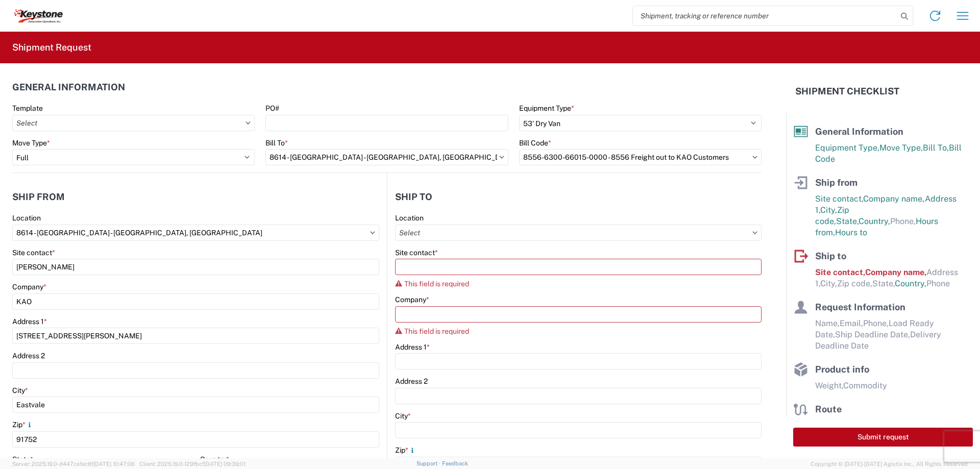
select select "STDV"
select select "FULL"
select select "CA"
select select "US"
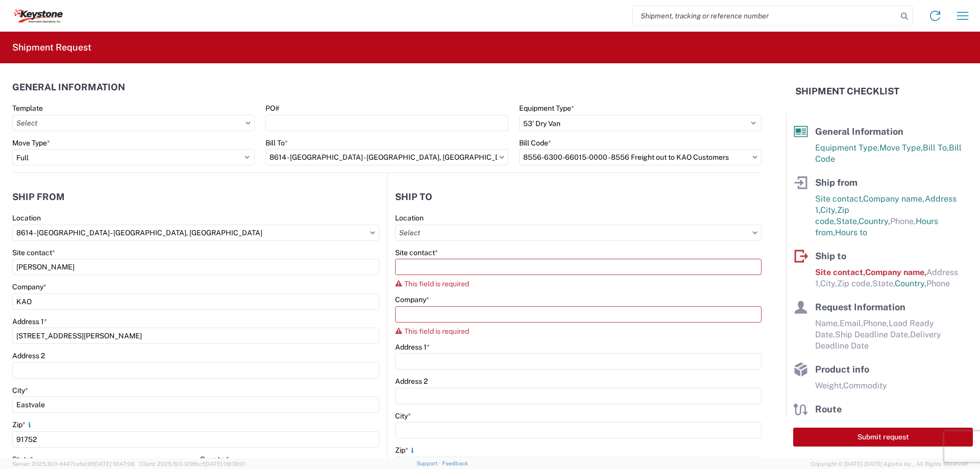
select select "LBS"
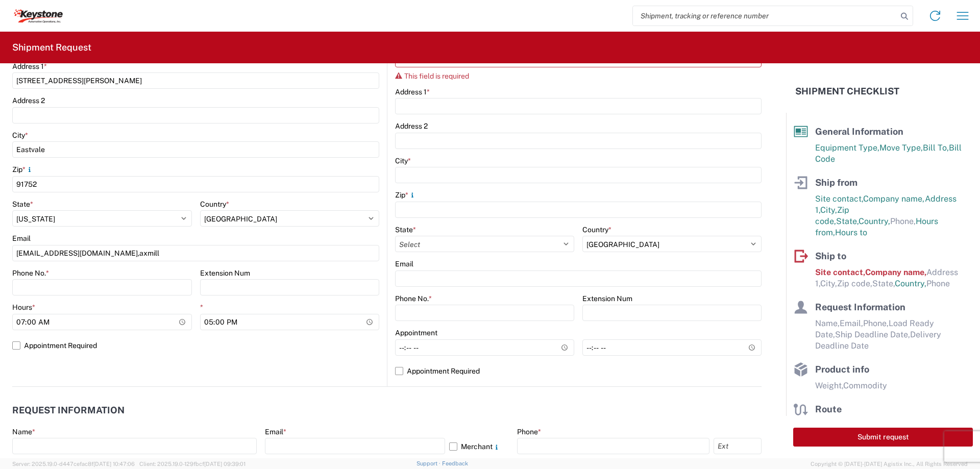
click at [424, 220] on agx-form-control-wrapper-v2 "Zip *" at bounding box center [578, 207] width 366 height 35
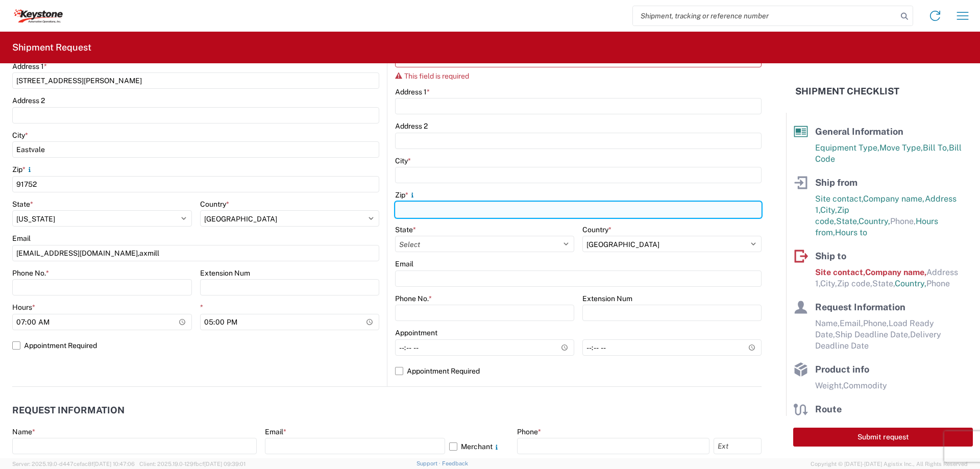
click at [430, 215] on input "Zip *" at bounding box center [578, 210] width 366 height 16
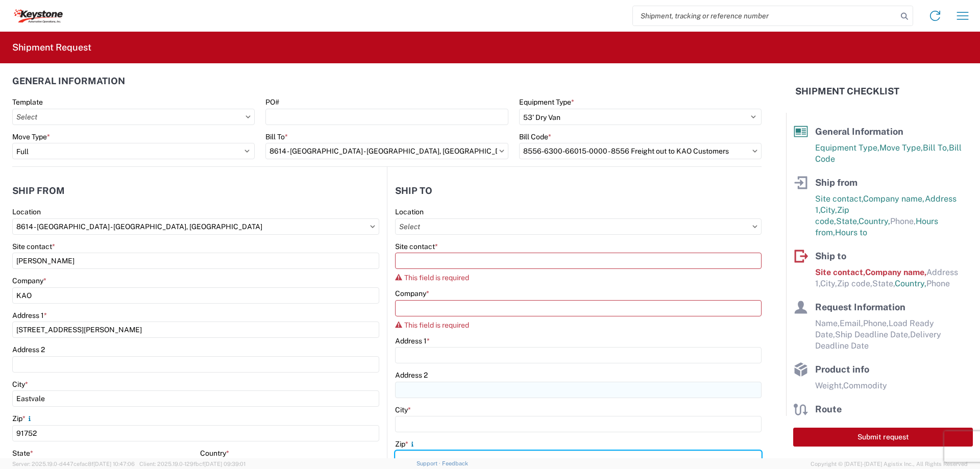
scroll to position [0, 0]
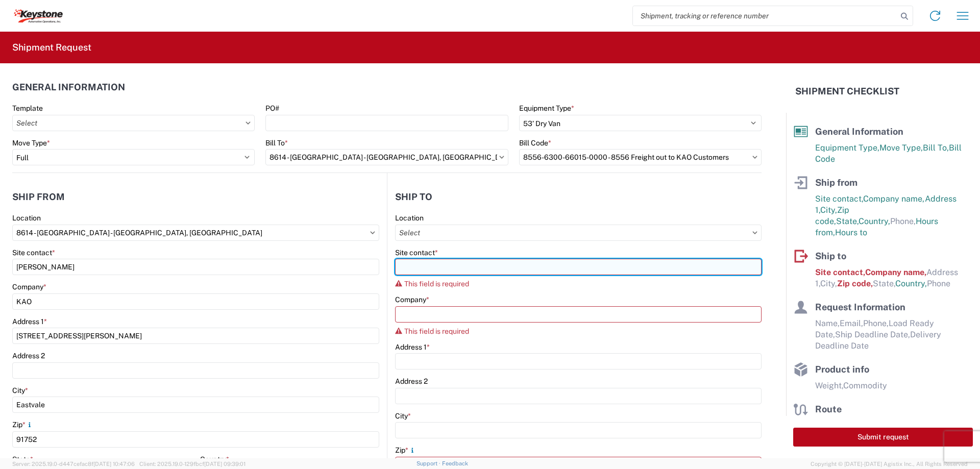
click at [472, 263] on input "Site contact *" at bounding box center [578, 267] width 366 height 16
click at [470, 262] on input "Site contact *" at bounding box center [578, 267] width 366 height 16
type input "m"
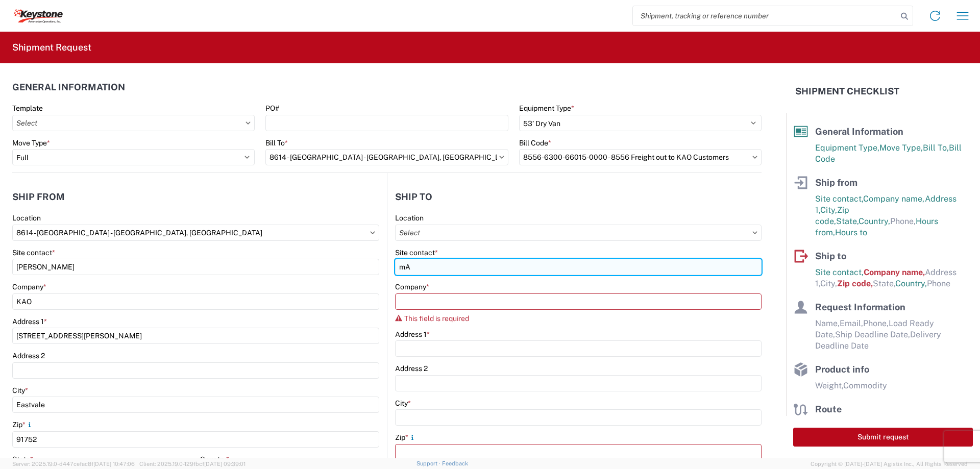
type input "m"
type input "Manager on Duty"
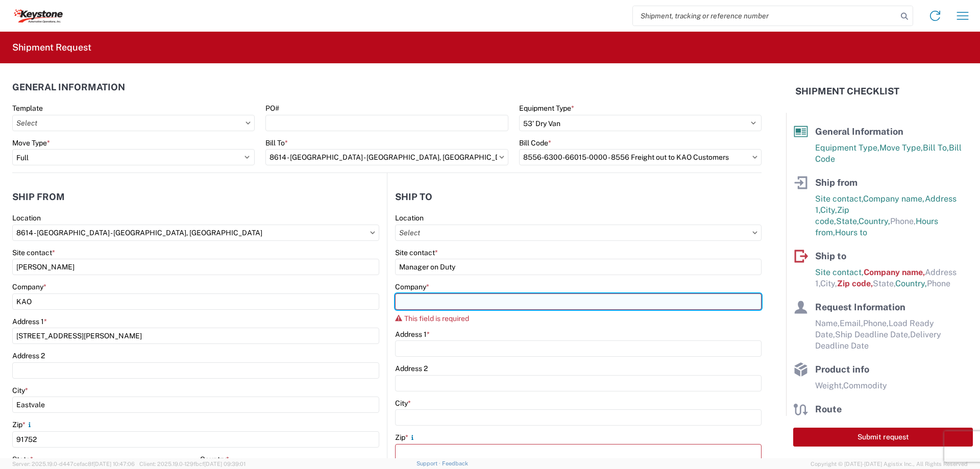
click at [458, 307] on input "Company *" at bounding box center [578, 301] width 366 height 16
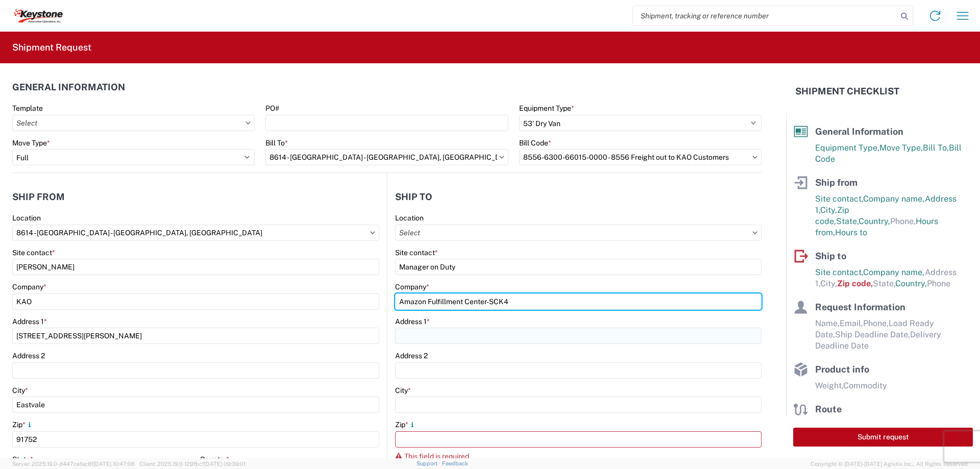
type input "Amazon Fulfillment Center-SCK4"
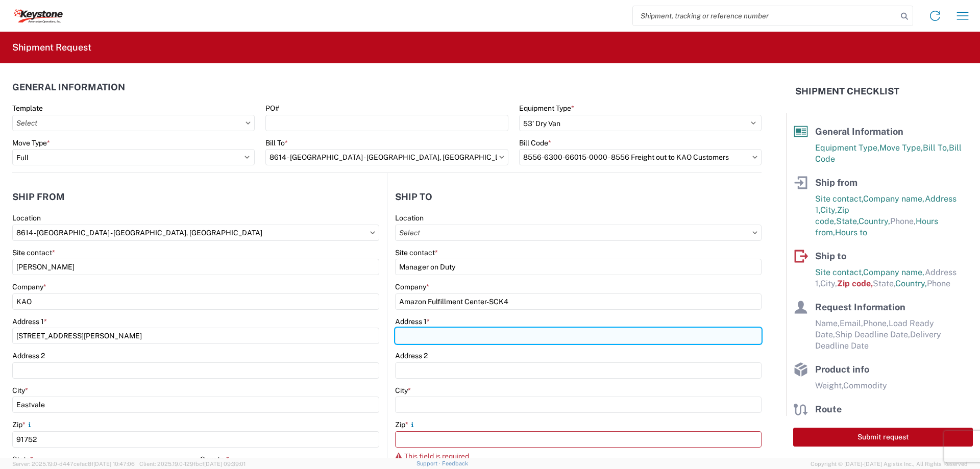
click at [505, 329] on input "Address 1 *" at bounding box center [578, 336] width 366 height 16
type input "[STREET_ADDRESS]"
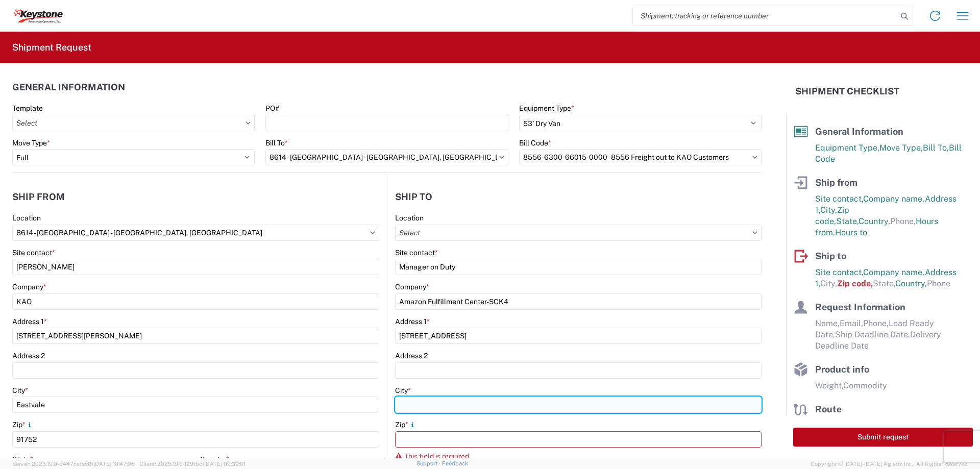
click at [477, 398] on input "City *" at bounding box center [578, 405] width 366 height 16
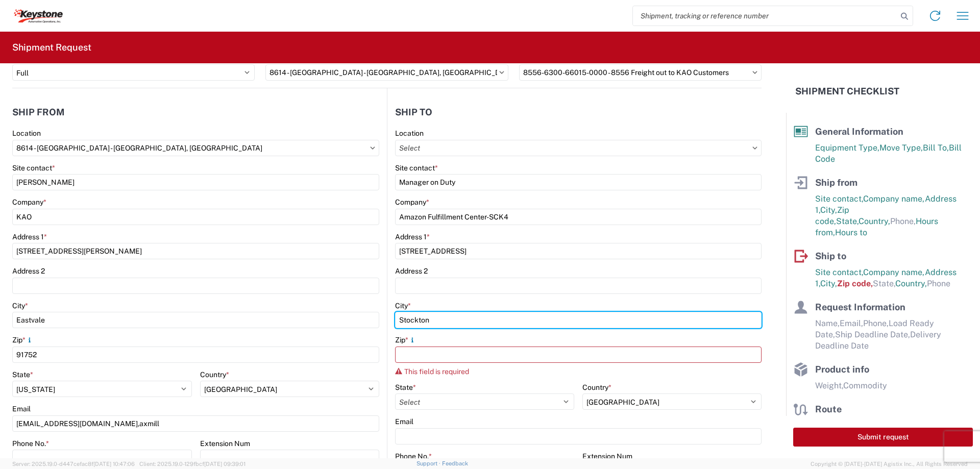
scroll to position [102, 0]
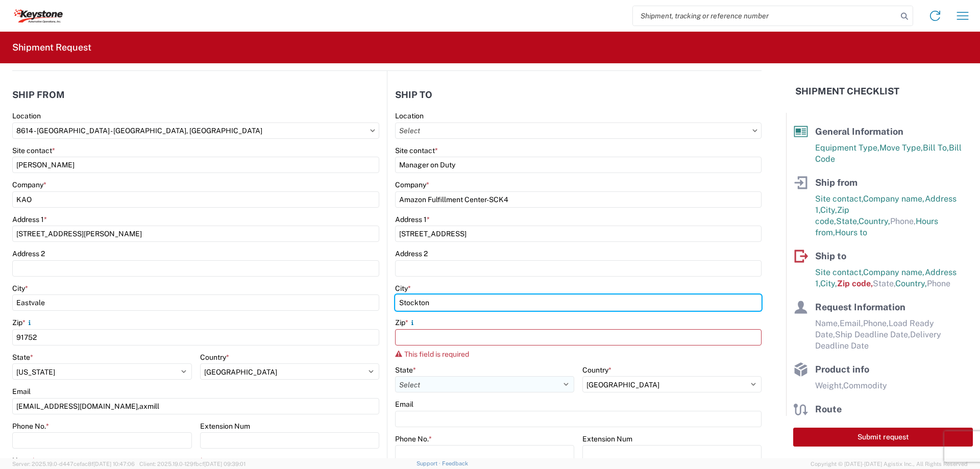
type input "Stockton"
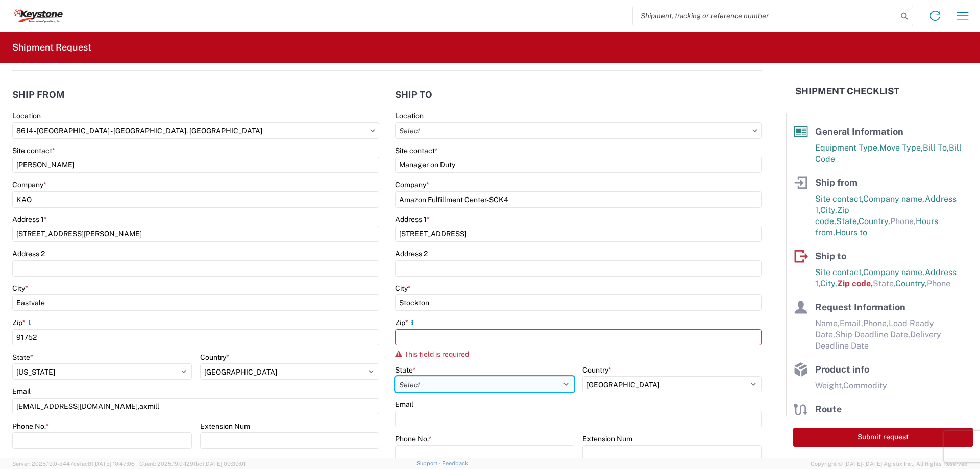
click at [464, 378] on select "Select [US_STATE] [US_STATE] [US_STATE] [US_STATE] Armed Forces Americas Armed …" at bounding box center [484, 384] width 179 height 16
select select "CA"
click at [395, 376] on select "Select [US_STATE] [US_STATE] [US_STATE] [US_STATE] Armed Forces Americas Armed …" at bounding box center [484, 384] width 179 height 16
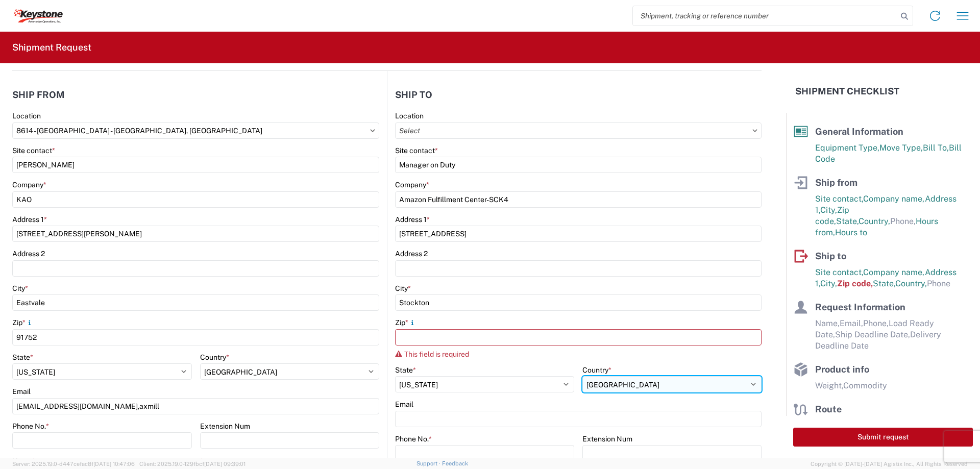
click at [643, 383] on select "Select [GEOGRAPHIC_DATA] [GEOGRAPHIC_DATA] [GEOGRAPHIC_DATA] [GEOGRAPHIC_DATA] …" at bounding box center [671, 384] width 179 height 16
click at [582, 376] on select "Select [GEOGRAPHIC_DATA] [GEOGRAPHIC_DATA] [GEOGRAPHIC_DATA] [GEOGRAPHIC_DATA] …" at bounding box center [671, 384] width 179 height 16
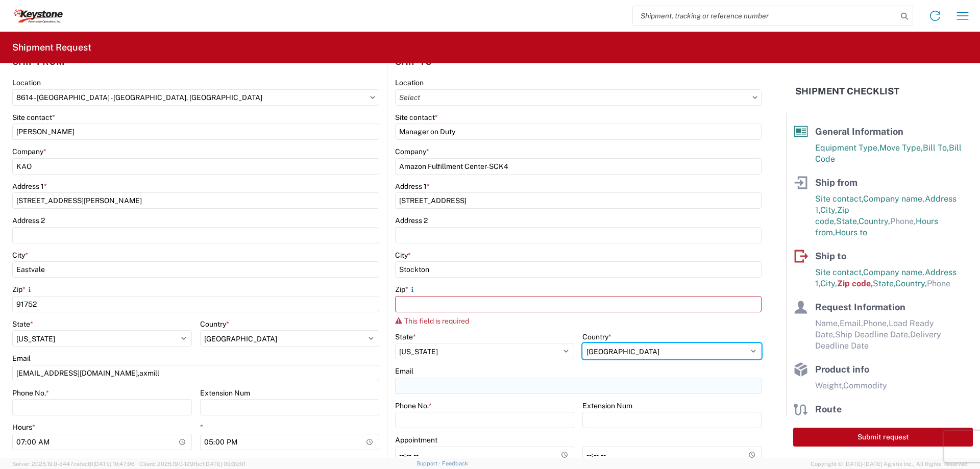
scroll to position [153, 0]
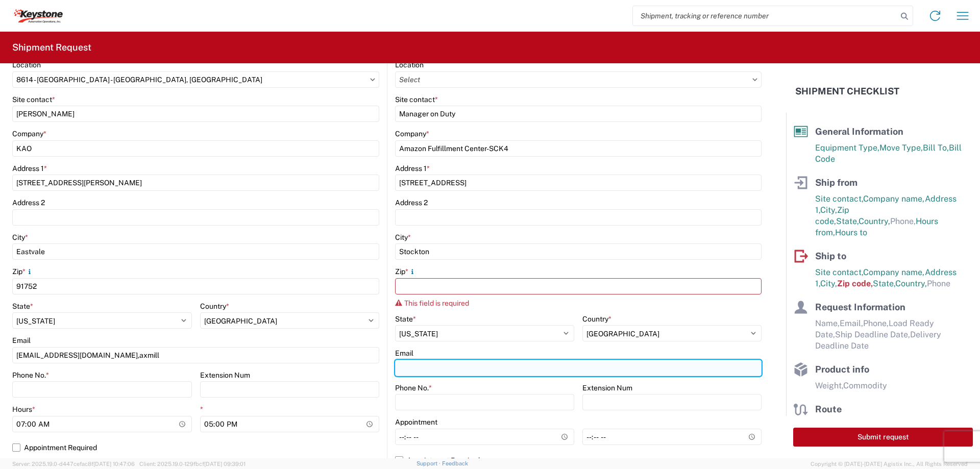
click at [543, 360] on input "Email" at bounding box center [578, 368] width 366 height 16
click at [537, 372] on input "[EMAIL_ADDRESS][DOMAIN_NAME]" at bounding box center [578, 368] width 366 height 16
type input "j"
type input "[EMAIL_ADDRESS][DOMAIN_NAME]"
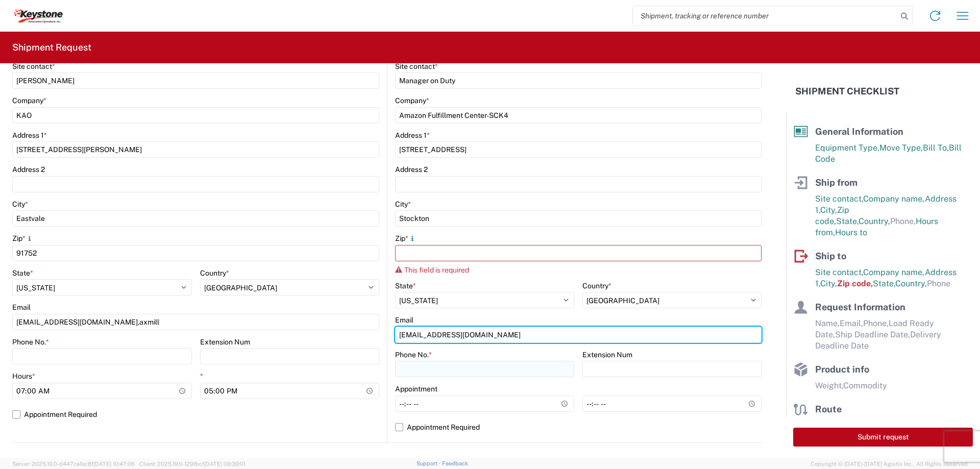
scroll to position [204, 0]
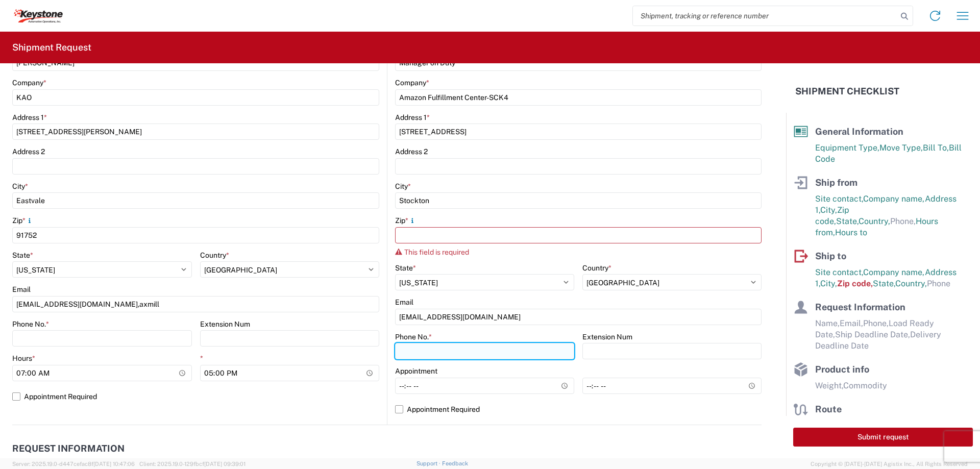
click at [458, 357] on input "Phone No. *" at bounding box center [484, 351] width 179 height 16
click at [490, 351] on input "1-866-" at bounding box center [484, 351] width 179 height 16
click at [468, 350] on input "1-866-203-" at bounding box center [484, 351] width 179 height 16
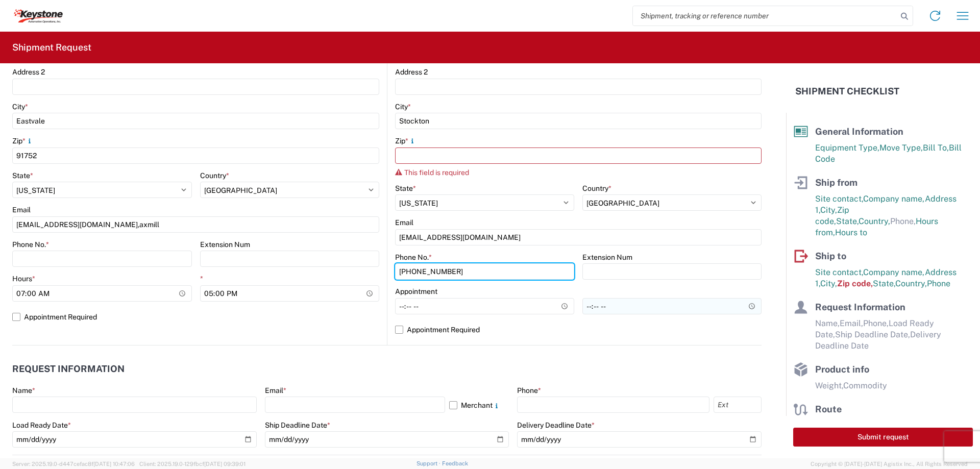
scroll to position [306, 0]
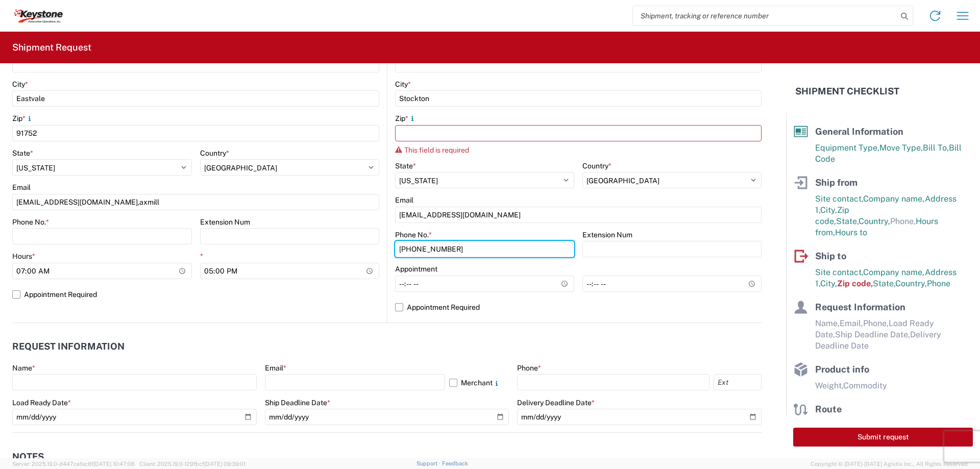
type input "[PHONE_NUMBER]"
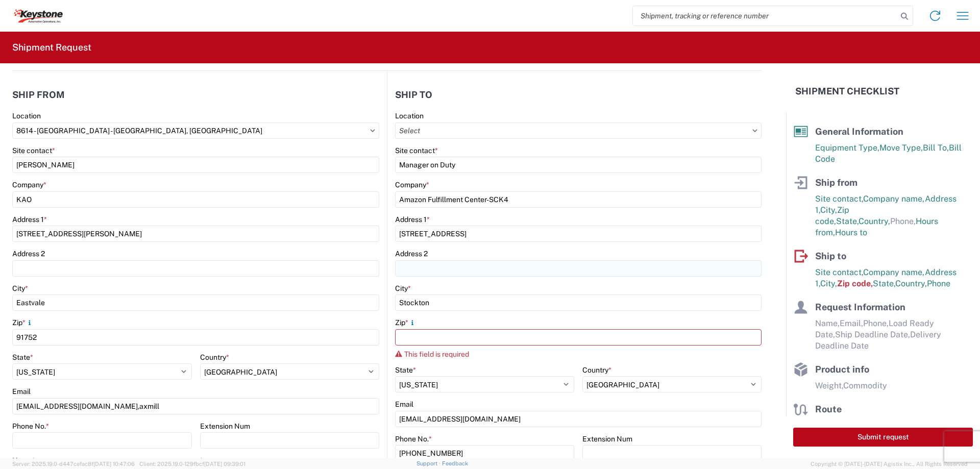
scroll to position [153, 0]
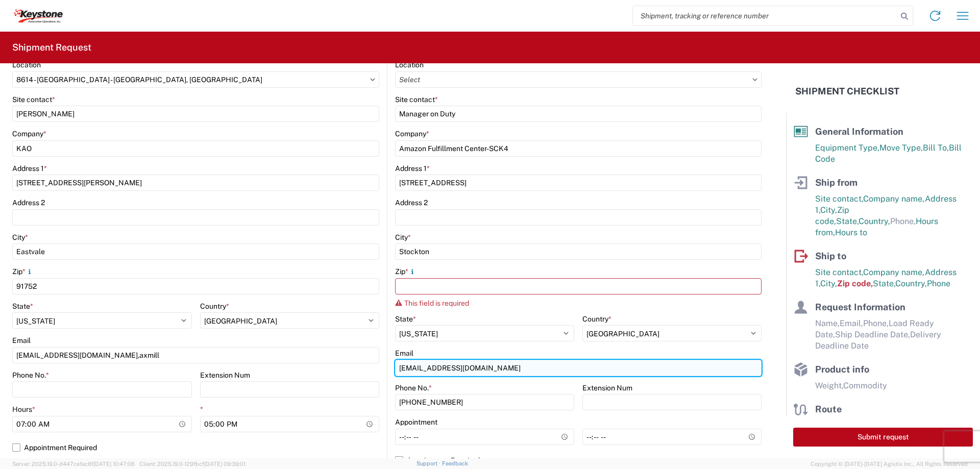
click at [503, 362] on input "[EMAIL_ADDRESS][DOMAIN_NAME]" at bounding box center [578, 368] width 366 height 16
paste input "[EMAIL_ADDRESS][DOMAIN_NAME]"
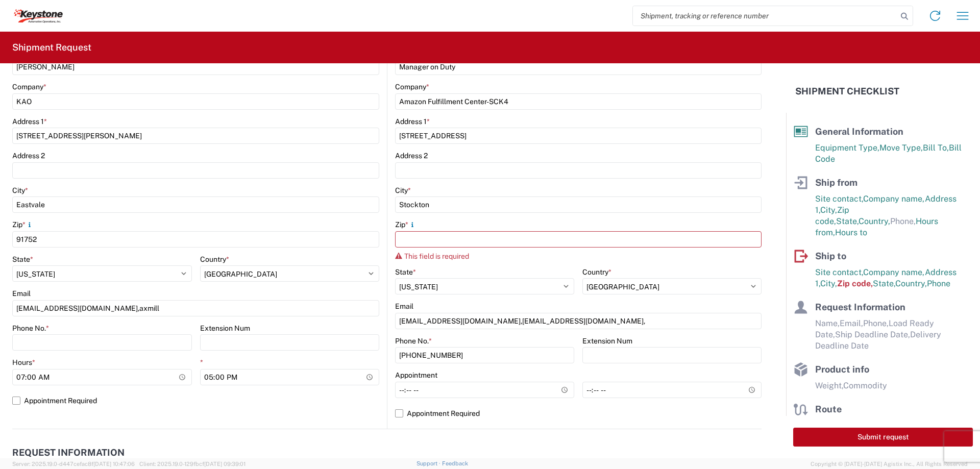
scroll to position [204, 0]
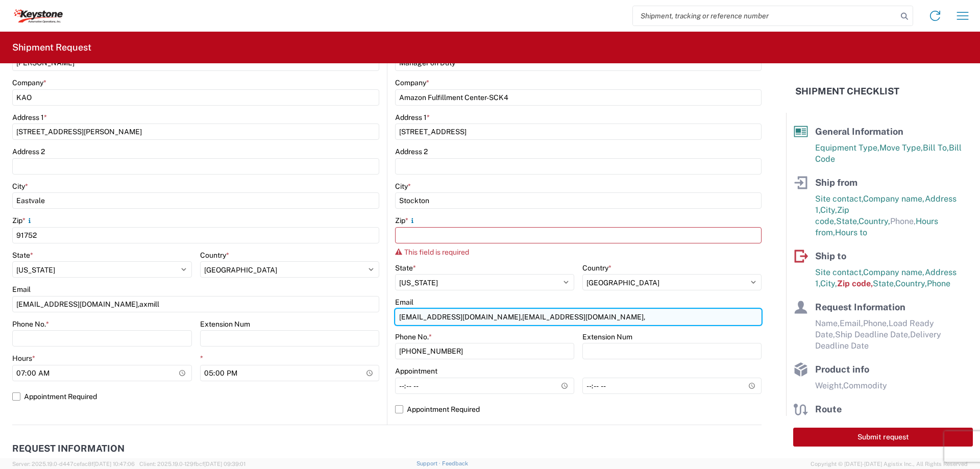
click at [611, 314] on input "[EMAIL_ADDRESS][DOMAIN_NAME],[EMAIL_ADDRESS][DOMAIN_NAME]," at bounding box center [578, 317] width 366 height 16
paste input "[EMAIL_ADDRESS][DOMAIN_NAME]"
drag, startPoint x: 703, startPoint y: 317, endPoint x: 390, endPoint y: 311, distance: 312.5
click at [390, 311] on main "Location Site contact * Manager on Duty Company * Amazon Fulfillment Center-SCK…" at bounding box center [574, 216] width 374 height 415
click at [691, 321] on input "[EMAIL_ADDRESS][DOMAIN_NAME],[EMAIL_ADDRESS][DOMAIN_NAME],[EMAIL_ADDRESS][DOMAI…" at bounding box center [578, 317] width 366 height 16
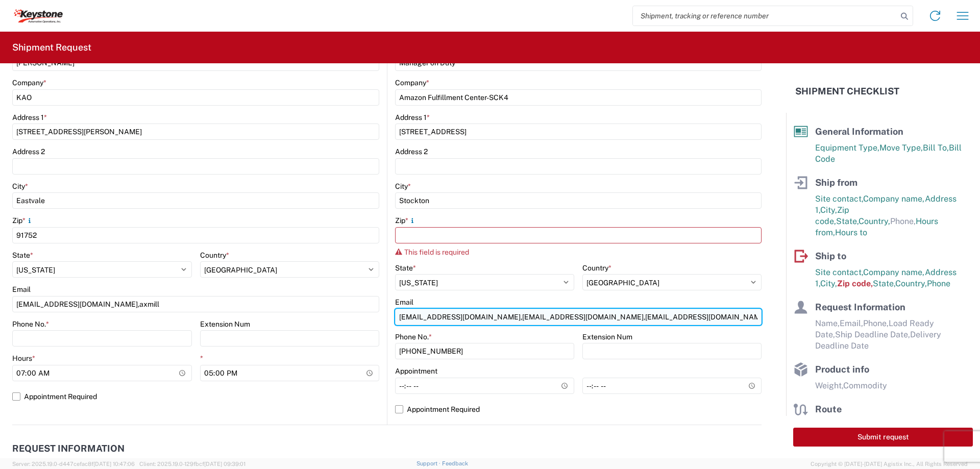
drag, startPoint x: 669, startPoint y: 316, endPoint x: 477, endPoint y: 315, distance: 191.4
click at [477, 315] on input "[EMAIL_ADDRESS][DOMAIN_NAME],[EMAIL_ADDRESS][DOMAIN_NAME],[EMAIL_ADDRESS][DOMAI…" at bounding box center [578, 317] width 366 height 16
type input "[EMAIL_ADDRESS][DOMAIN_NAME],[EMAIL_ADDRESS][DOMAIN_NAME],[EMAIL_ADDRESS][DOMAI…"
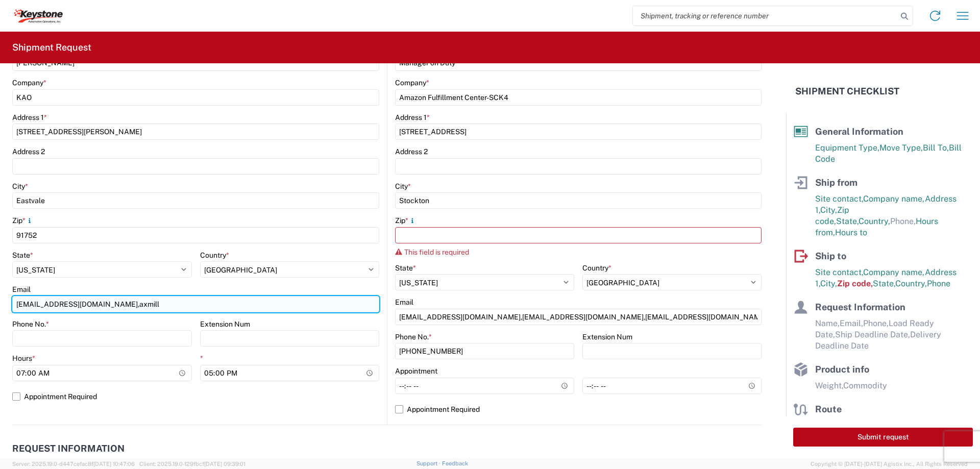
click at [181, 309] on input "[EMAIL_ADDRESS][DOMAIN_NAME],axmill" at bounding box center [195, 304] width 367 height 16
paste input ",[EMAIL_ADDRESS][DOMAIN_NAME],[EMAIL_ADDRESS][DOMAIN_NAME]"
type input "[EMAIL_ADDRESS][DOMAIN_NAME],,[EMAIL_ADDRESS][DOMAIN_NAME],[EMAIL_ADDRESS][DOMA…"
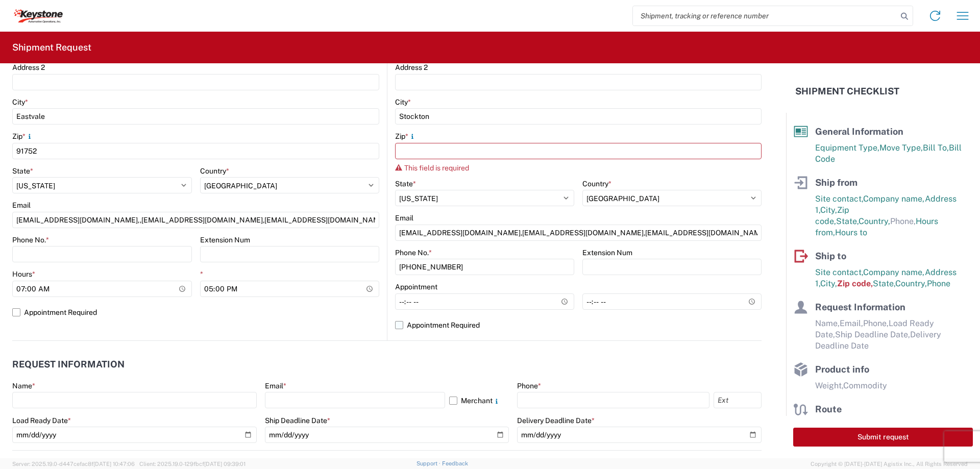
scroll to position [306, 0]
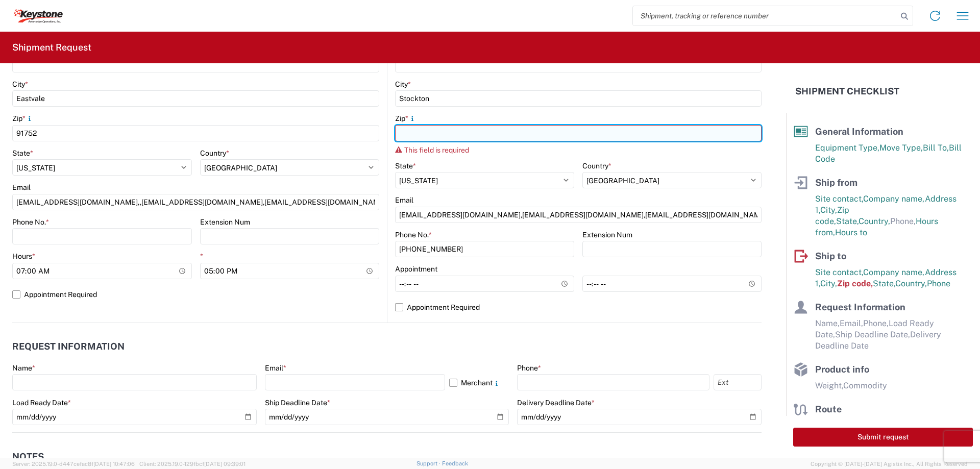
click at [437, 133] on input "Zip *" at bounding box center [578, 133] width 366 height 16
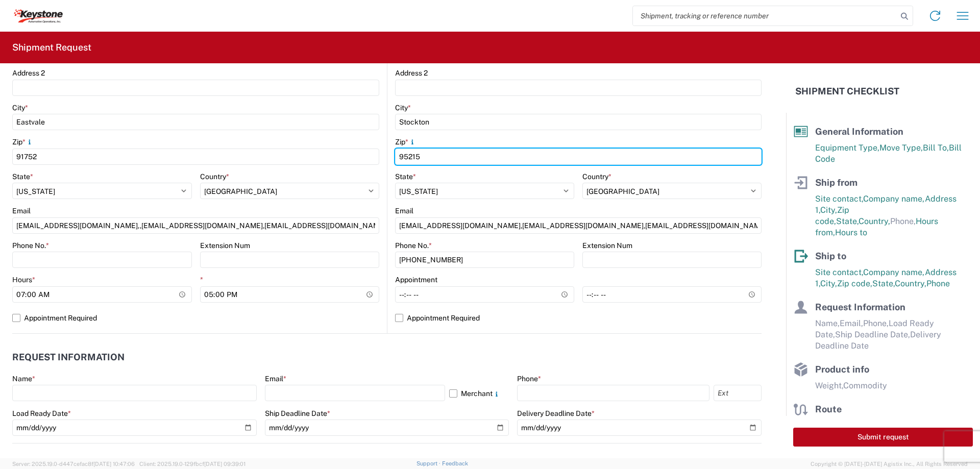
scroll to position [255, 0]
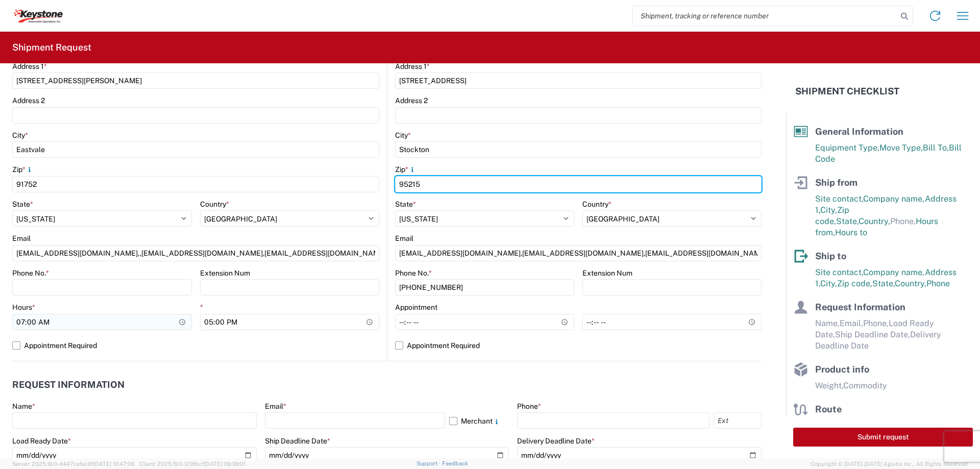
type input "95215"
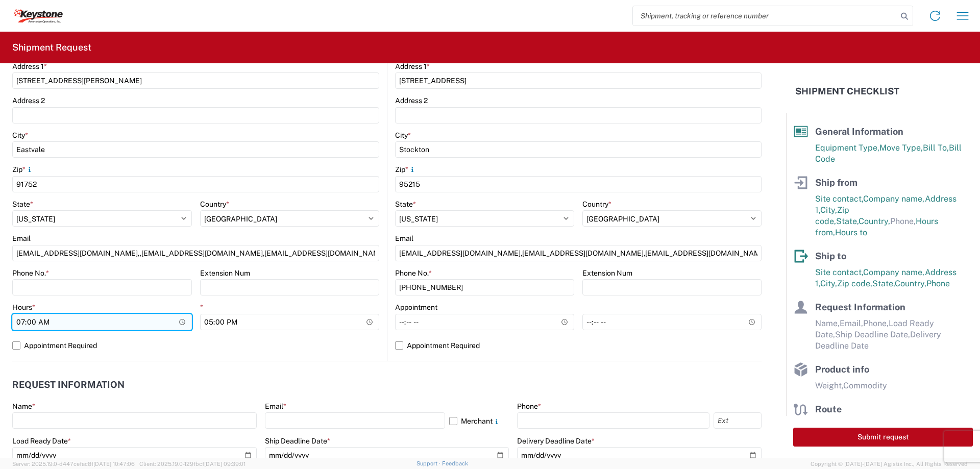
click at [119, 322] on input "07:00" at bounding box center [102, 322] width 180 height 16
click at [169, 325] on input "07:00" at bounding box center [102, 322] width 180 height 16
click at [126, 327] on input "07:00" at bounding box center [102, 322] width 180 height 16
click at [123, 314] on input "07:00" at bounding box center [102, 322] width 180 height 16
click at [59, 320] on input "07:00" at bounding box center [102, 322] width 180 height 16
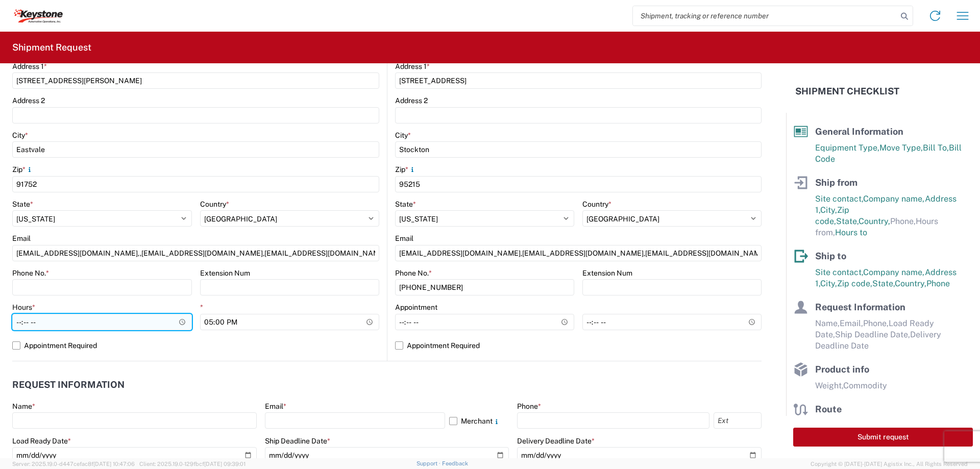
click at [59, 319] on input "Hours *" at bounding box center [102, 322] width 180 height 16
click at [51, 323] on input "Hours *" at bounding box center [102, 322] width 180 height 16
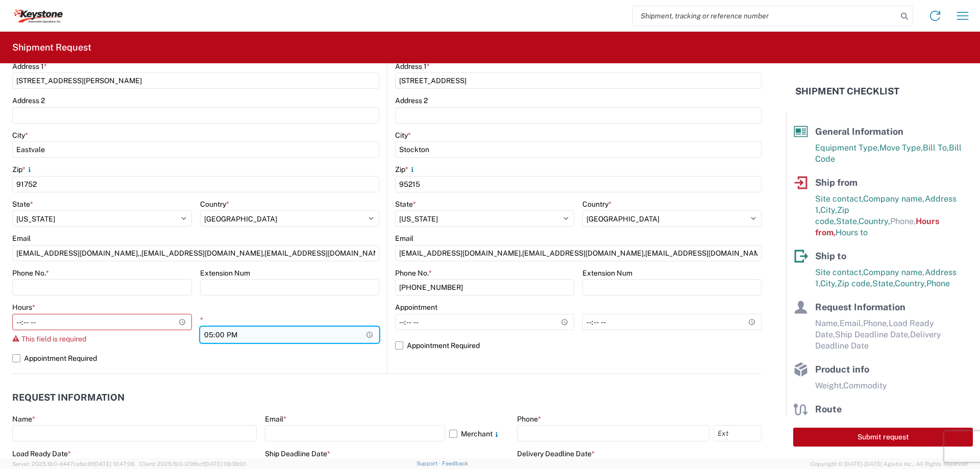
click at [233, 320] on div "* 17:00" at bounding box center [290, 329] width 180 height 28
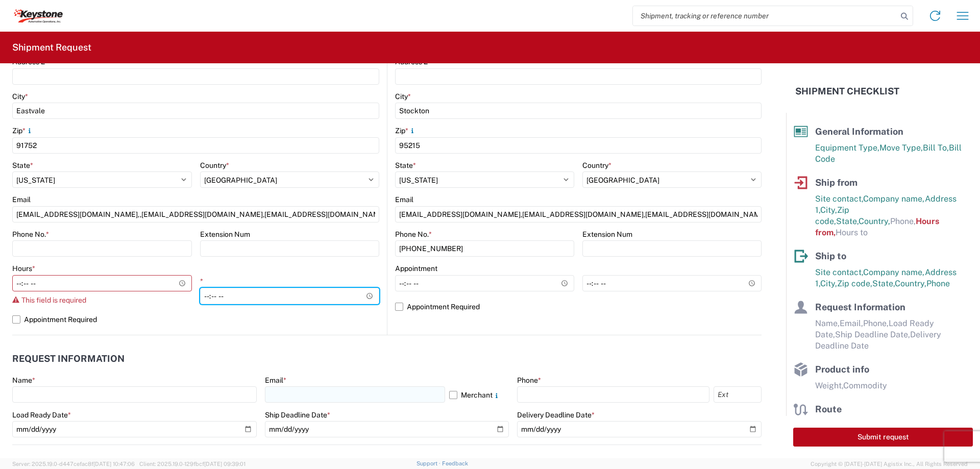
scroll to position [357, 0]
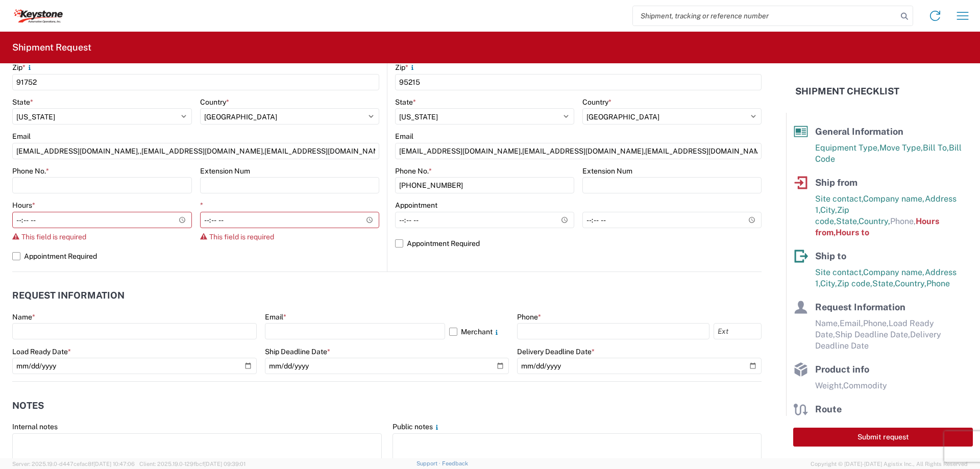
click at [159, 275] on agx-request-info "Request Information Name * Email * Merchant Phone * Load Ready Date * Ship Dead…" at bounding box center [386, 327] width 749 height 110
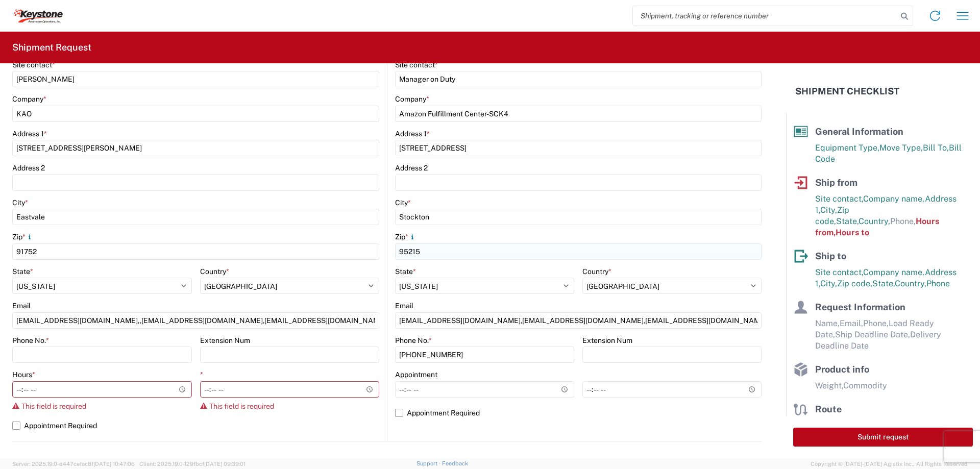
scroll to position [204, 0]
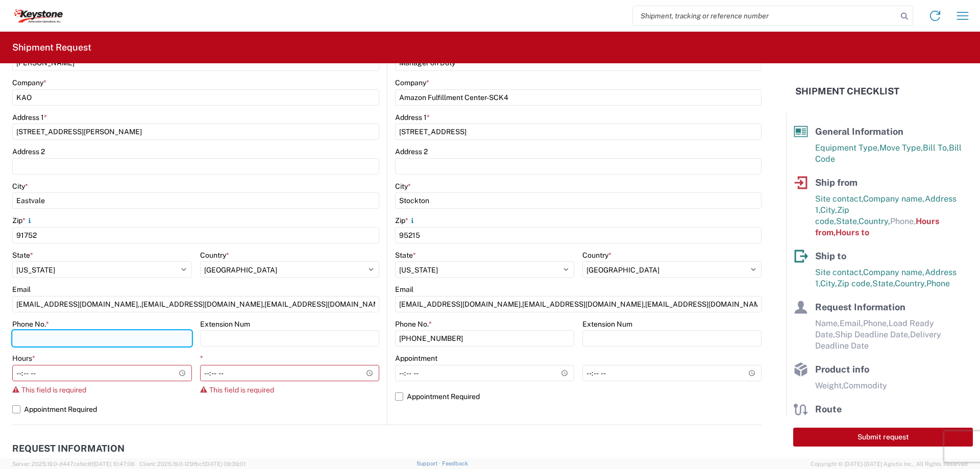
click at [140, 339] on input "Phone No. *" at bounding box center [102, 338] width 180 height 16
type input "9519060592"
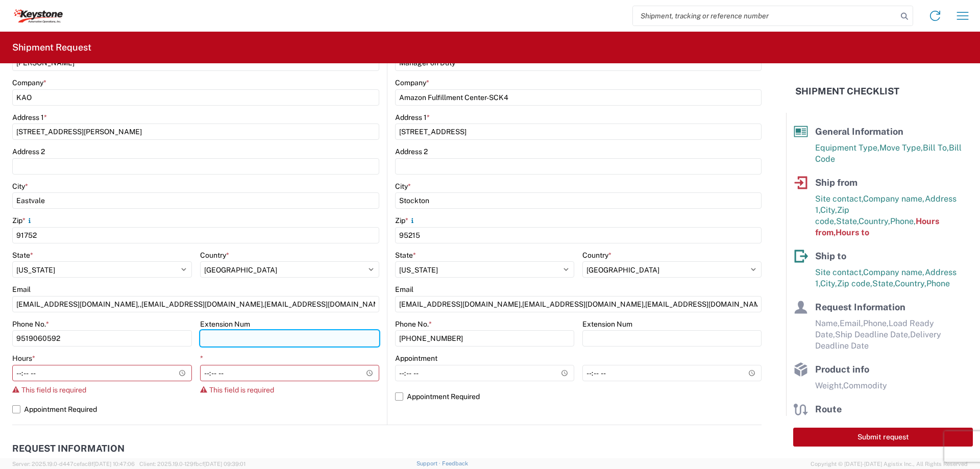
click at [249, 336] on input "Extension Num" at bounding box center [290, 338] width 180 height 16
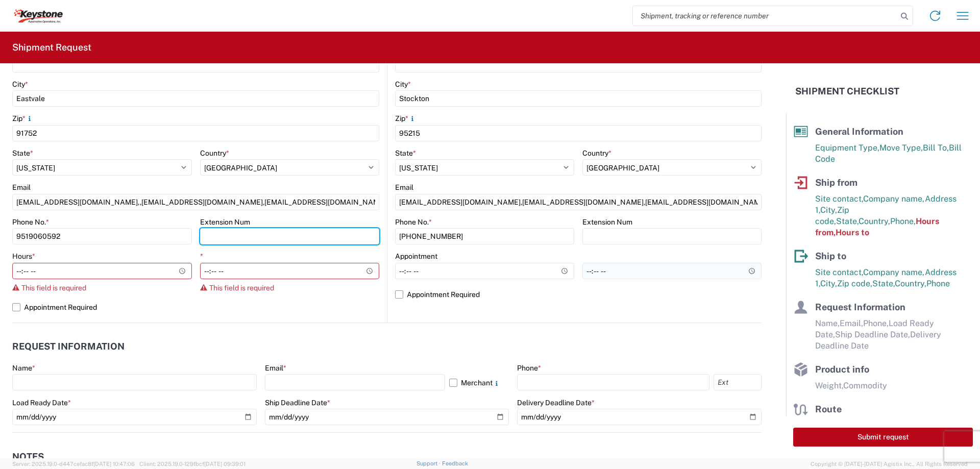
scroll to position [357, 0]
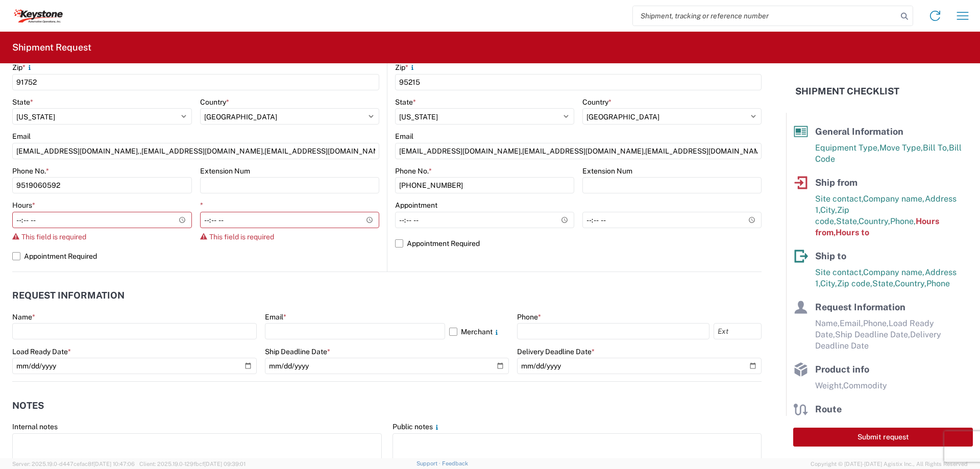
click at [635, 293] on header "Request Information" at bounding box center [386, 295] width 749 height 23
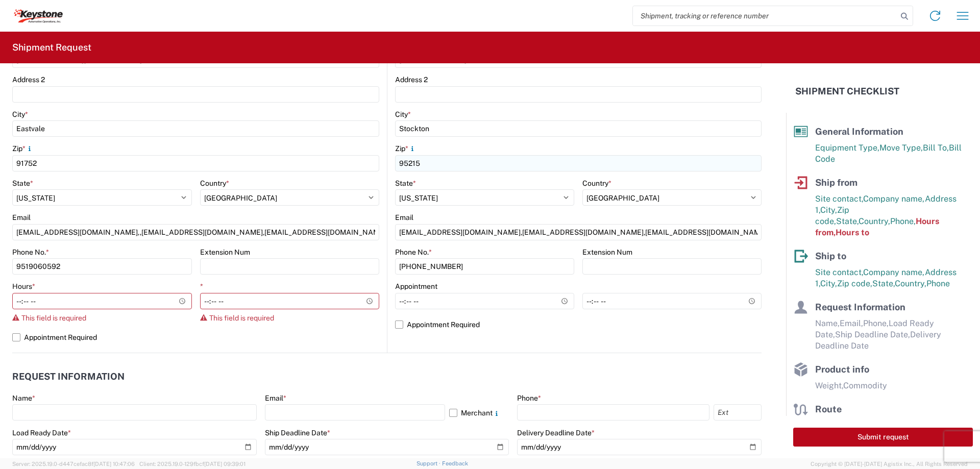
scroll to position [153, 0]
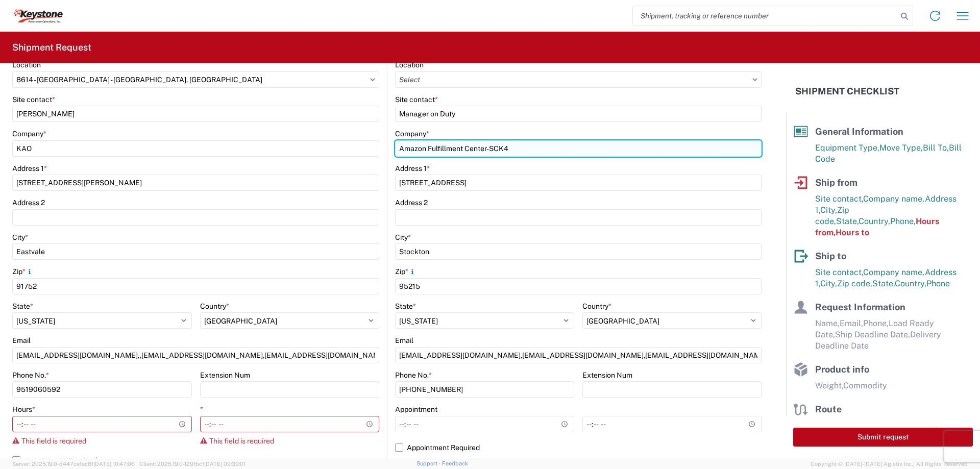
click at [568, 153] on input "Amazon Fulfillment Center-SCK4" at bounding box center [578, 148] width 366 height 16
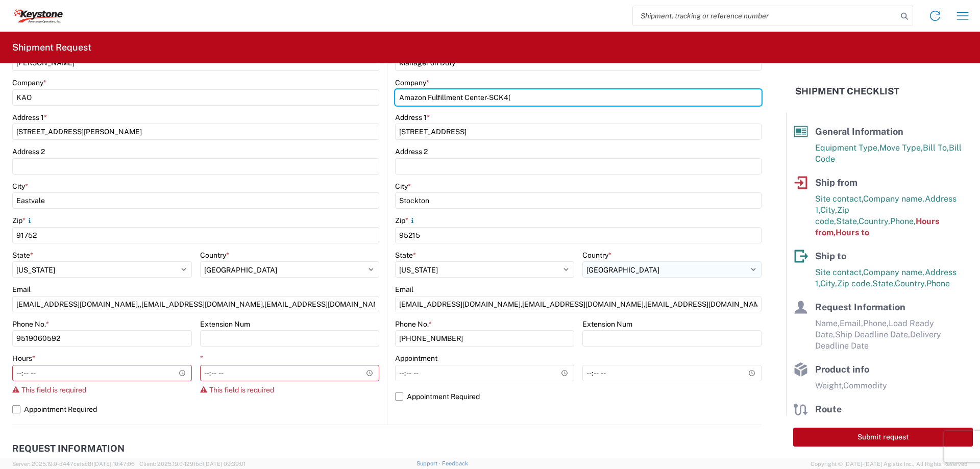
scroll to position [0, 0]
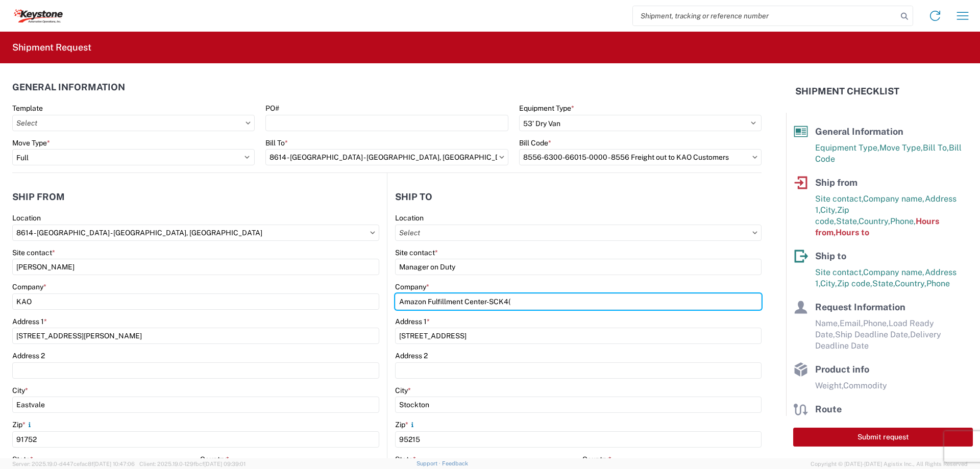
type input "Amazon Fulfillment Center-SCK4"
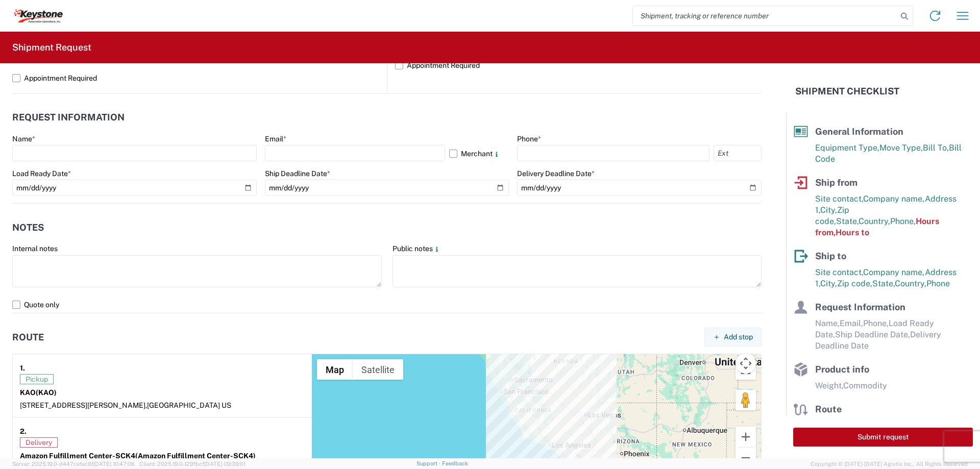
scroll to position [510, 0]
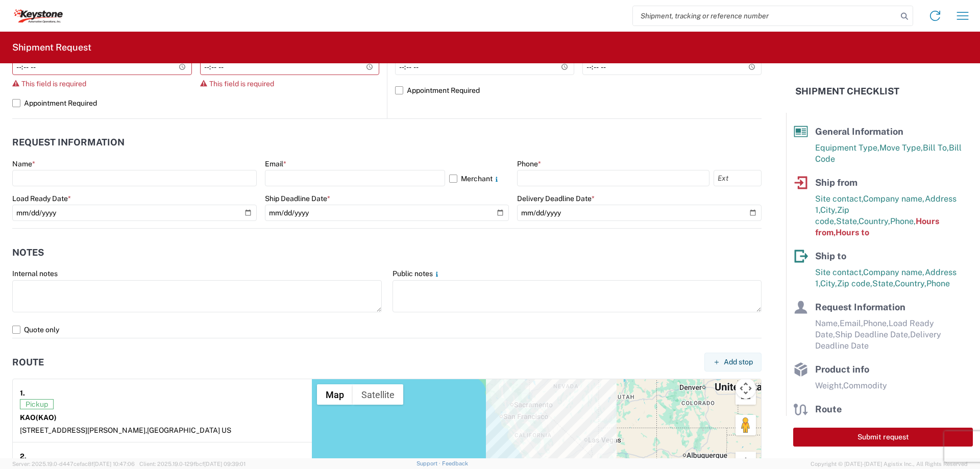
click at [143, 157] on agx-form-section "Request Information Name * Email * Merchant Phone * Load Ready Date * Ship Dead…" at bounding box center [386, 179] width 749 height 97
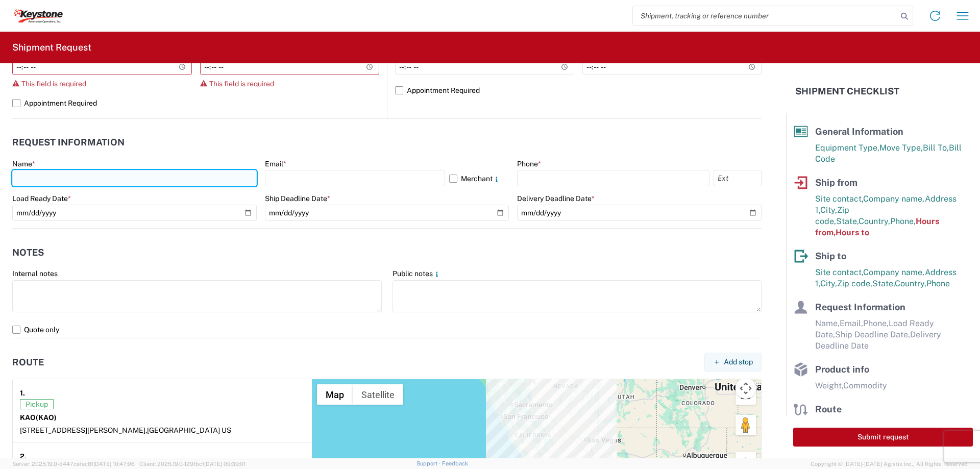
click at [145, 179] on input "text" at bounding box center [134, 178] width 244 height 16
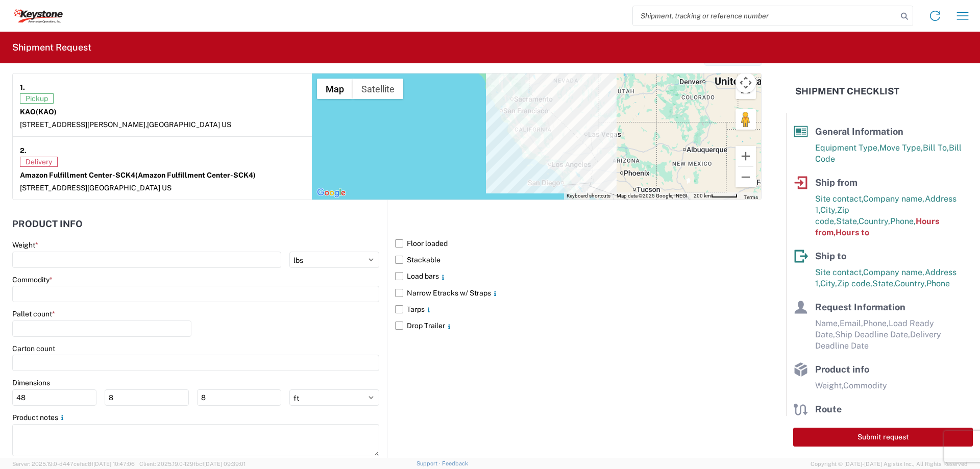
scroll to position [817, 0]
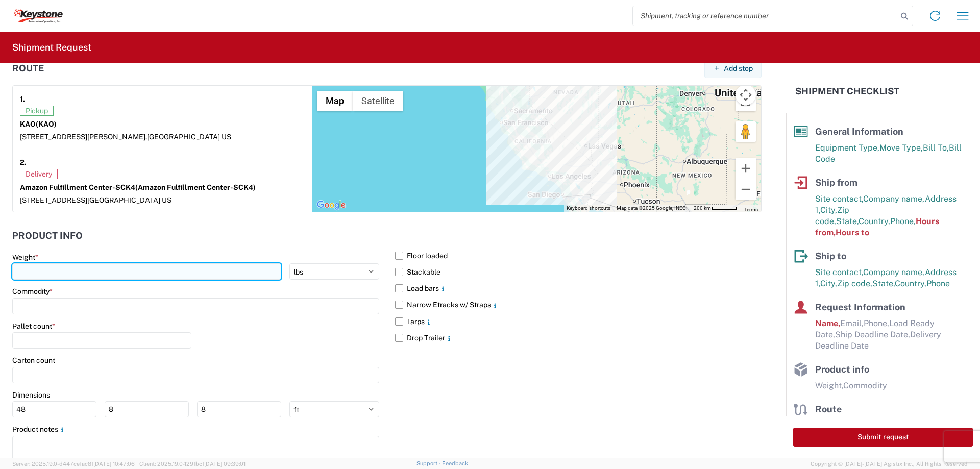
click at [155, 263] on input "number" at bounding box center [146, 271] width 269 height 16
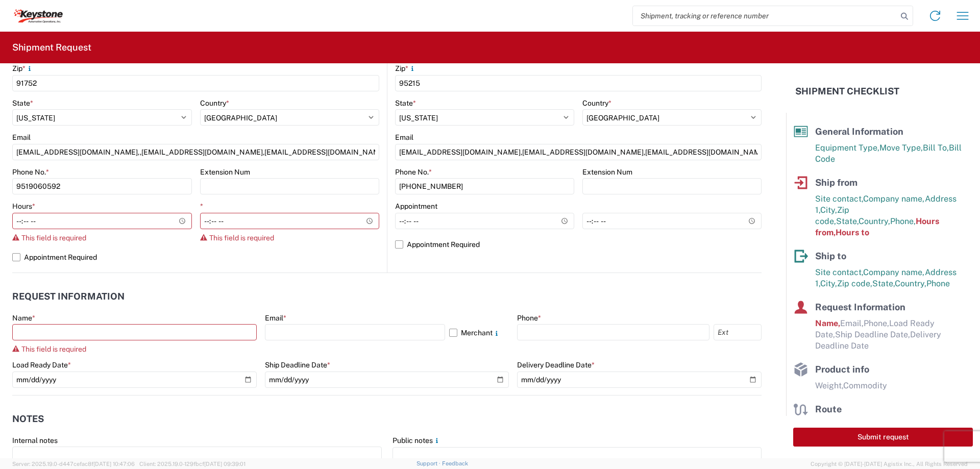
scroll to position [357, 0]
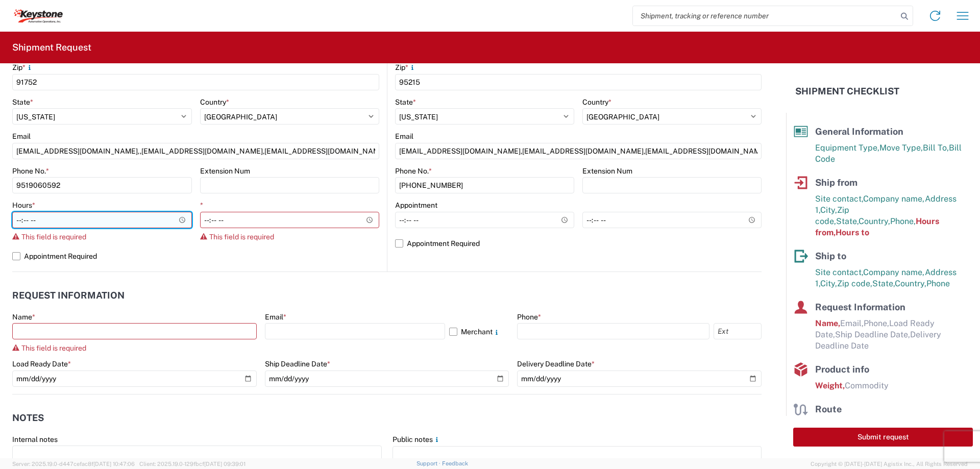
click at [125, 218] on input "Hours *" at bounding box center [102, 220] width 180 height 16
click at [179, 217] on input "Hours *" at bounding box center [102, 220] width 180 height 16
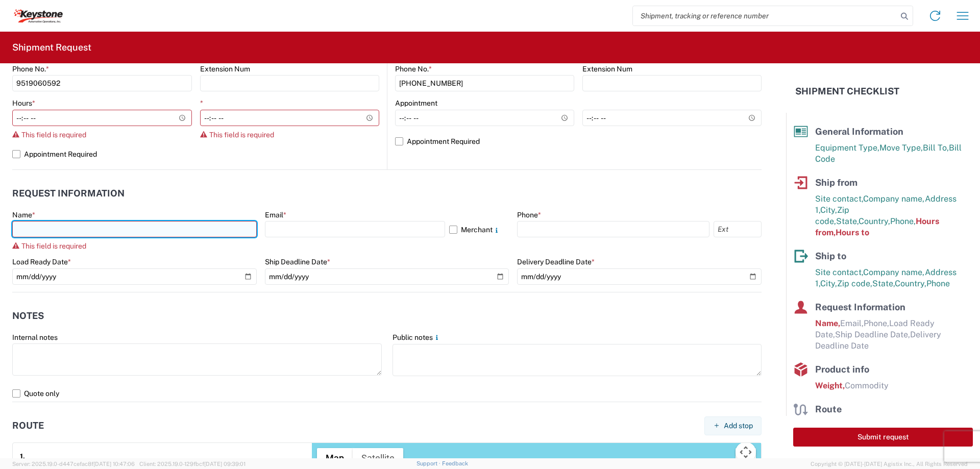
click at [218, 228] on input "text" at bounding box center [134, 229] width 244 height 16
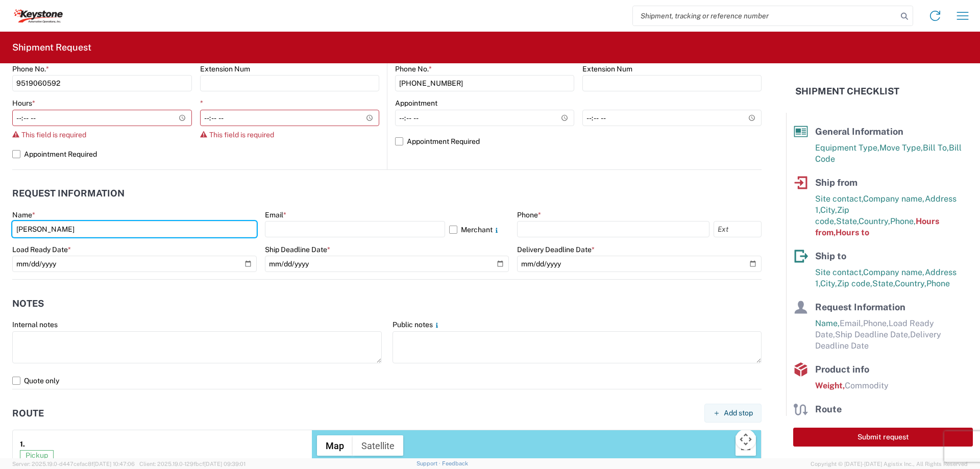
type input "[PERSON_NAME]"
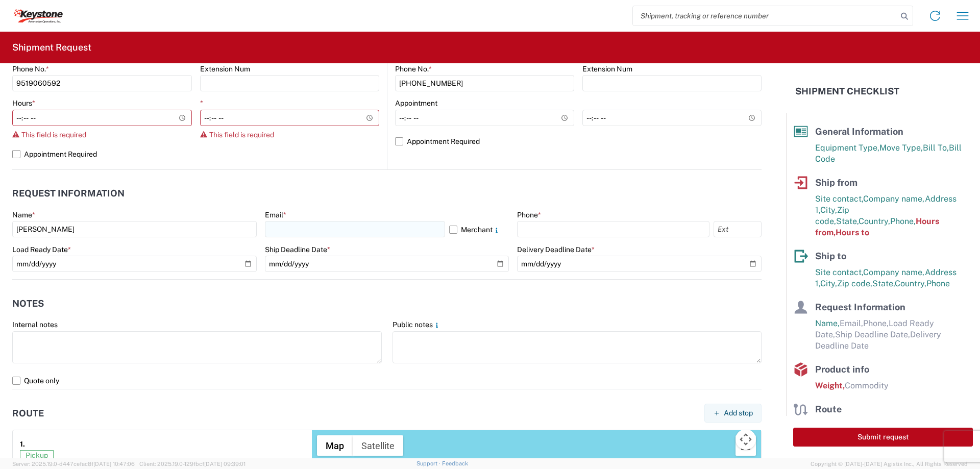
click at [308, 238] on agx-form-control-wrapper-v2 "Email * Merchant" at bounding box center [387, 227] width 244 height 35
click at [313, 225] on input "text" at bounding box center [355, 229] width 180 height 16
type input "[EMAIL_ADDRESS][DOMAIN_NAME]"
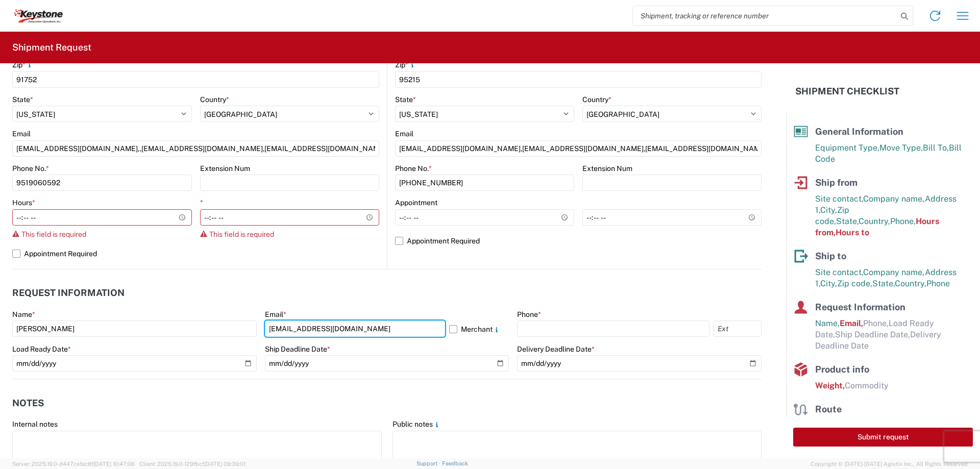
scroll to position [255, 0]
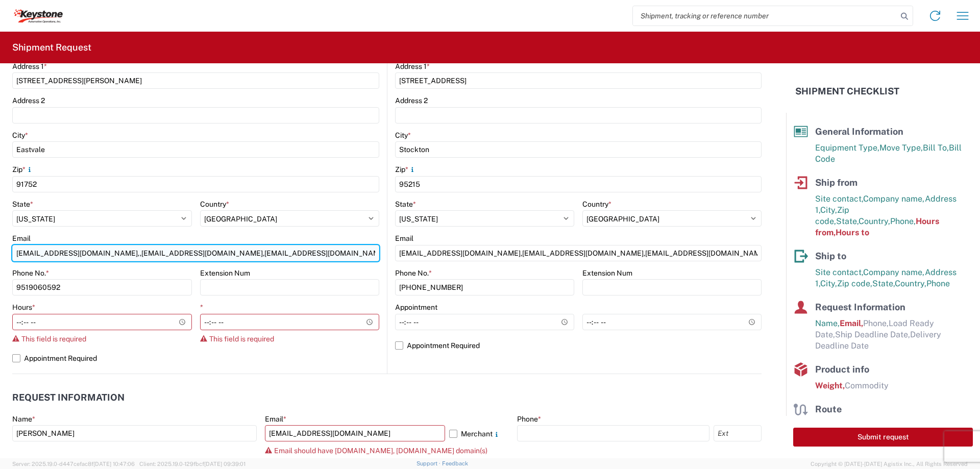
click at [80, 255] on input "[EMAIL_ADDRESS][DOMAIN_NAME],,[EMAIL_ADDRESS][DOMAIN_NAME],[EMAIL_ADDRESS][DOMA…" at bounding box center [195, 253] width 367 height 16
drag, startPoint x: 94, startPoint y: 252, endPoint x: 46, endPoint y: 252, distance: 48.0
click at [46, 252] on input "[EMAIL_ADDRESS][DOMAIN_NAME],,[EMAIL_ADDRESS][DOMAIN_NAME],[EMAIL_ADDRESS][DOMA…" at bounding box center [195, 253] width 367 height 16
type input "[EMAIL_ADDRESS][DOMAIN_NAME],,[EMAIL_ADDRESS][DOMAIN_NAME],[EMAIL_ADDRESS][DOMA…"
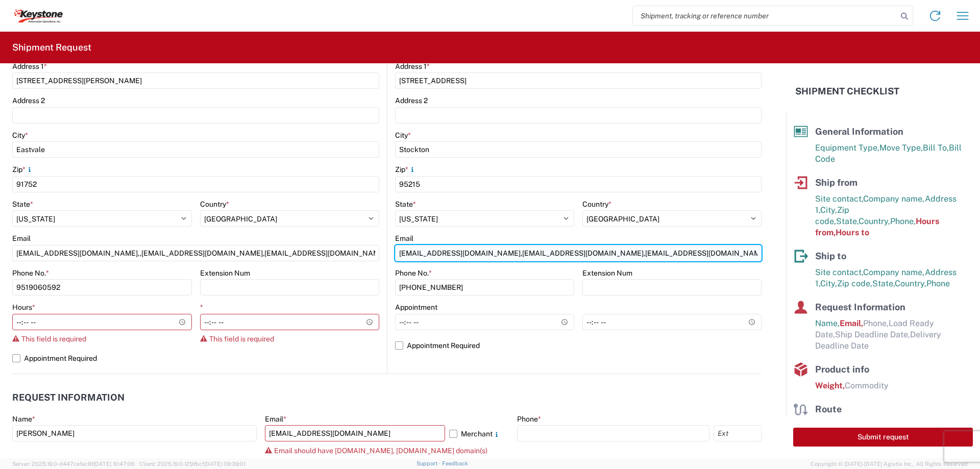
click at [475, 257] on input "[EMAIL_ADDRESS][DOMAIN_NAME],[EMAIL_ADDRESS][DOMAIN_NAME],[EMAIL_ADDRESS][DOMAI…" at bounding box center [578, 253] width 366 height 16
paste input "@[DOMAIN_NAME],"
click at [435, 255] on input "axlozano@@[DOMAIN_NAME],,[EMAIL_ADDRESS][DOMAIN_NAME],[EMAIL_ADDRESS][DOMAIN_NA…" at bounding box center [578, 253] width 366 height 16
click at [474, 256] on input "[EMAIL_ADDRESS][DOMAIN_NAME],,[EMAIL_ADDRESS][DOMAIN_NAME],[EMAIL_ADDRESS][DOMA…" at bounding box center [578, 253] width 366 height 16
type input "[EMAIL_ADDRESS][DOMAIN_NAME],[EMAIL_ADDRESS][DOMAIN_NAME],[EMAIL_ADDRESS][DOMAI…"
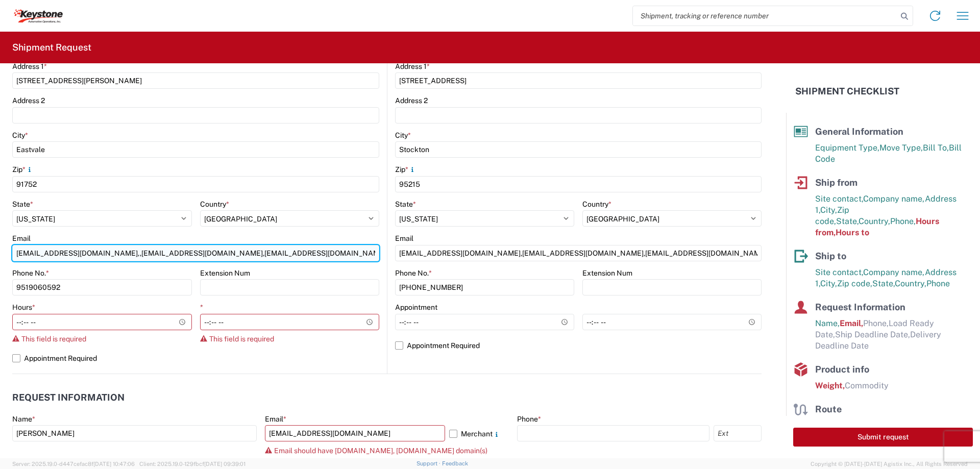
click at [93, 252] on input "[EMAIL_ADDRESS][DOMAIN_NAME],,[EMAIL_ADDRESS][DOMAIN_NAME],[EMAIL_ADDRESS][DOMA…" at bounding box center [195, 253] width 367 height 16
drag, startPoint x: 92, startPoint y: 253, endPoint x: 16, endPoint y: 250, distance: 76.1
click at [16, 250] on input "[EMAIL_ADDRESS][DOMAIN_NAME],[EMAIL_ADDRESS][DOMAIN_NAME],[EMAIL_ADDRESS][DOMAI…" at bounding box center [195, 253] width 367 height 16
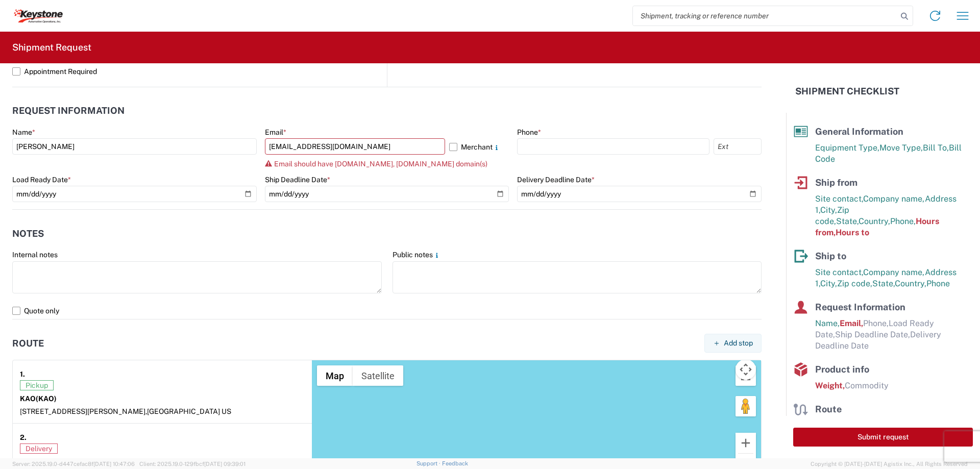
scroll to position [561, 0]
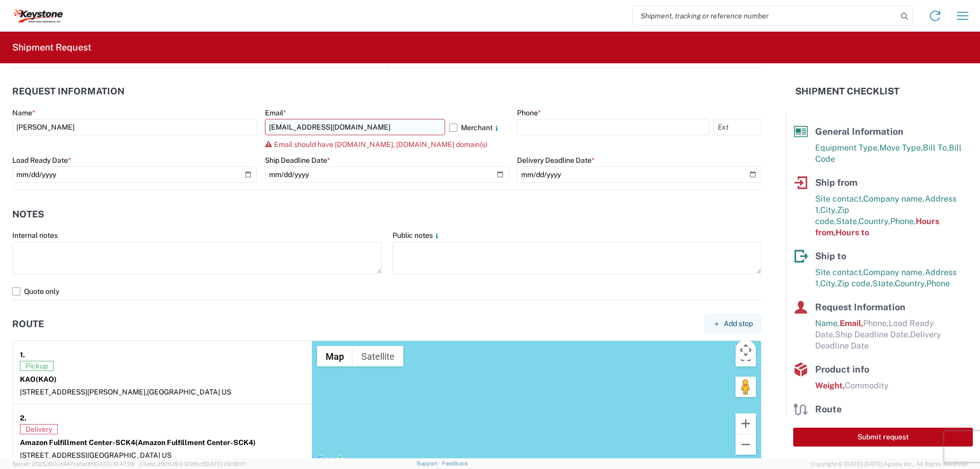
type input "[EMAIL_ADDRESS][DOMAIN_NAME],[EMAIL_ADDRESS][DOMAIN_NAME],[EMAIL_ADDRESS][DOMAI…"
click at [365, 126] on input "[EMAIL_ADDRESS][DOMAIN_NAME]" at bounding box center [355, 127] width 180 height 16
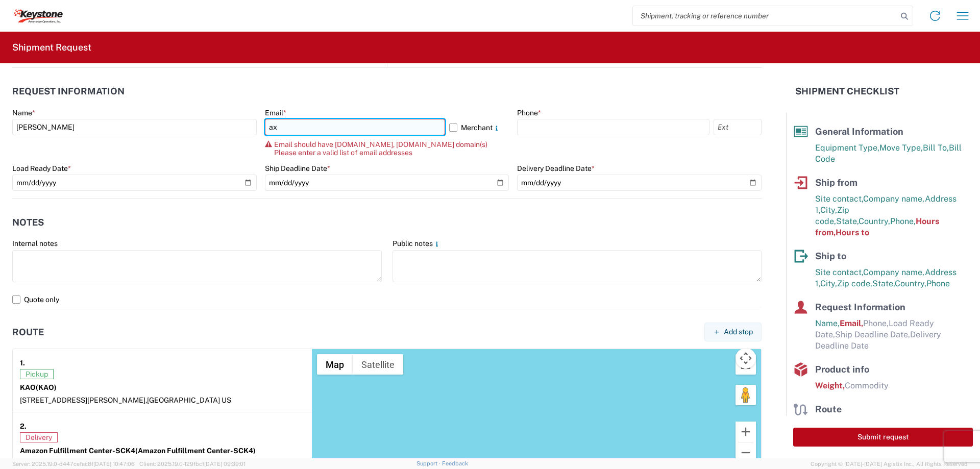
type input "a"
paste input "[EMAIL_ADDRESS][DOMAIN_NAME]"
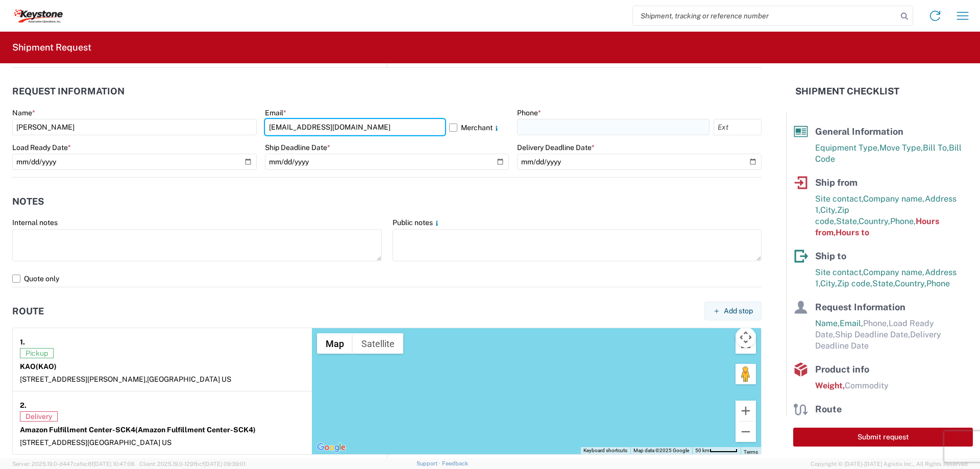
type input "[EMAIL_ADDRESS][DOMAIN_NAME]"
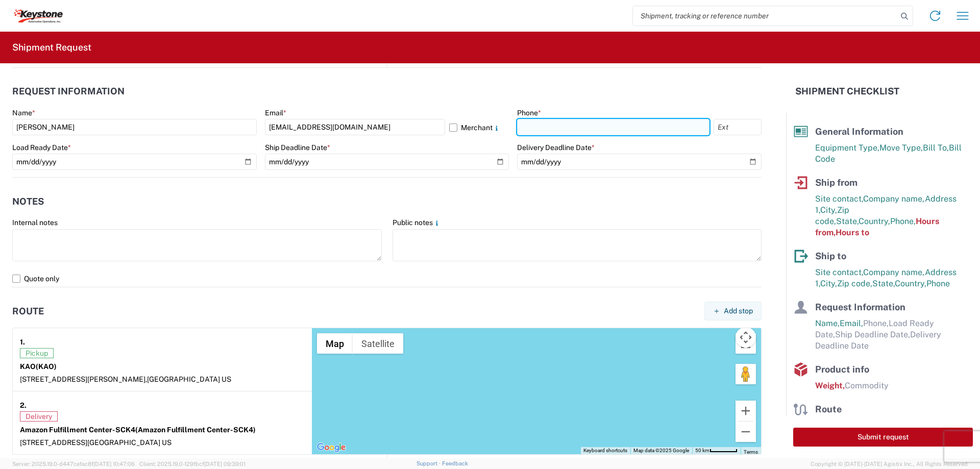
click at [646, 121] on input "text" at bounding box center [613, 127] width 192 height 16
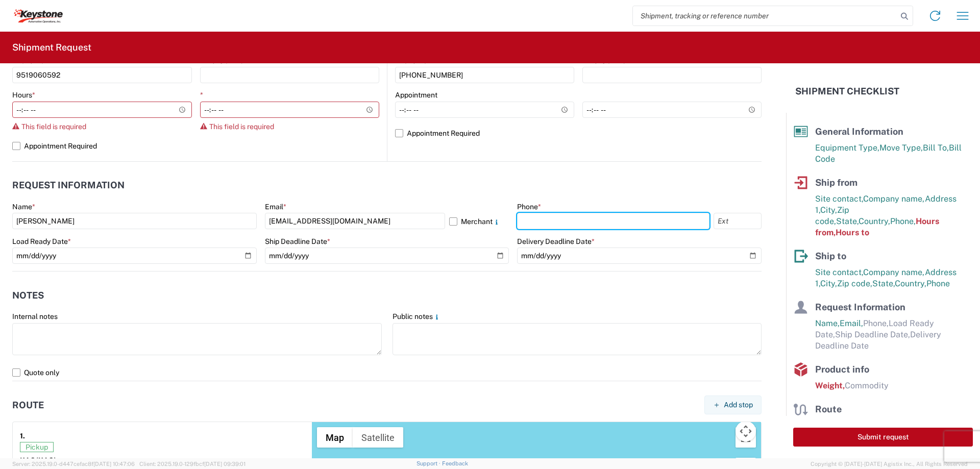
scroll to position [357, 0]
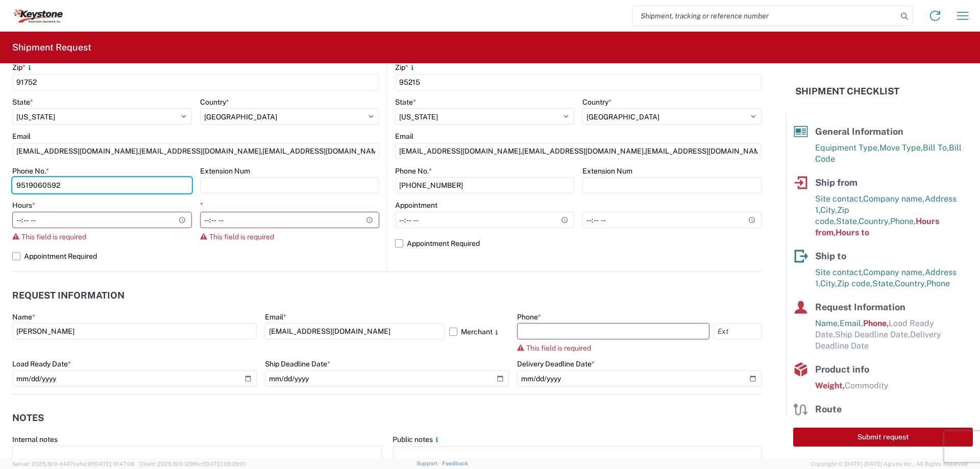
drag, startPoint x: 125, startPoint y: 187, endPoint x: 0, endPoint y: 185, distance: 124.6
click at [0, 185] on form "General Information Template PO# Equipment Type * Select 53’ Dry Van Flatbed Dr…" at bounding box center [393, 260] width 786 height 395
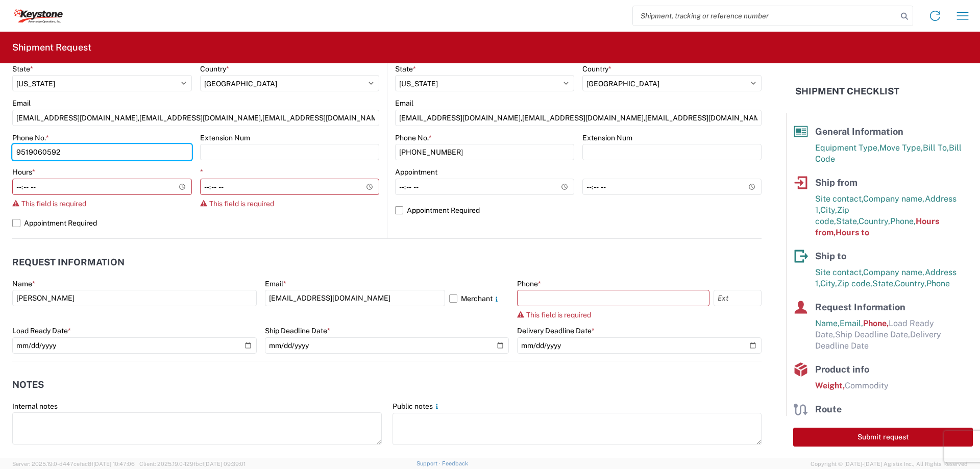
scroll to position [408, 0]
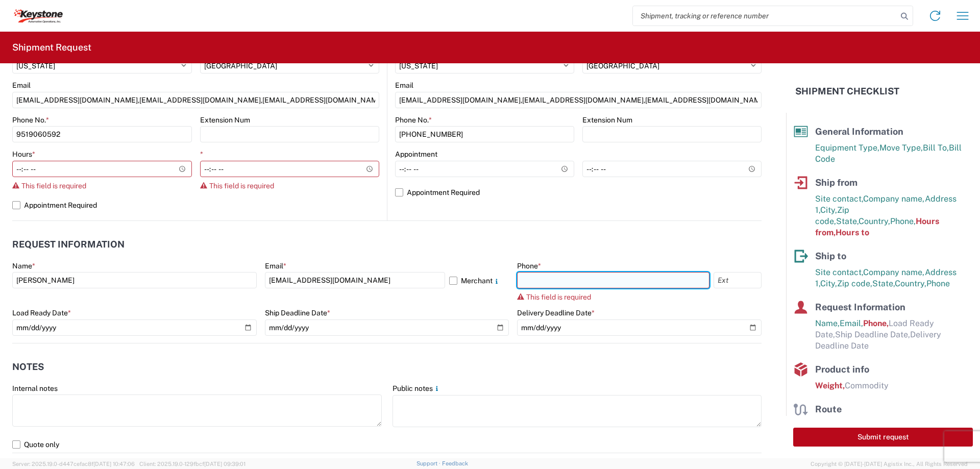
click at [591, 280] on input "text" at bounding box center [613, 280] width 192 height 16
paste input "9519060592"
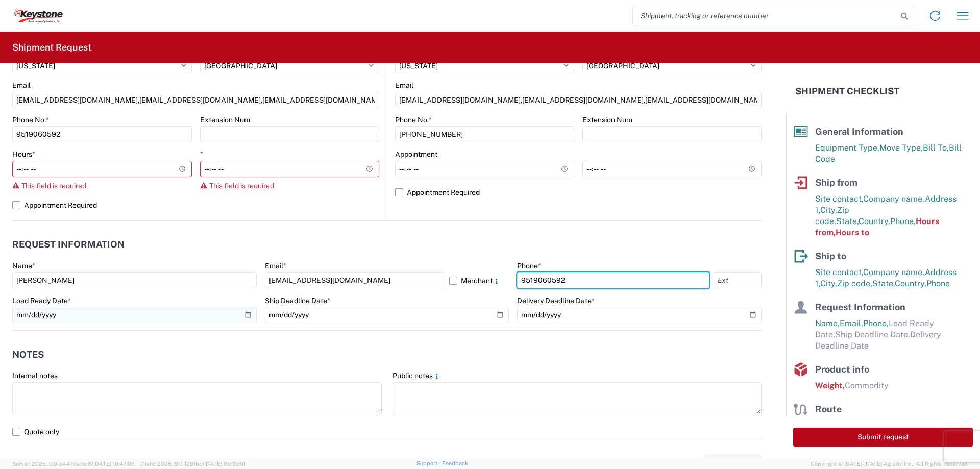
type input "9519060592"
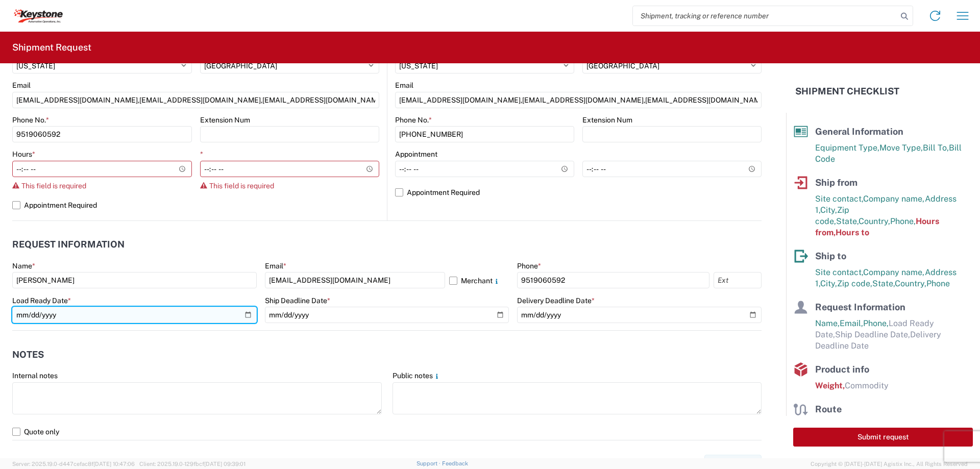
click at [197, 311] on input "date" at bounding box center [134, 315] width 244 height 16
click at [248, 315] on input "date" at bounding box center [134, 315] width 244 height 16
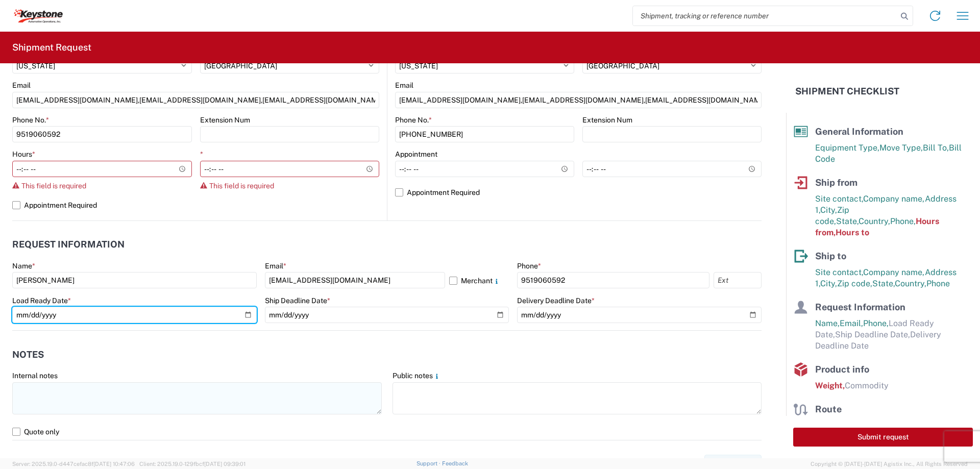
type input "[DATE]"
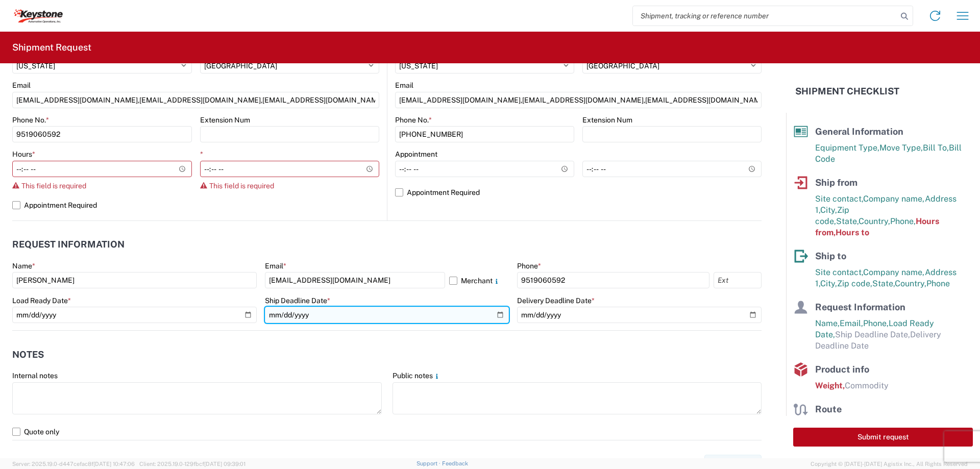
click at [419, 314] on input "date" at bounding box center [387, 315] width 244 height 16
click at [492, 312] on input "date" at bounding box center [387, 315] width 244 height 16
type input "[DATE]"
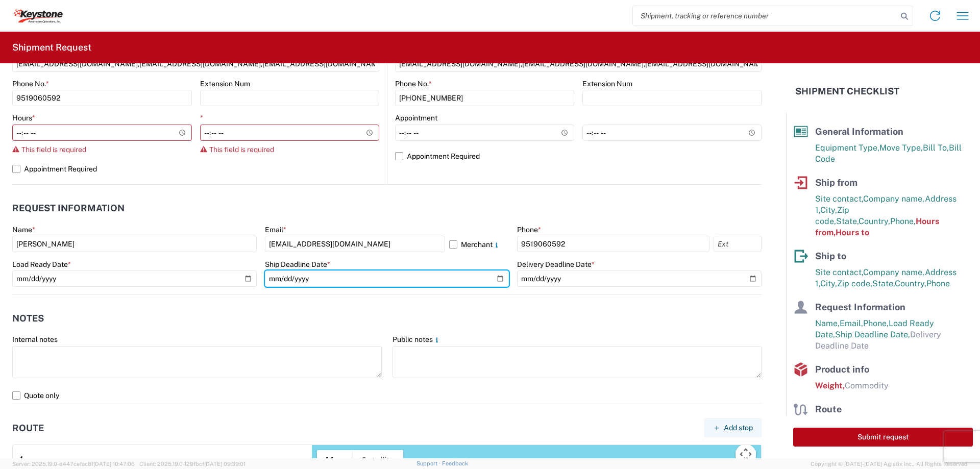
scroll to position [459, 0]
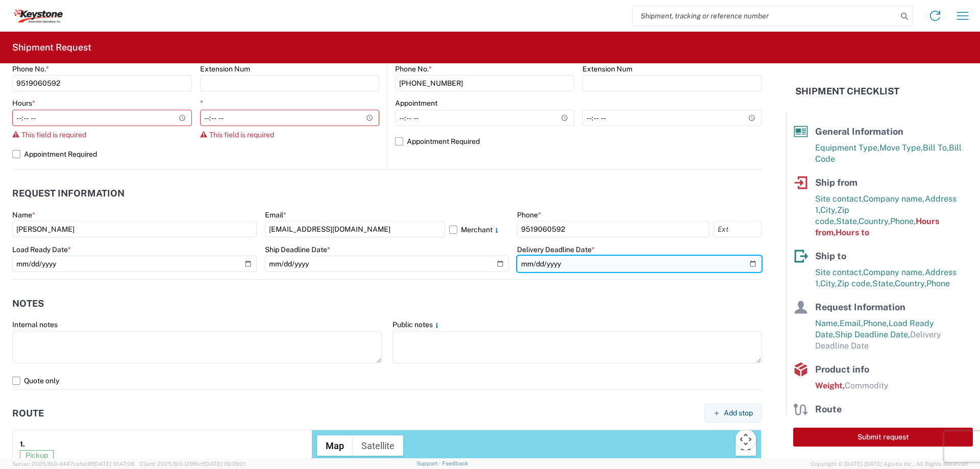
click at [600, 264] on input "date" at bounding box center [639, 264] width 244 height 16
click at [742, 263] on input "date" at bounding box center [639, 264] width 244 height 16
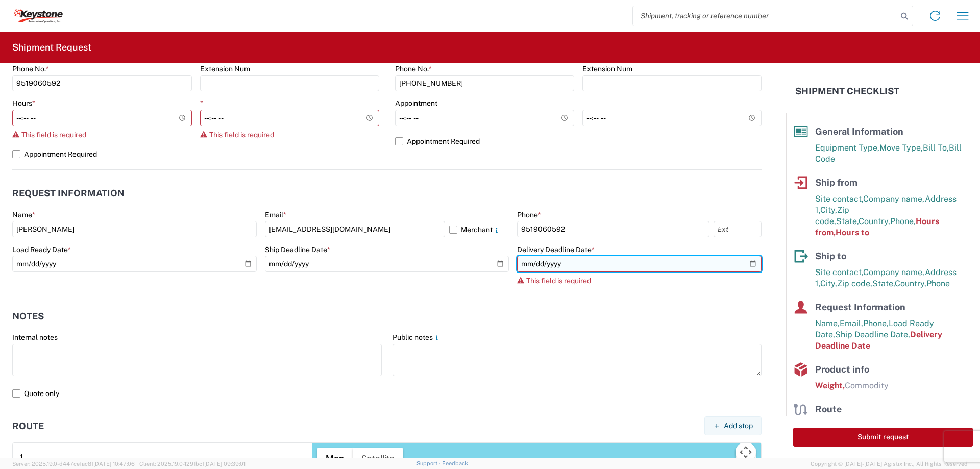
click at [747, 266] on input "date" at bounding box center [639, 264] width 244 height 16
type input "[DATE]"
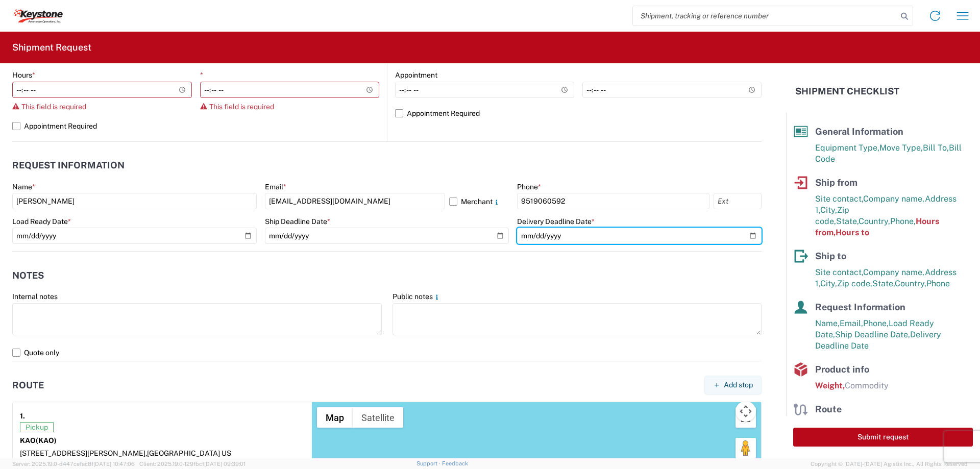
scroll to position [510, 0]
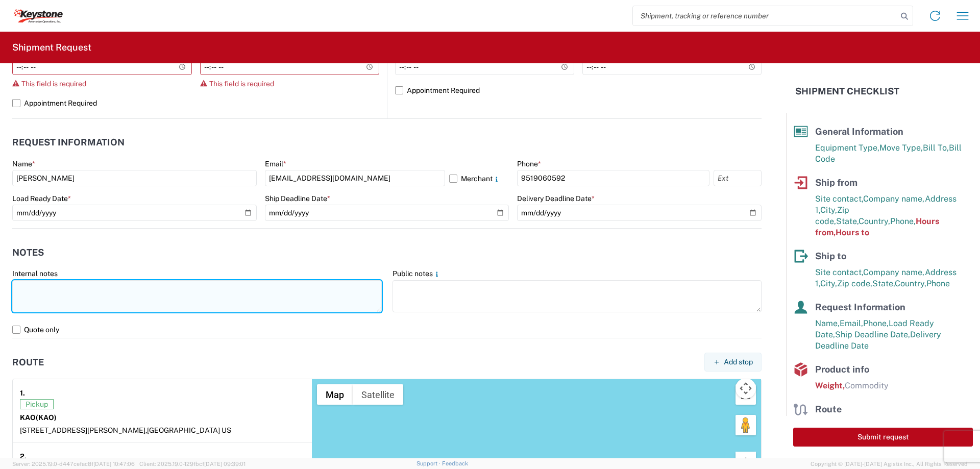
click at [255, 295] on textarea at bounding box center [197, 296] width 370 height 32
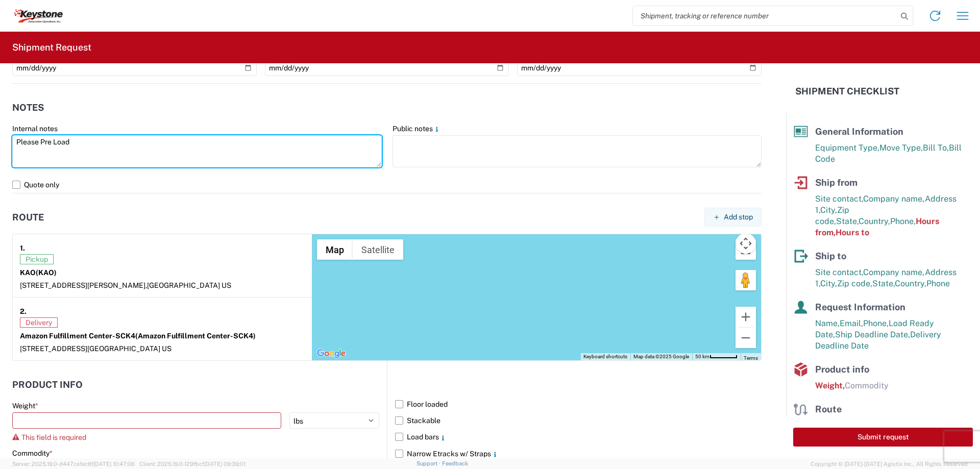
scroll to position [664, 0]
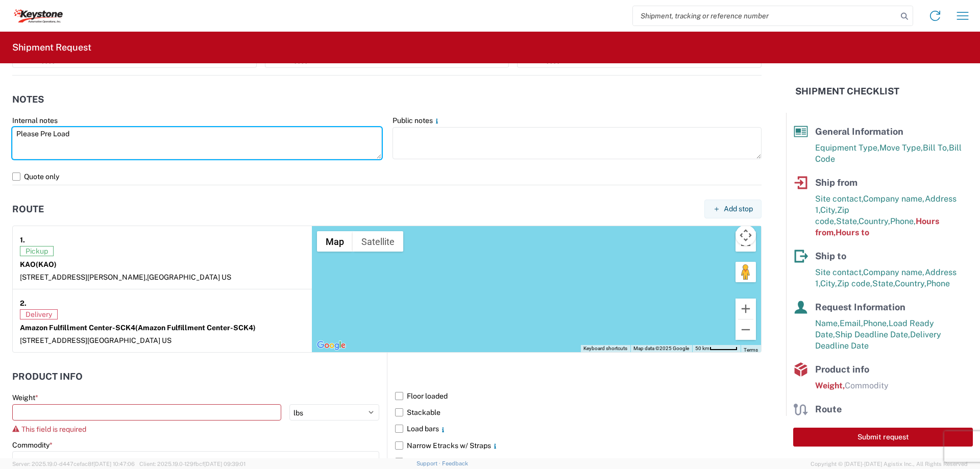
type textarea "Please Pre Load"
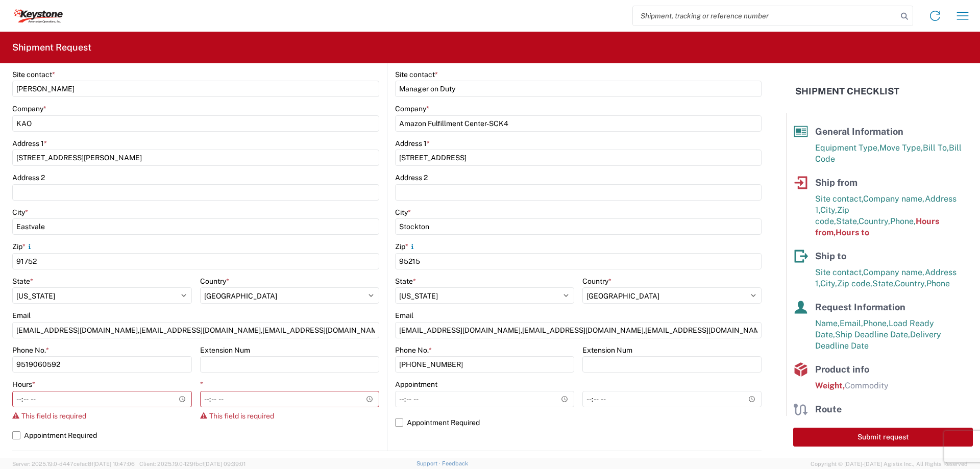
scroll to position [153, 0]
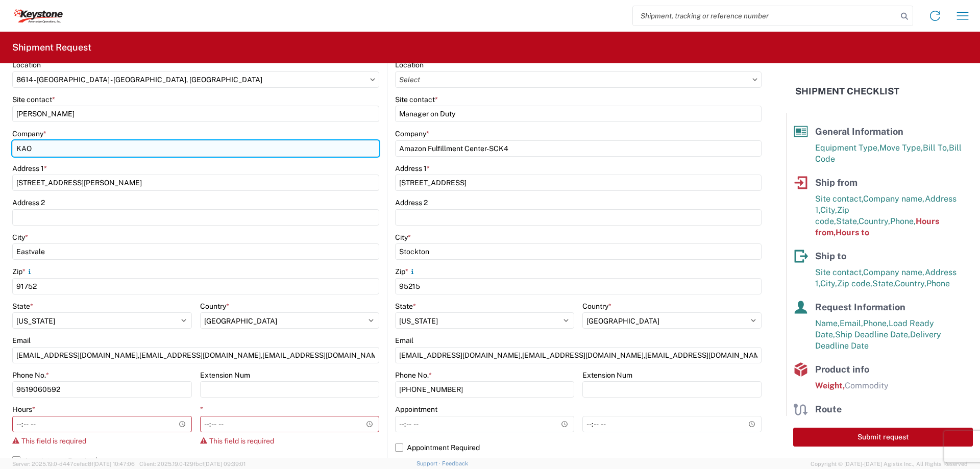
click at [114, 151] on input "KAO" at bounding box center [195, 148] width 367 height 16
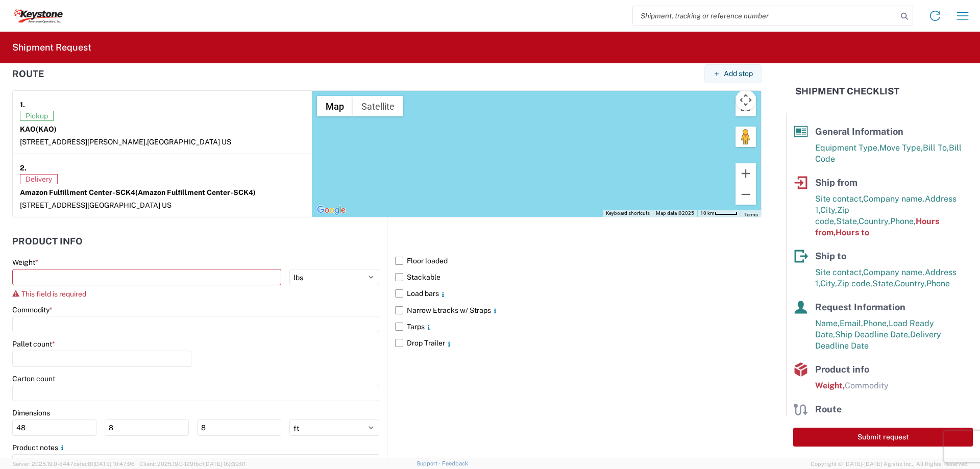
scroll to position [855, 0]
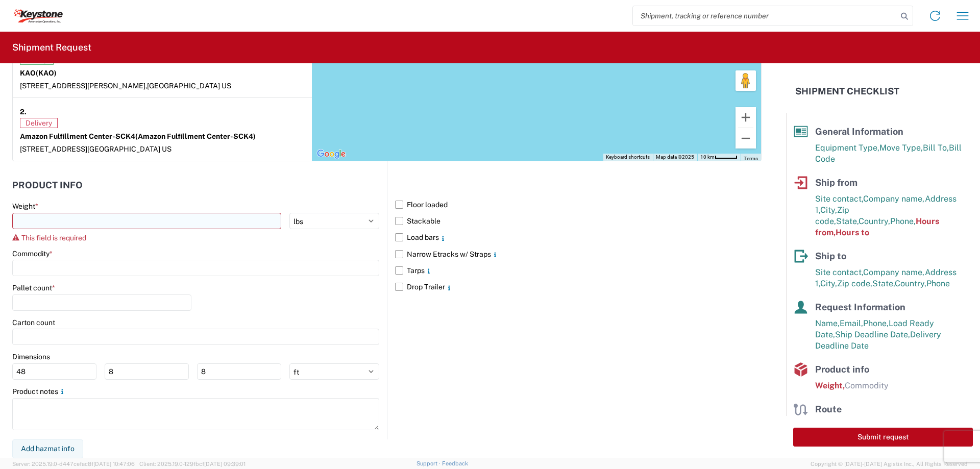
type input "KAO"
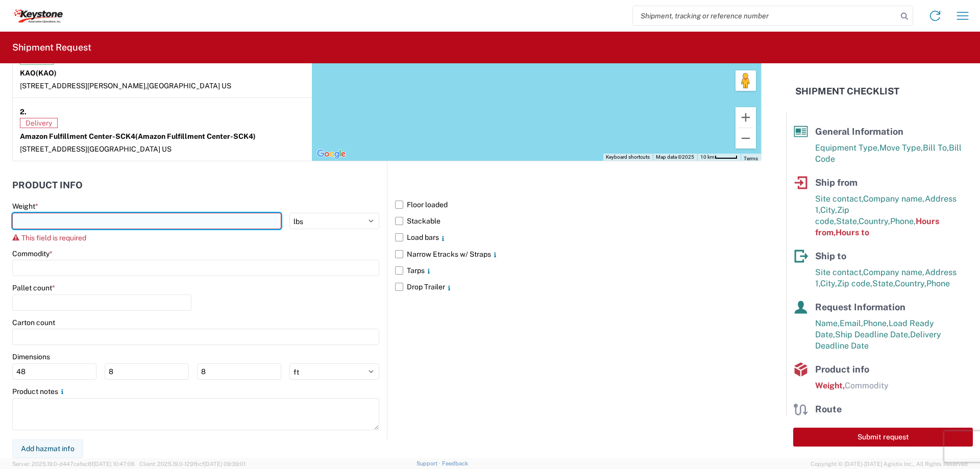
click at [212, 215] on input "number" at bounding box center [146, 221] width 269 height 16
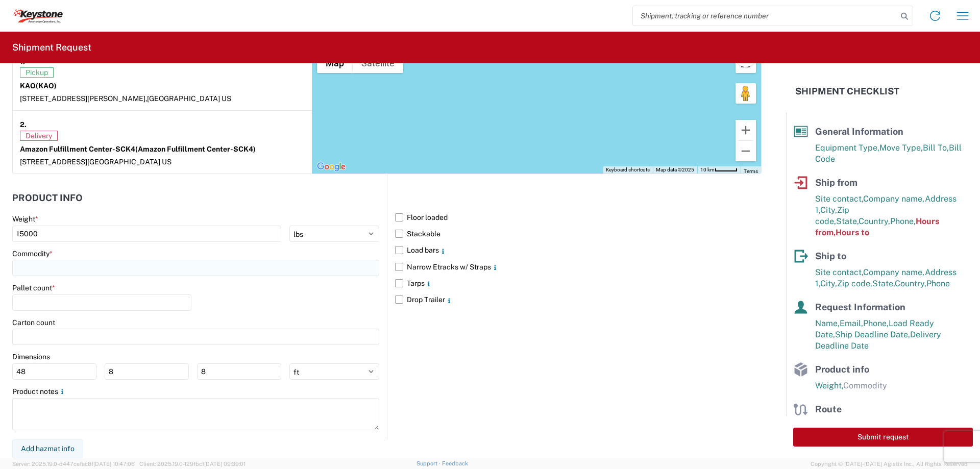
click at [314, 271] on input at bounding box center [195, 268] width 367 height 16
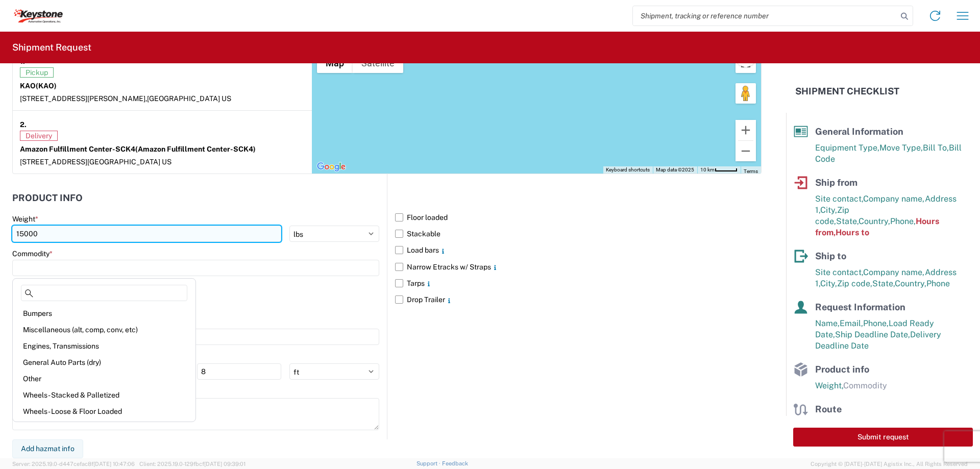
click at [24, 234] on input "15000" at bounding box center [146, 234] width 269 height 16
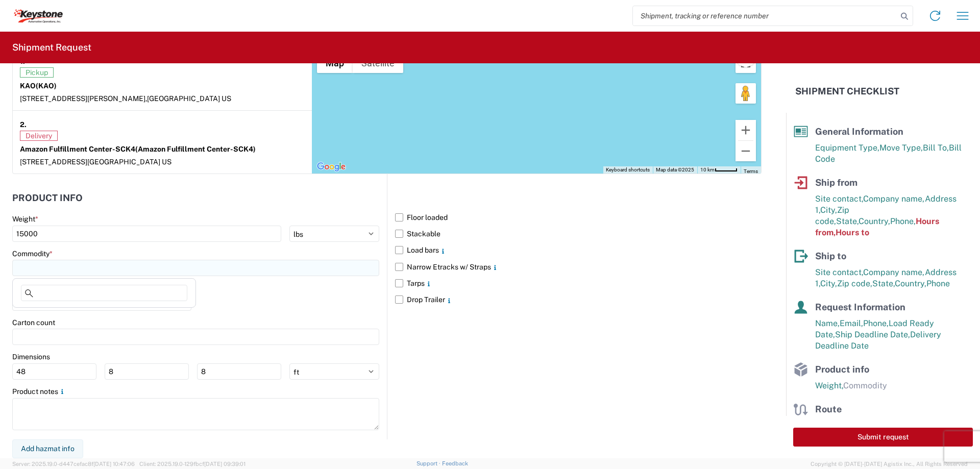
click at [130, 267] on input at bounding box center [195, 268] width 367 height 16
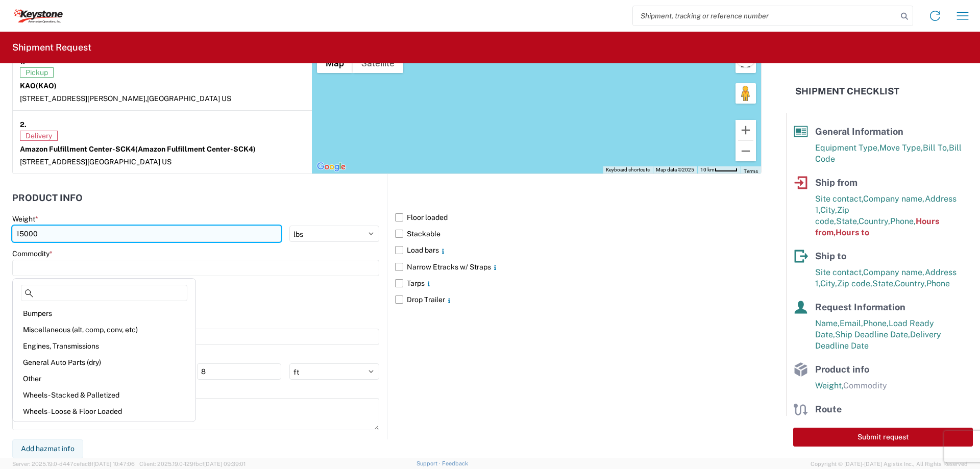
click at [24, 234] on input "15000" at bounding box center [146, 234] width 269 height 16
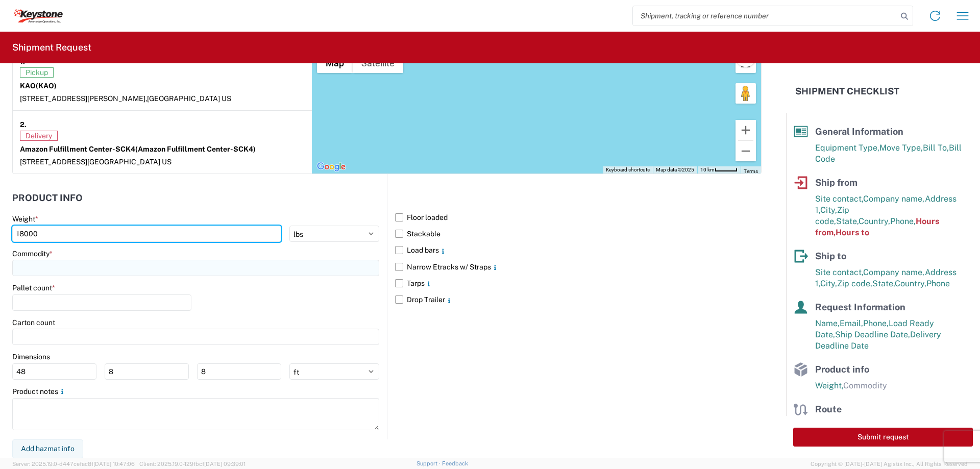
type input "18000"
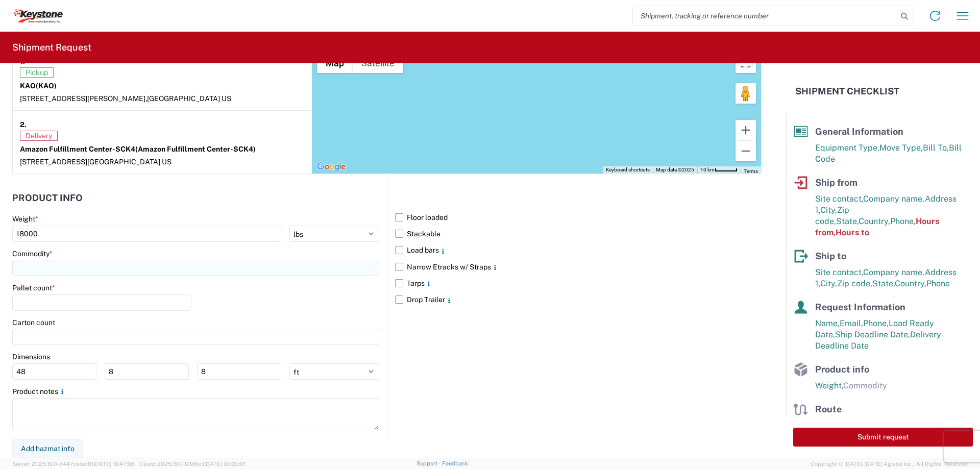
click at [122, 268] on input at bounding box center [195, 268] width 367 height 16
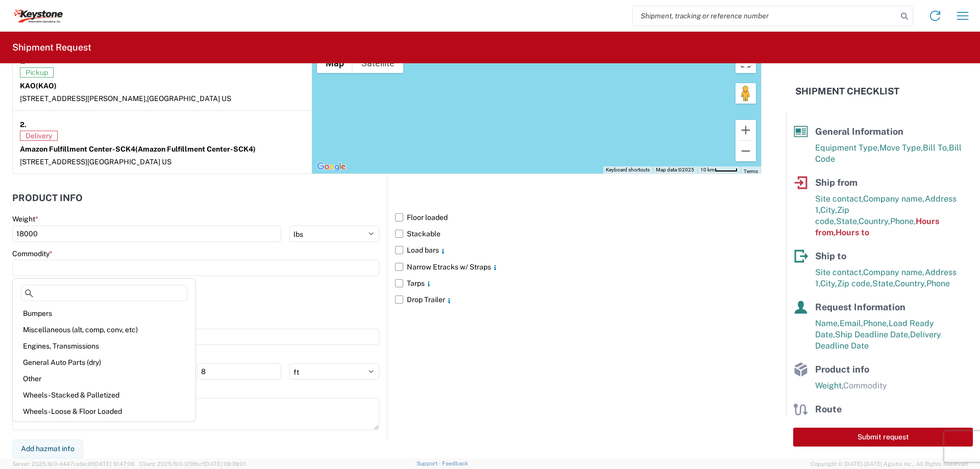
click at [546, 376] on div "Floor loaded Stackable Load bars Narrow Etracks w/ Straps Tarps Drop Trailer" at bounding box center [574, 306] width 375 height 265
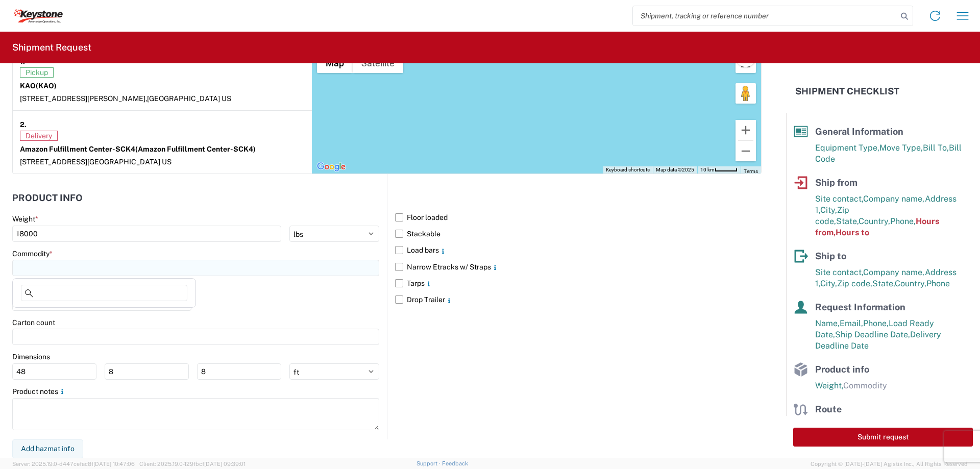
click at [88, 269] on input at bounding box center [195, 268] width 367 height 16
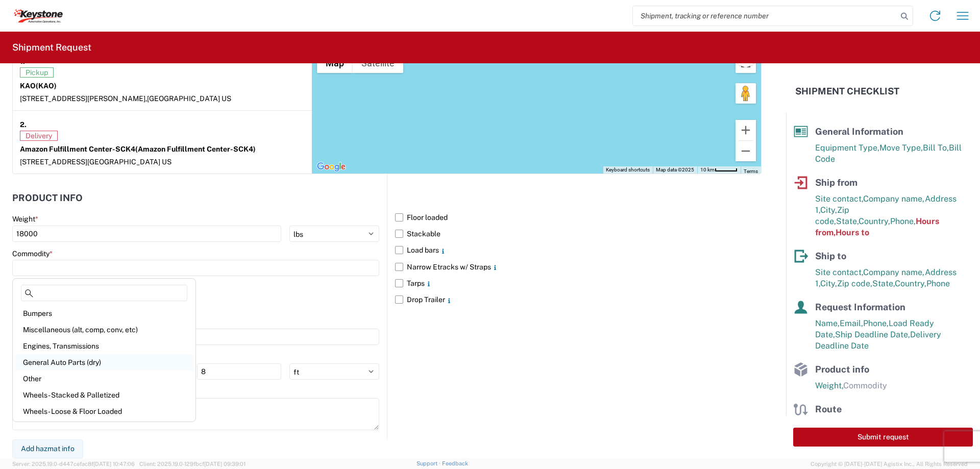
click at [85, 363] on div "General Auto Parts (dry)" at bounding box center [104, 362] width 179 height 16
type input "General Auto Parts (dry)"
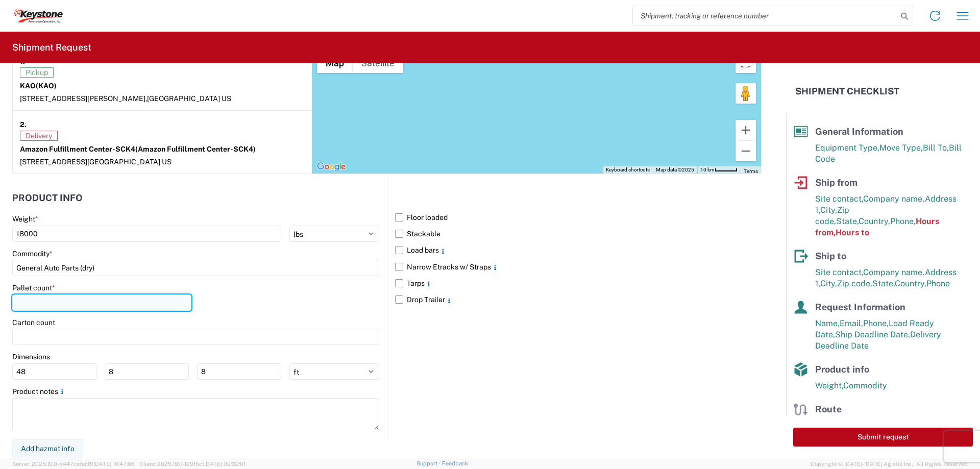
click at [59, 302] on input "number" at bounding box center [101, 303] width 179 height 16
type input "15"
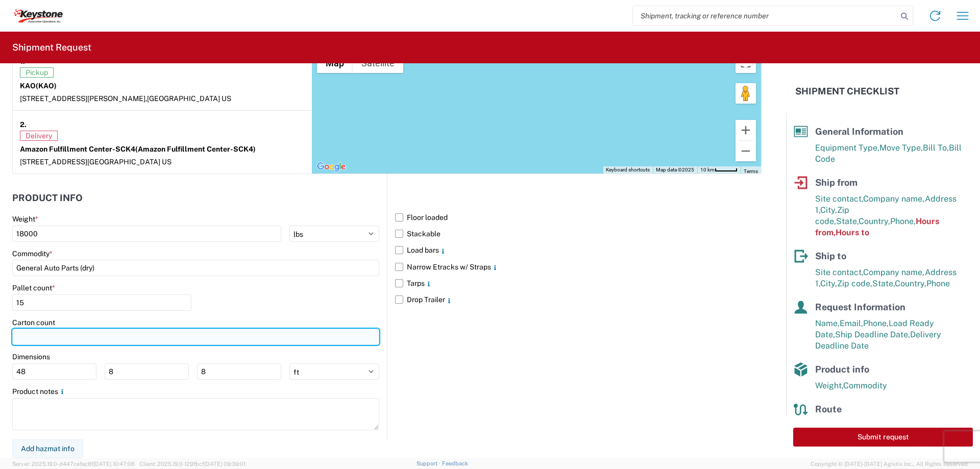
click at [76, 330] on input "number" at bounding box center [195, 337] width 367 height 16
click at [64, 333] on input "number" at bounding box center [195, 337] width 367 height 16
type input "728"
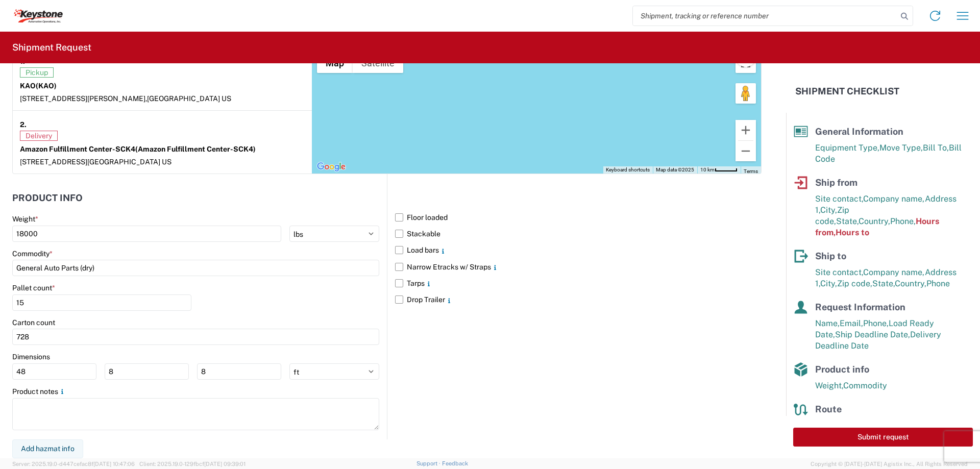
click at [636, 347] on div "Floor loaded Stackable Load bars Narrow Etracks w/ Straps Tarps Drop Trailer" at bounding box center [574, 306] width 375 height 265
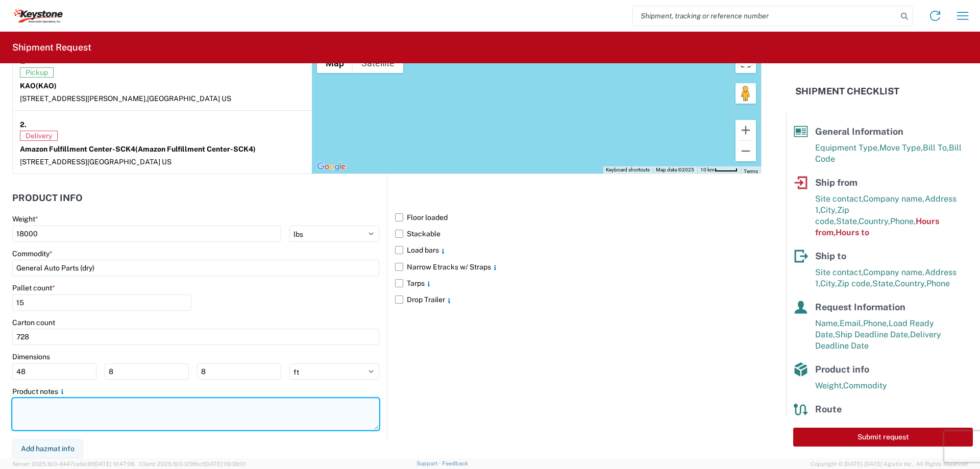
click at [198, 403] on textarea at bounding box center [195, 414] width 367 height 32
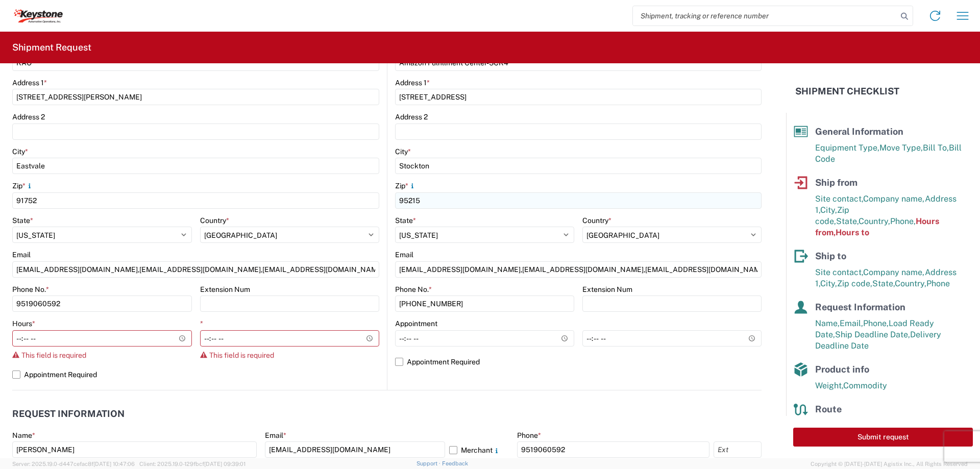
scroll to position [255, 0]
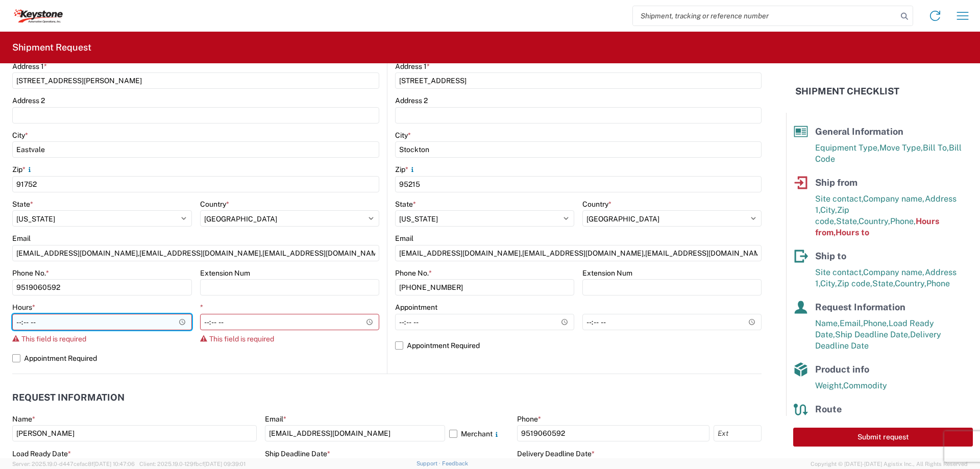
click at [183, 323] on input "Hours *" at bounding box center [102, 322] width 180 height 16
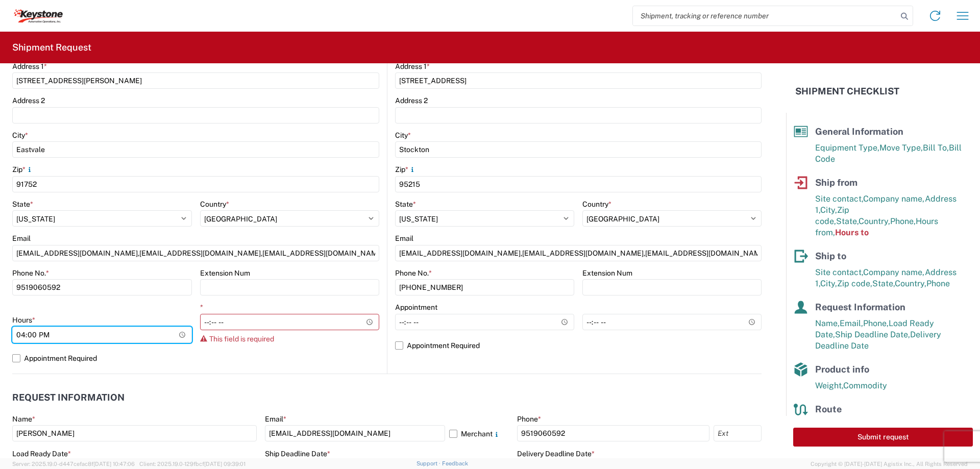
type input "16:00"
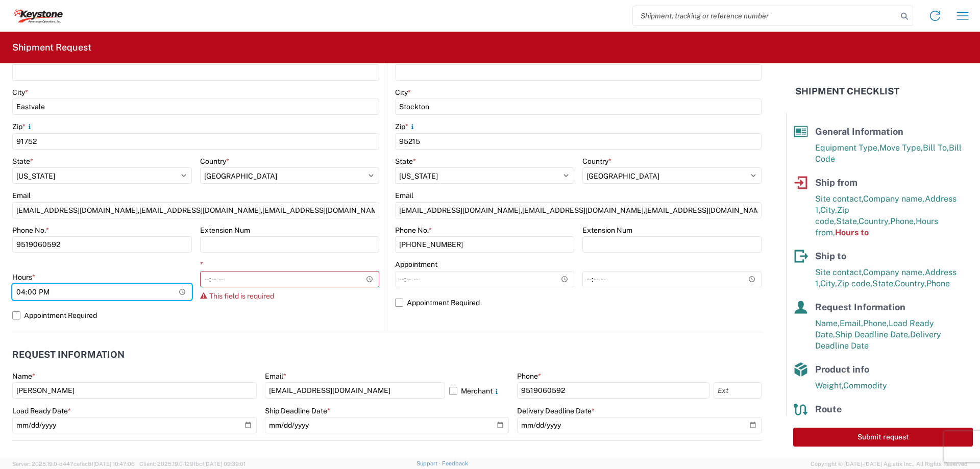
scroll to position [357, 0]
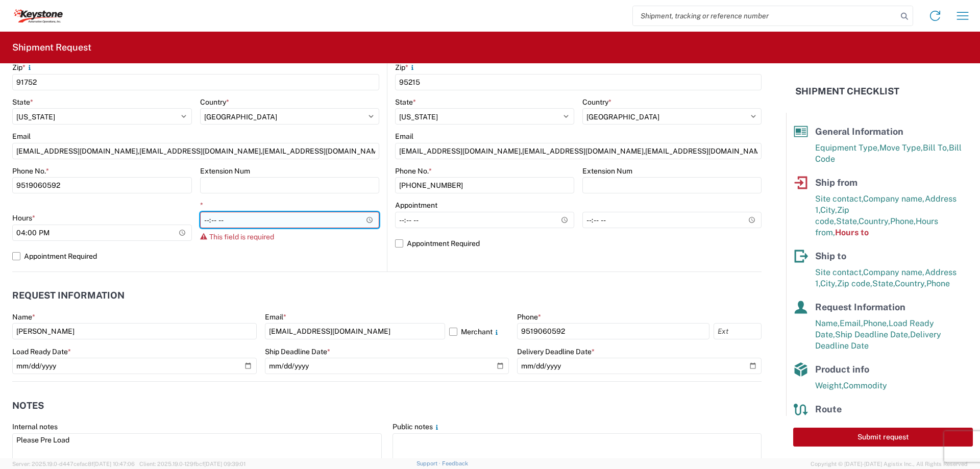
click at [305, 224] on input "*" at bounding box center [290, 220] width 180 height 16
click at [368, 220] on input "*" at bounding box center [290, 220] width 180 height 16
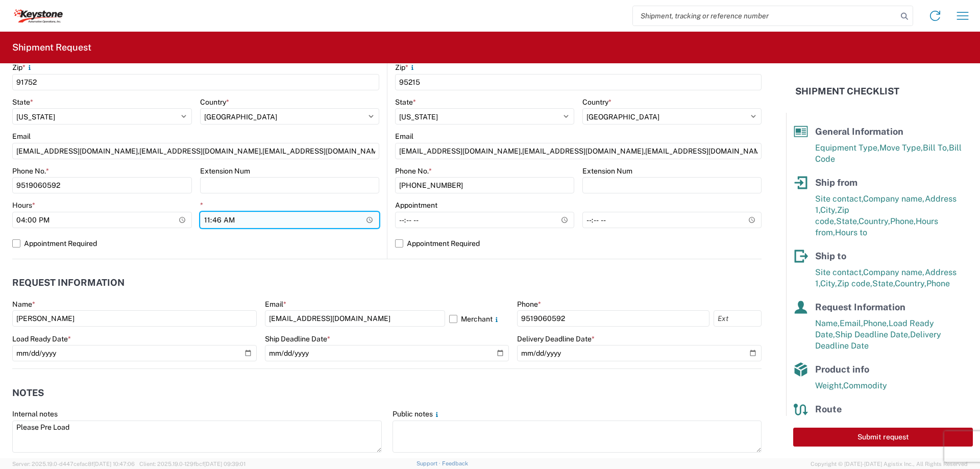
click at [240, 218] on input "11:46" at bounding box center [290, 220] width 180 height 16
click at [367, 216] on input "11:46" at bounding box center [290, 220] width 180 height 16
type input "20:00"
click at [362, 279] on header "Request Information" at bounding box center [386, 283] width 749 height 23
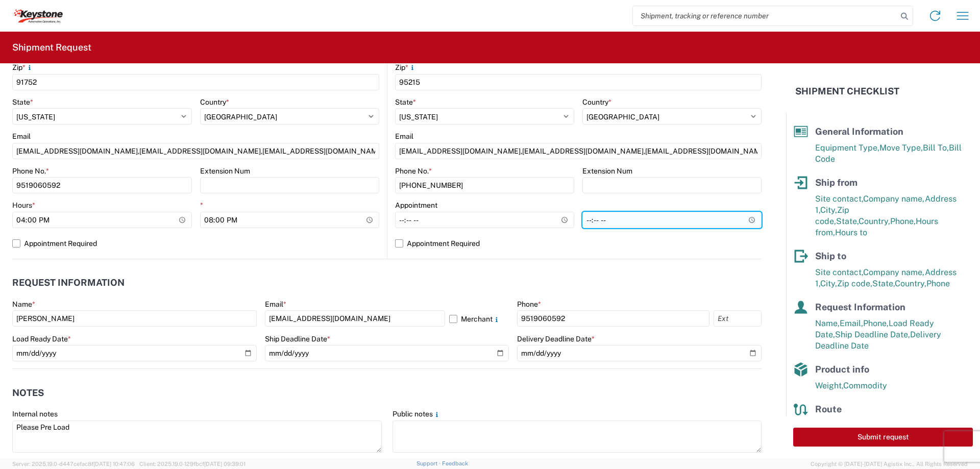
click at [718, 222] on input "*" at bounding box center [671, 220] width 179 height 16
click at [643, 276] on header "Request Information" at bounding box center [386, 283] width 749 height 23
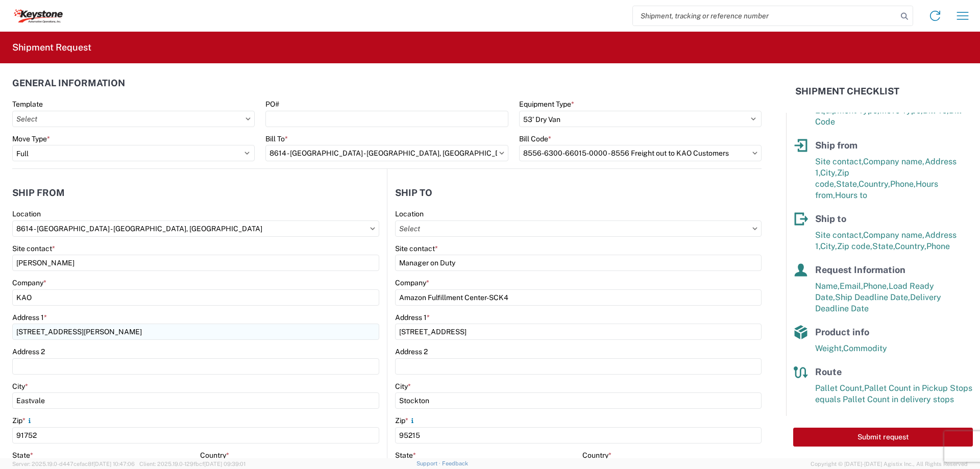
scroll to position [0, 0]
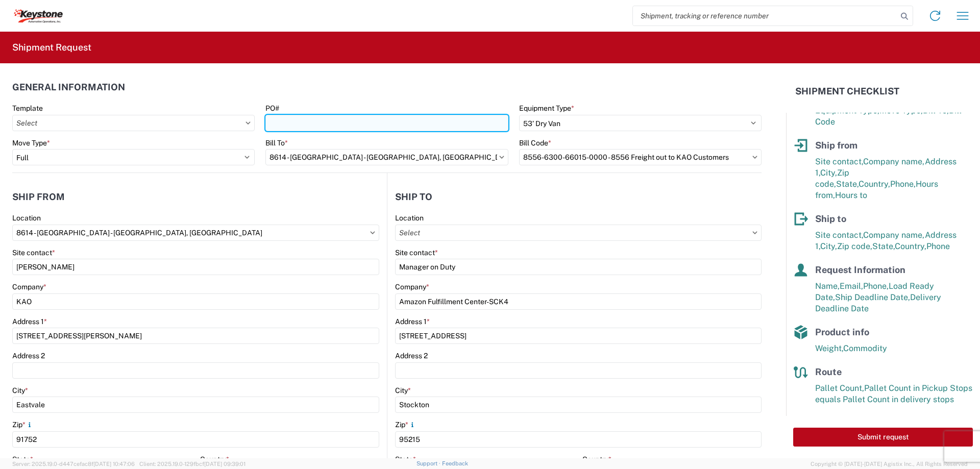
click at [334, 125] on input "PO#" at bounding box center [386, 123] width 242 height 16
click at [288, 124] on input "PO#" at bounding box center [386, 123] width 242 height 16
paste input "7ET8XZYO"
click at [312, 124] on input "7ET8XZYO," at bounding box center [386, 123] width 242 height 16
paste input "7UUJ4FRN"
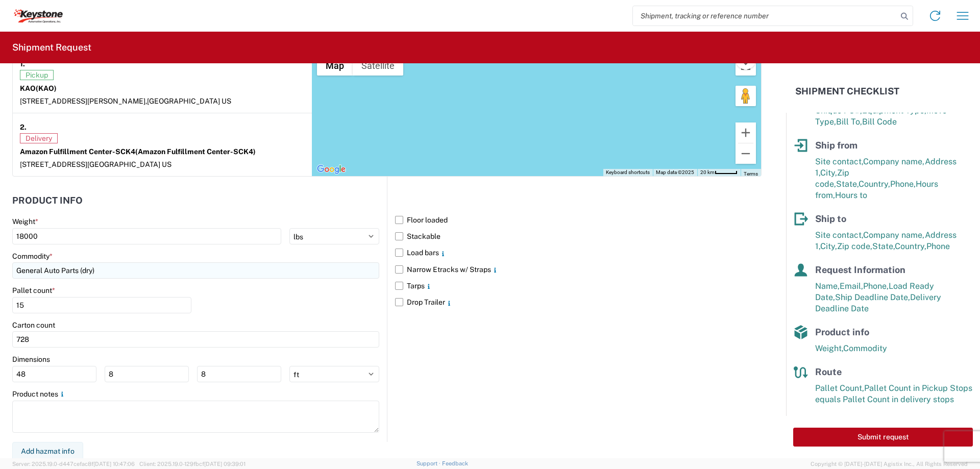
scroll to position [829, 0]
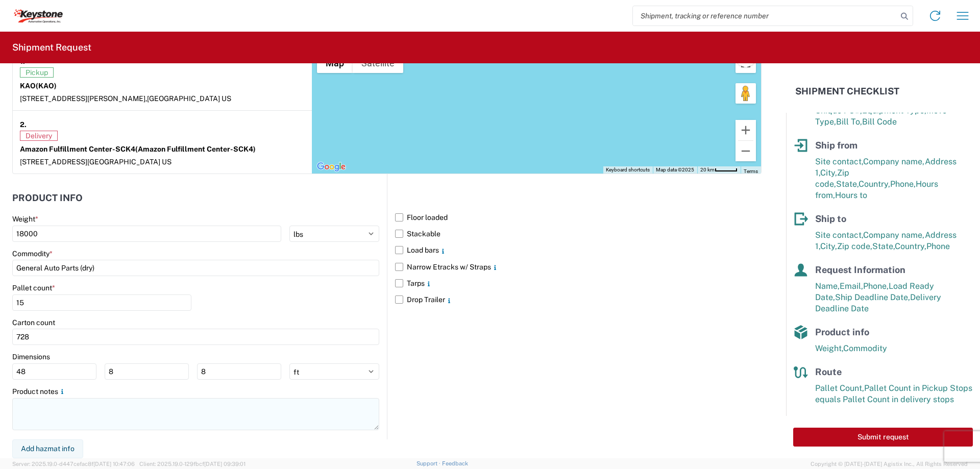
type input "7ET8XZYO,7UUJ4FRN"
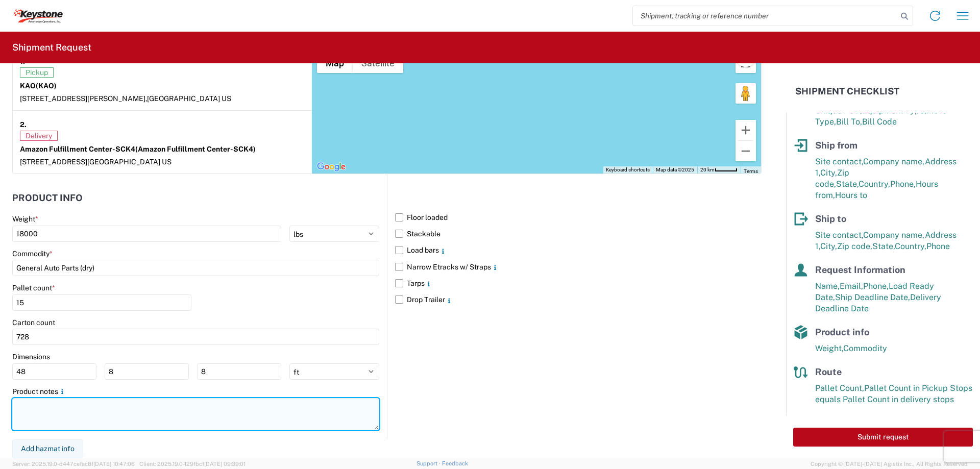
click at [162, 414] on textarea at bounding box center [195, 414] width 367 height 32
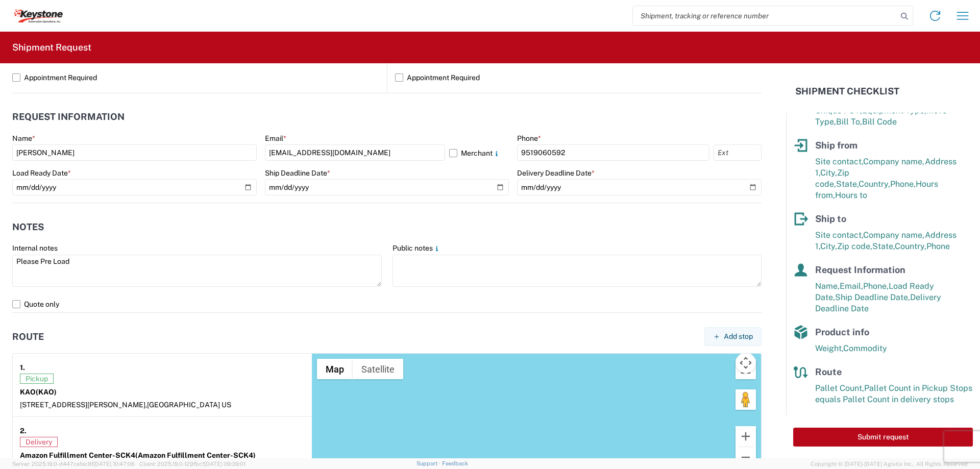
scroll to position [421, 0]
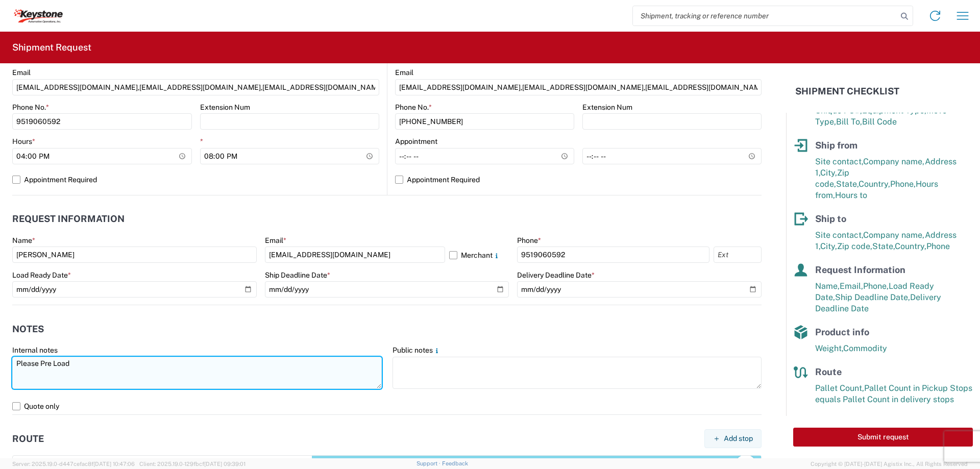
click at [132, 363] on textarea "Please Pre Load" at bounding box center [197, 373] width 370 height 32
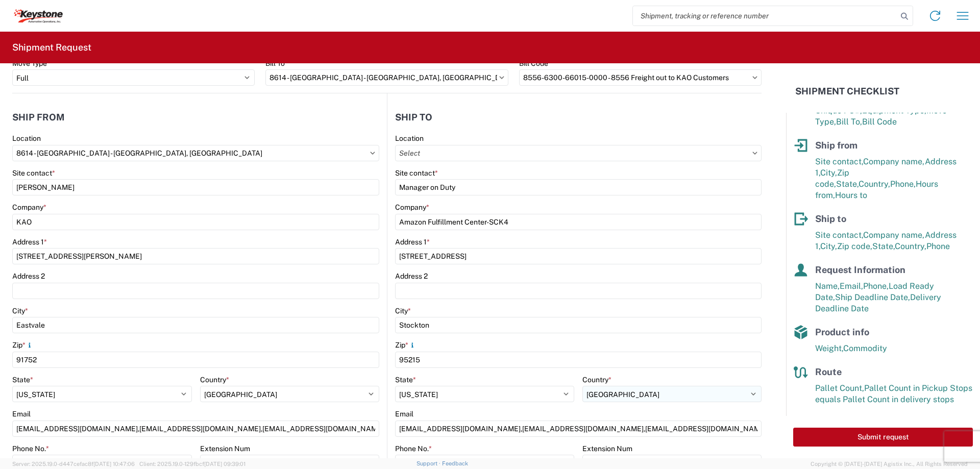
scroll to position [204, 0]
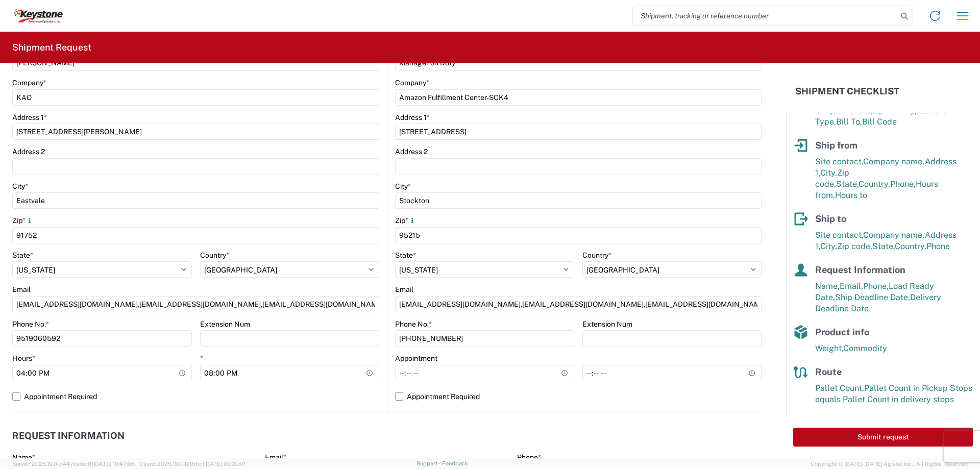
type textarea "Please Pre Load R&L"
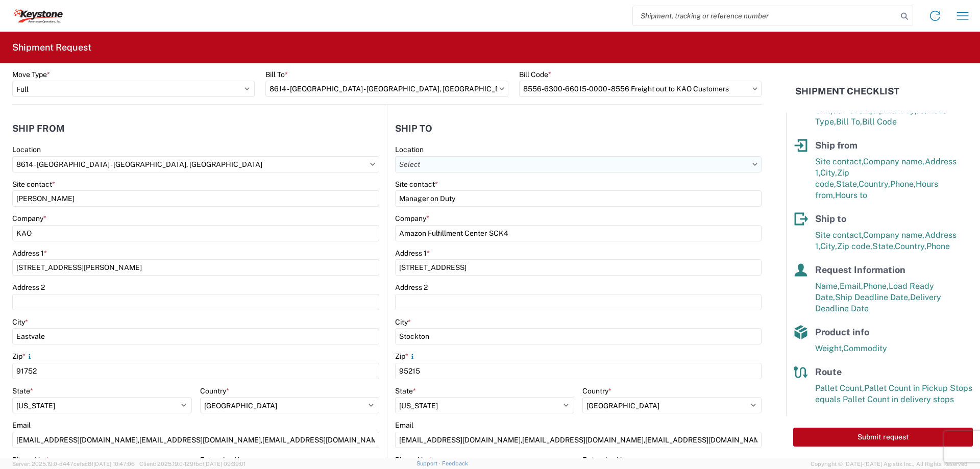
scroll to position [0, 0]
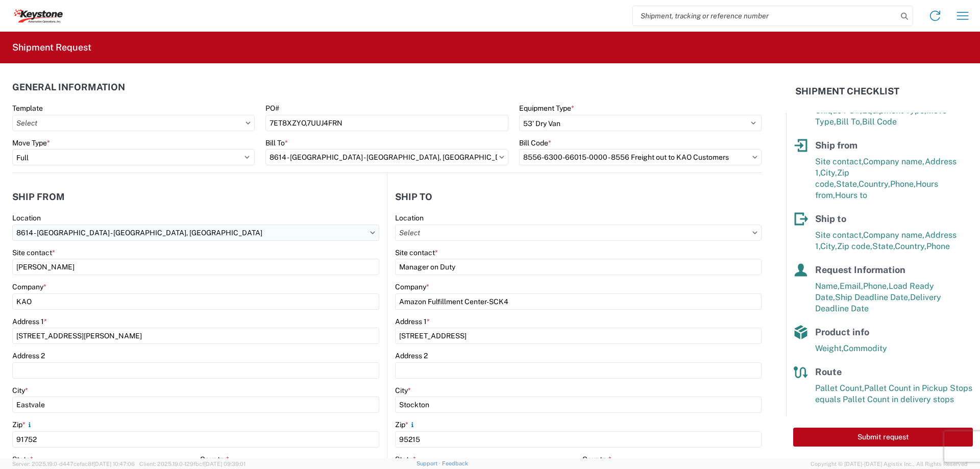
click at [166, 234] on input "8614 - [GEOGRAPHIC_DATA] - [GEOGRAPHIC_DATA], [GEOGRAPHIC_DATA]" at bounding box center [195, 233] width 367 height 16
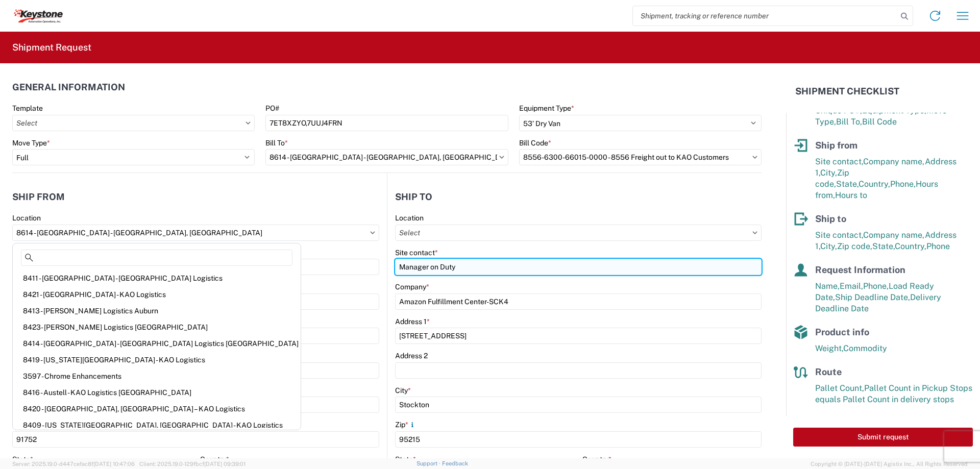
click at [659, 267] on input "Manager on Duty" at bounding box center [578, 267] width 366 height 16
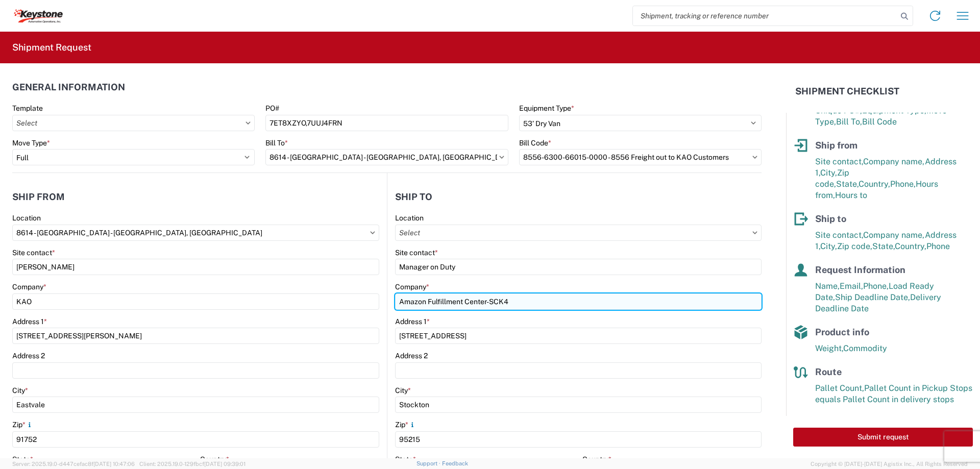
click at [581, 298] on input "Amazon Fulfillment Center-SCK4" at bounding box center [578, 301] width 366 height 16
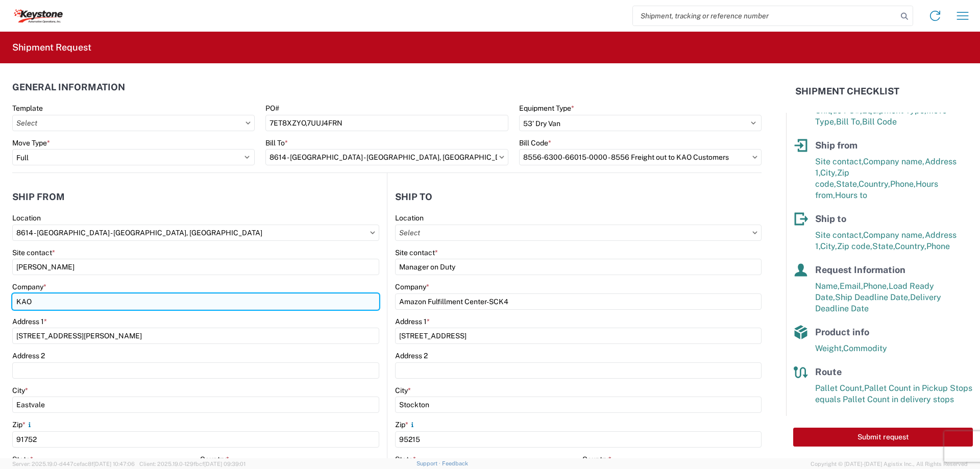
click at [128, 303] on input "KAO" at bounding box center [195, 301] width 367 height 16
type input "KAO ([PERSON_NAME])"
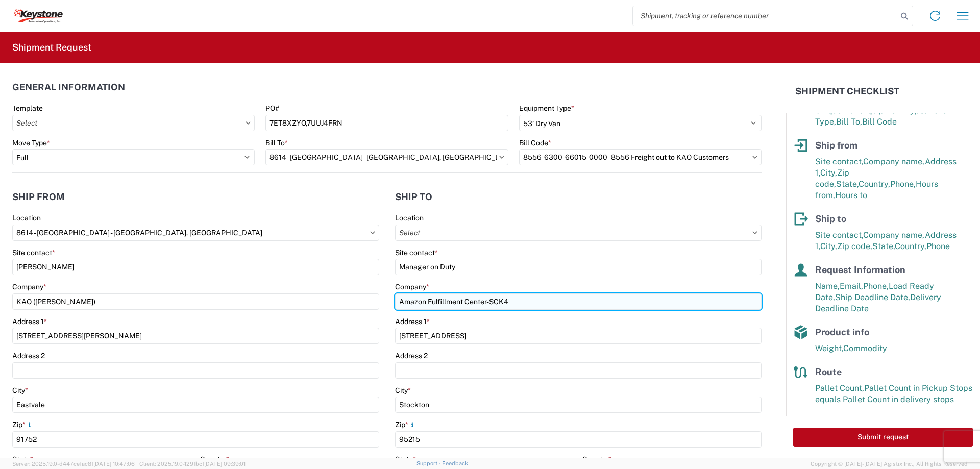
click at [535, 300] on input "Amazon Fulfillment Center-SCK4" at bounding box center [578, 301] width 366 height 16
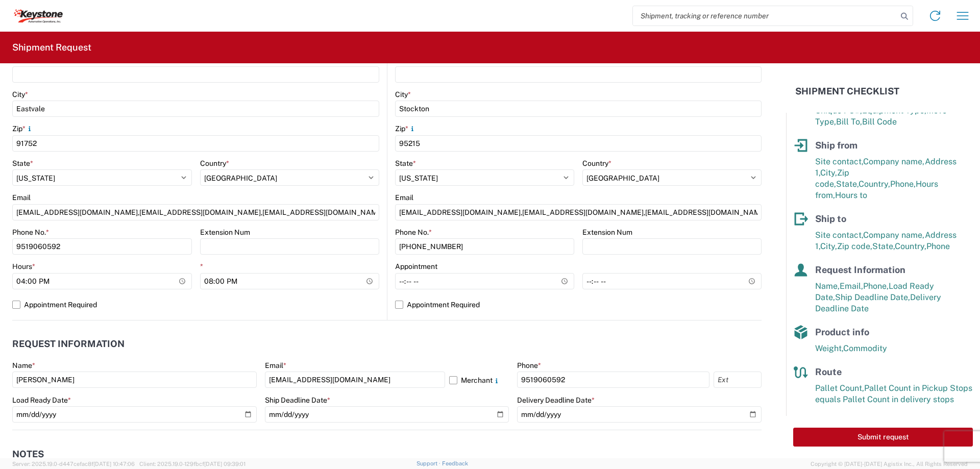
scroll to position [510, 0]
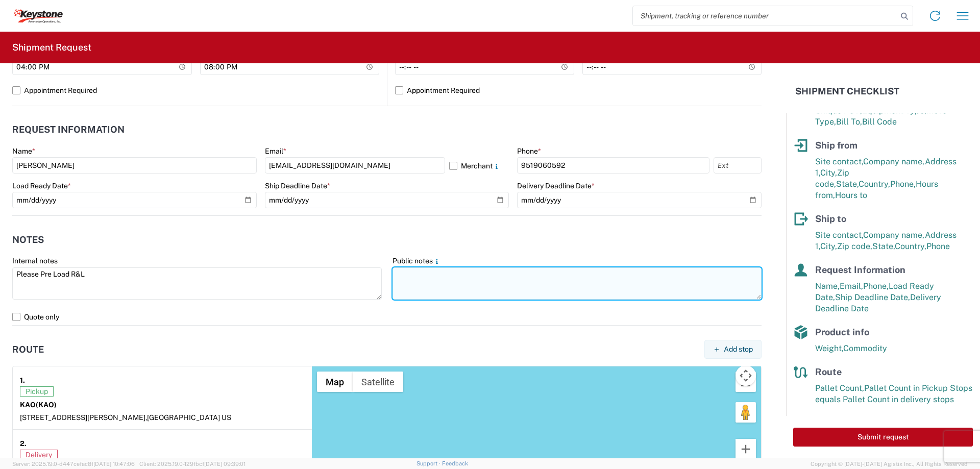
click at [506, 273] on textarea at bounding box center [578, 283] width 370 height 32
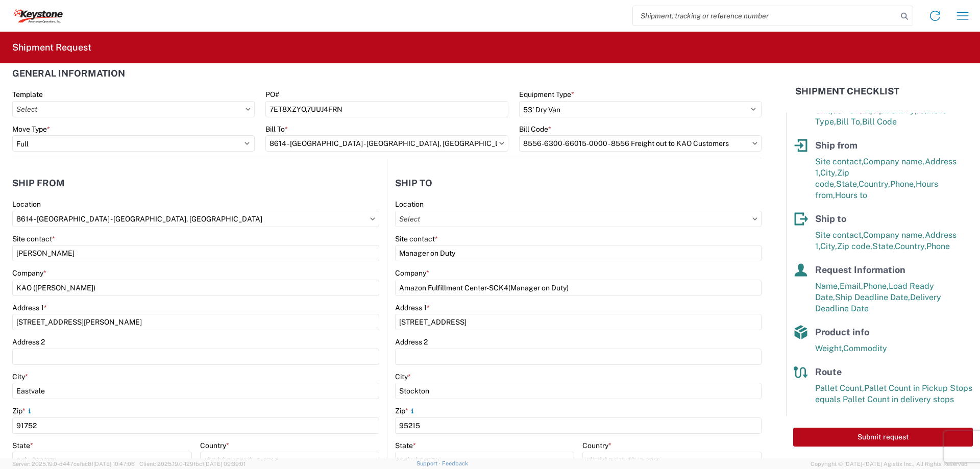
scroll to position [13, 0]
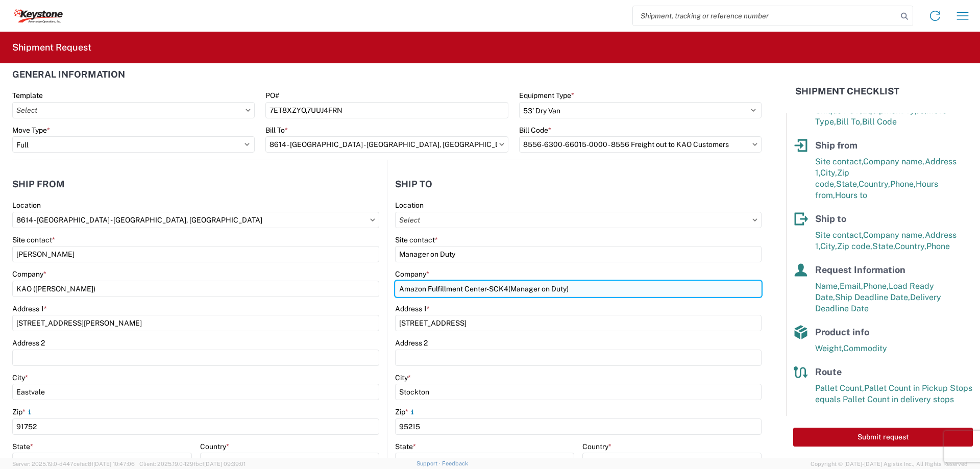
click at [607, 289] on input "Amazon Fulfillment Center-SCK4(Manager on Duty)" at bounding box center [578, 289] width 366 height 16
type input "Amazon Fulfillment Center-SCK4"
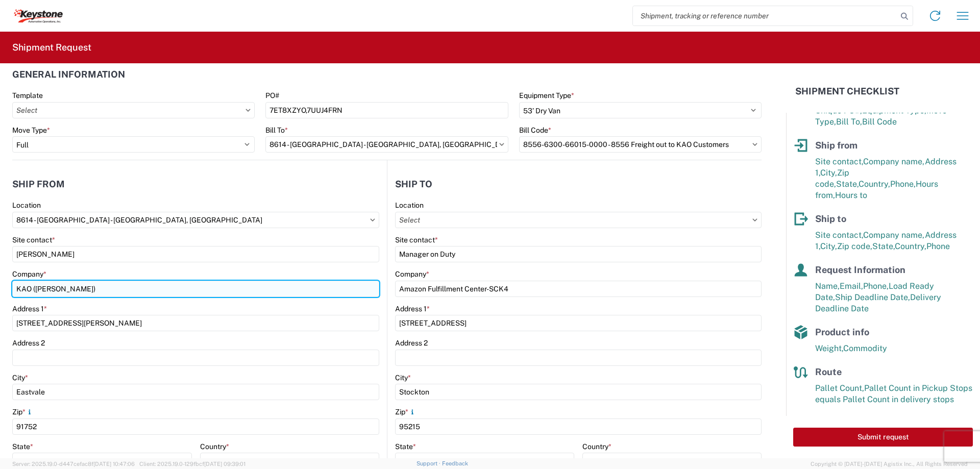
click at [175, 284] on input "KAO ([PERSON_NAME])" at bounding box center [195, 289] width 367 height 16
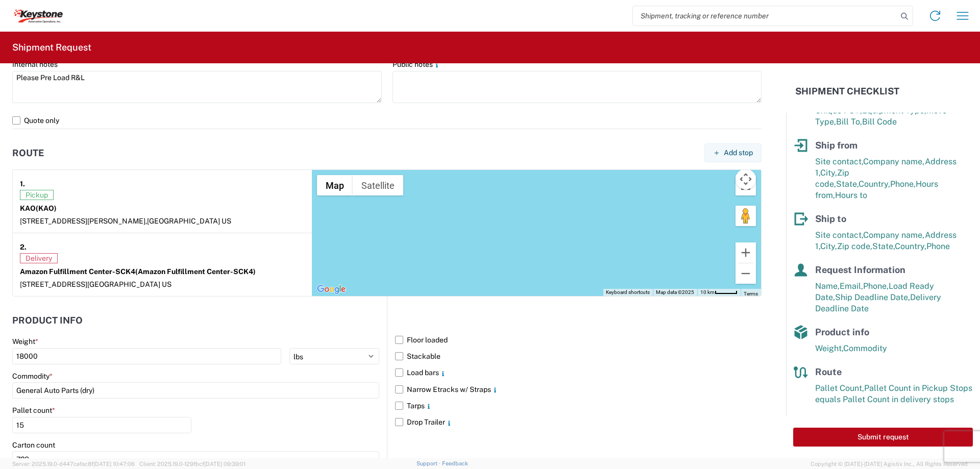
scroll to position [625, 0]
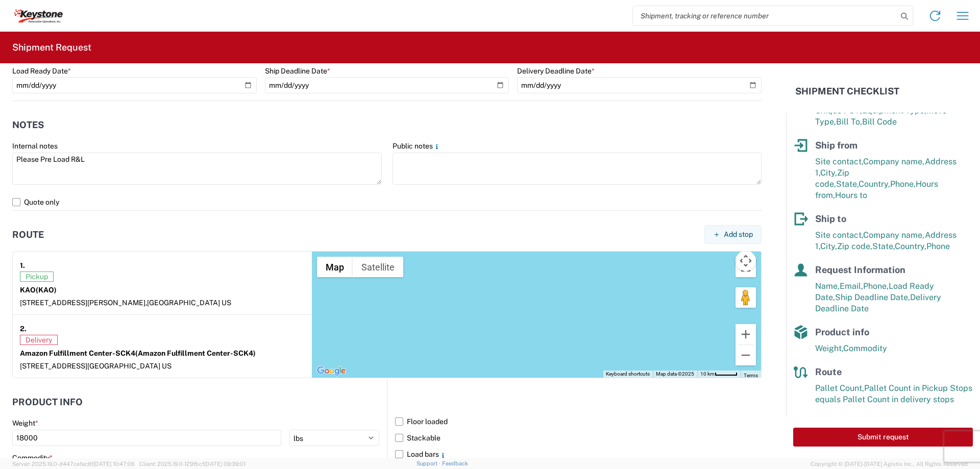
type input "KAO"
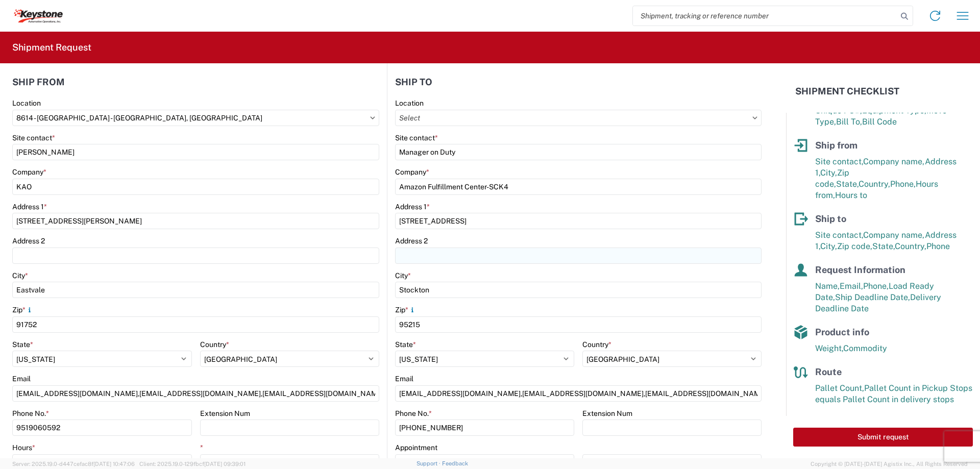
scroll to position [0, 0]
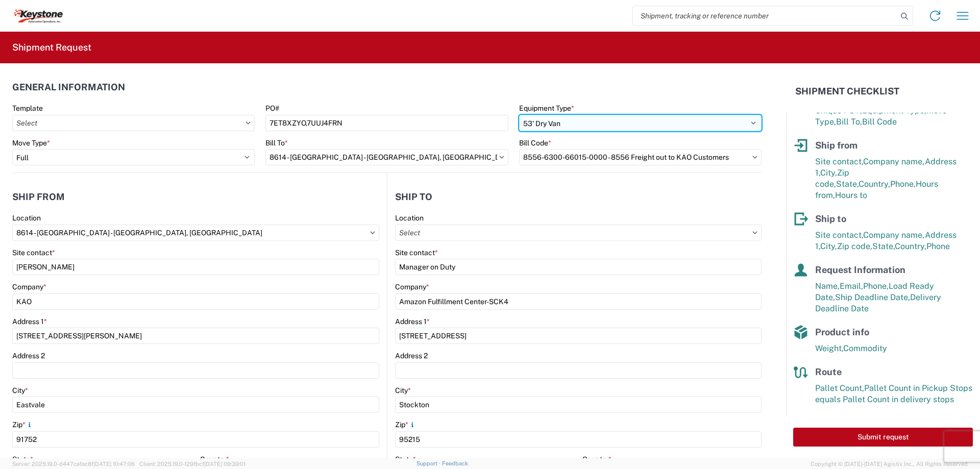
click at [660, 122] on select "Select 53’ Dry Van Flatbed Dropdeck (van) Lowboy (flatbed) Rail" at bounding box center [640, 123] width 242 height 16
click at [519, 115] on select "Select 53’ Dry Van Flatbed Dropdeck (van) Lowboy (flatbed) Rail" at bounding box center [640, 123] width 242 height 16
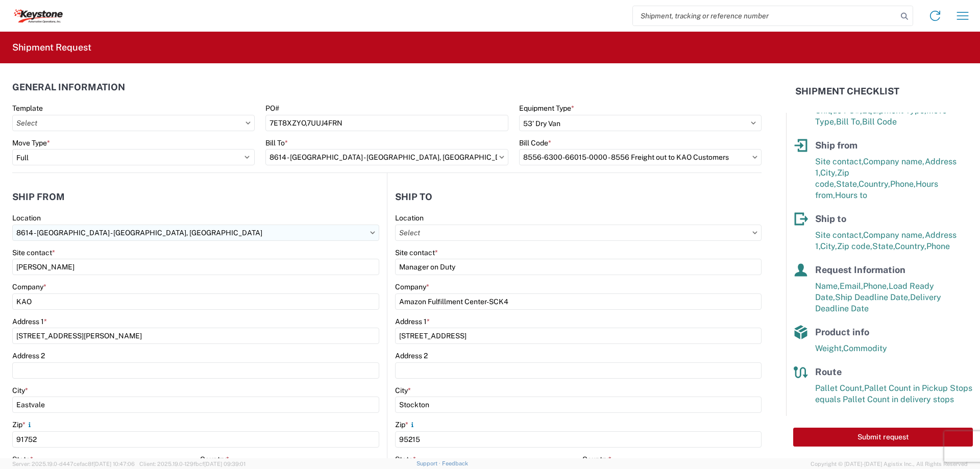
click at [219, 232] on input "8614 - [GEOGRAPHIC_DATA] - [GEOGRAPHIC_DATA], [GEOGRAPHIC_DATA]" at bounding box center [195, 233] width 367 height 16
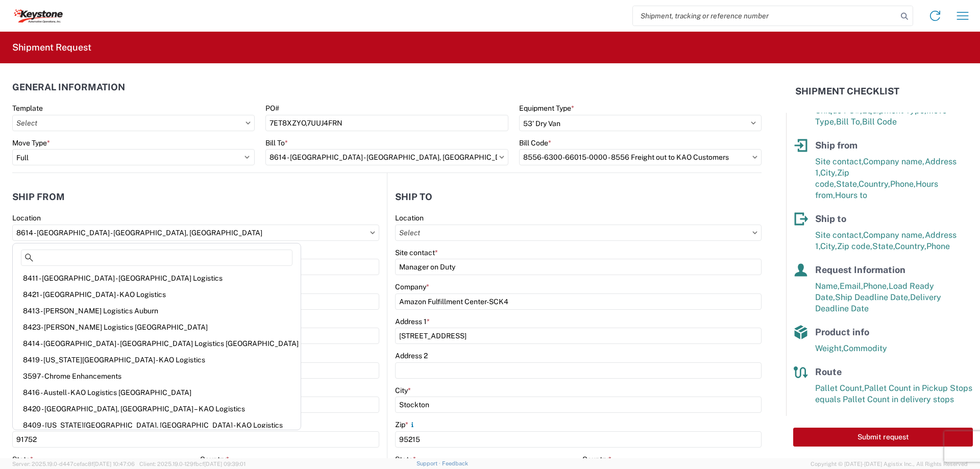
click at [296, 199] on header "Ship from" at bounding box center [199, 196] width 375 height 23
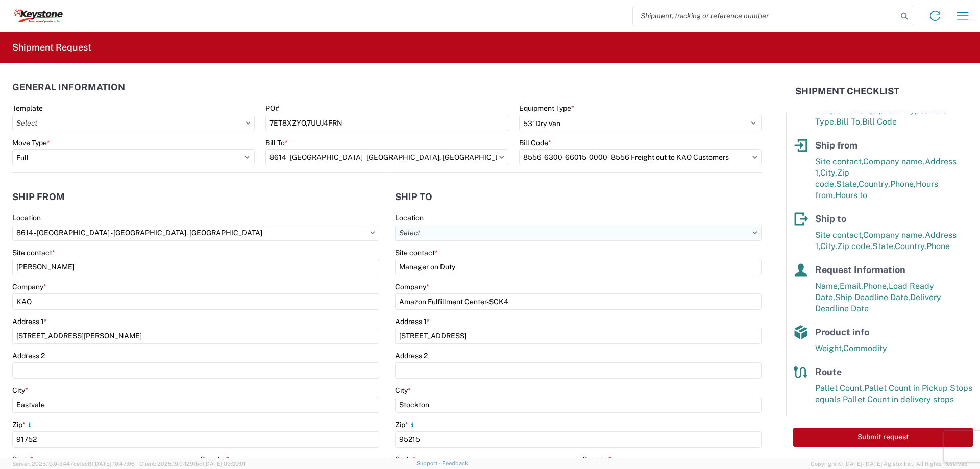
click at [619, 235] on input "text" at bounding box center [578, 233] width 366 height 16
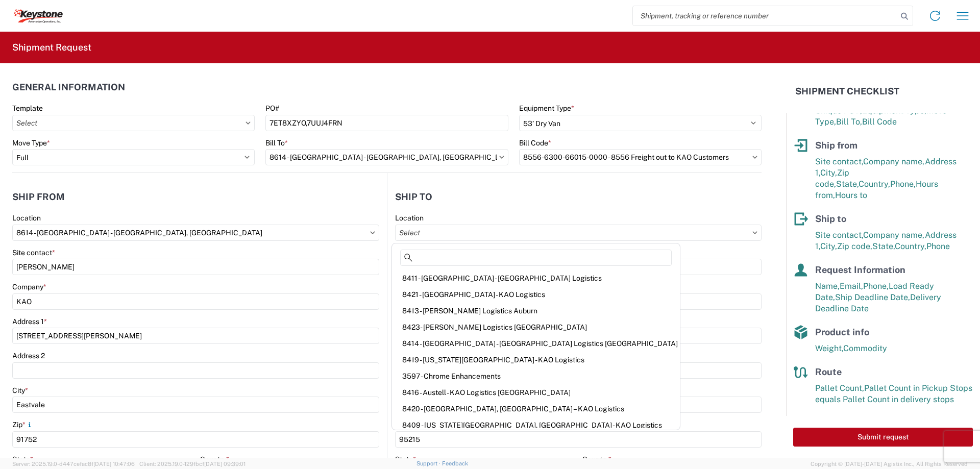
click at [558, 208] on header "Ship to" at bounding box center [574, 196] width 374 height 23
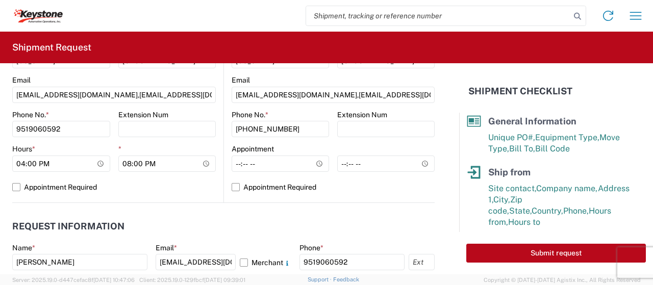
scroll to position [398, 0]
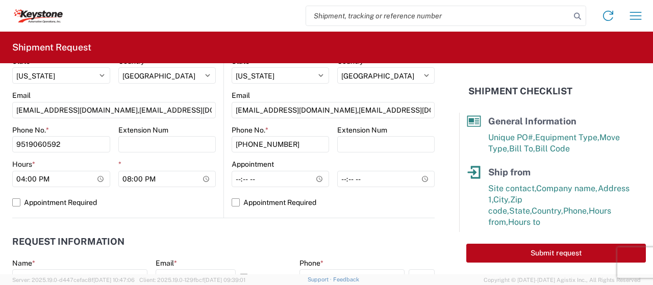
drag, startPoint x: 455, startPoint y: 153, endPoint x: 444, endPoint y: 142, distance: 15.9
click at [444, 142] on form "General Information Template PO# 7ET8XZYO,7UUJ4FRN Equipment Type * Select 53’ …" at bounding box center [229, 168] width 459 height 211
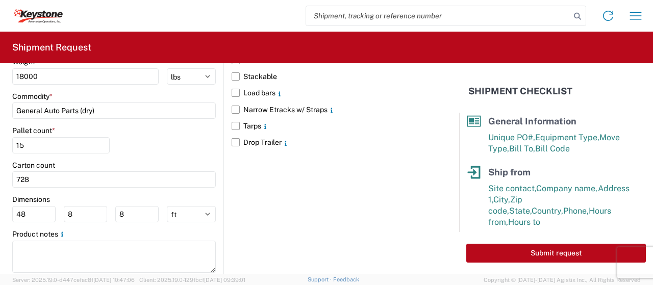
scroll to position [1010, 0]
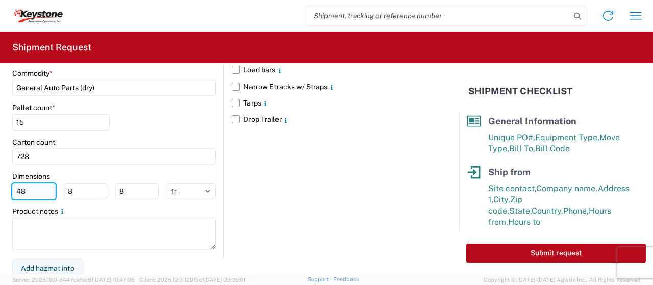
click at [31, 186] on input "48" at bounding box center [33, 191] width 43 height 16
type input "4"
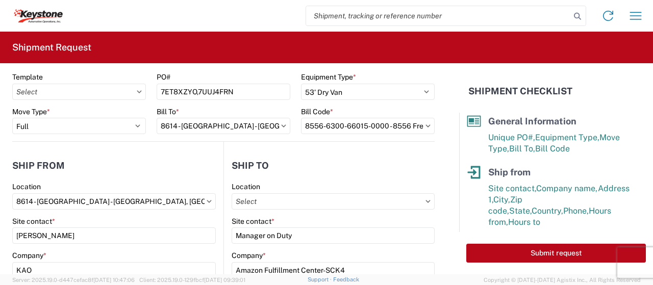
scroll to position [37, 0]
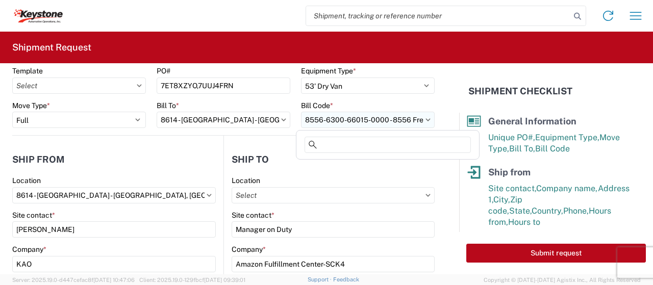
click at [420, 121] on input "8556-6300-66015-0000 - 8556 Freight out to KAO Customers" at bounding box center [368, 120] width 134 height 16
click at [406, 119] on input "8556-6300-66015-0000 - 8556 Freight out to KAO Customers" at bounding box center [368, 120] width 134 height 16
click at [443, 88] on form "General Information Template PO# 7ET8XZYO,7UUJ4FRN Equipment Type * Select 53’ …" at bounding box center [229, 168] width 459 height 211
click at [391, 122] on input "8556-6300-66015-0000 - 8556 Freight out to KAO Customers" at bounding box center [368, 120] width 134 height 16
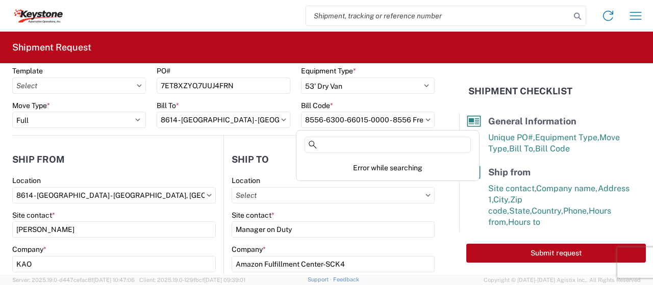
click at [431, 101] on agx-form-control-wrapper-v2 "[PERSON_NAME] * 8556-6300-66015-0000 - 8556 Freight out to KAO Customers" at bounding box center [368, 118] width 144 height 35
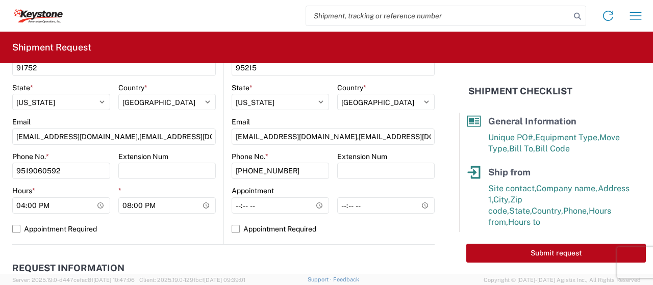
scroll to position [386, 0]
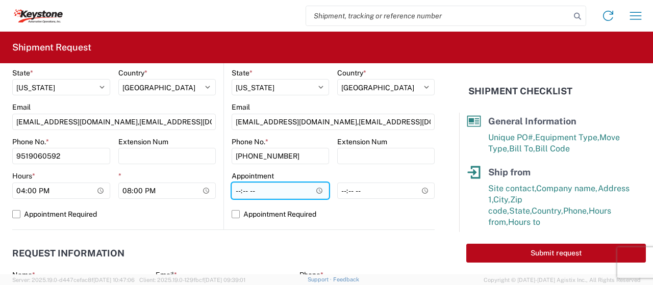
click at [311, 188] on input "Hours *" at bounding box center [280, 191] width 97 height 16
click at [242, 191] on input "12:34" at bounding box center [280, 191] width 97 height 16
type input "00:00"
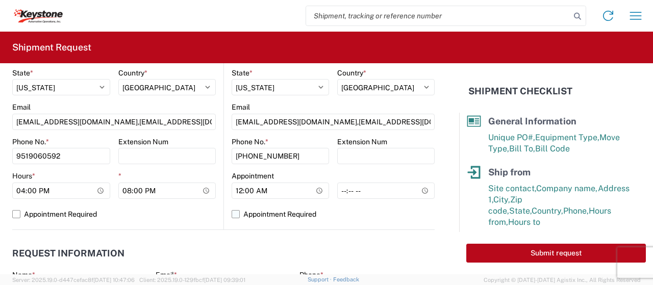
click at [232, 215] on label "Appointment Required" at bounding box center [333, 214] width 203 height 16
click at [0, 0] on input "Appointment Required" at bounding box center [0, 0] width 0 height 0
select select "US"
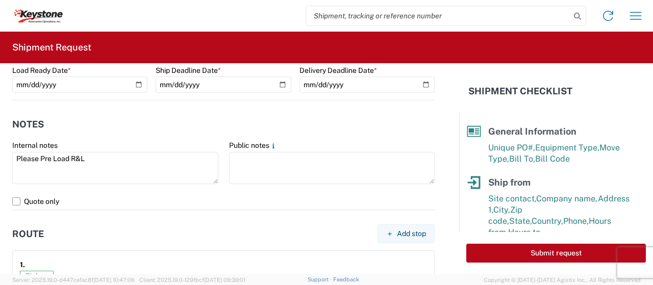
scroll to position [634, 0]
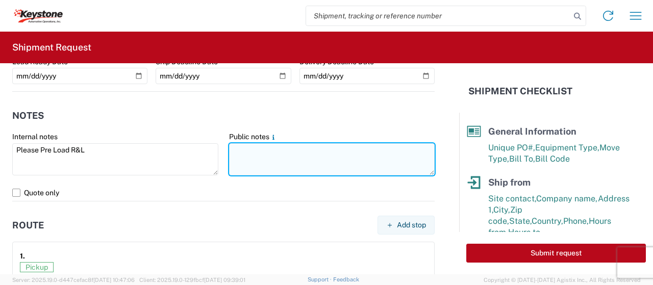
click at [306, 162] on textarea at bounding box center [332, 159] width 206 height 32
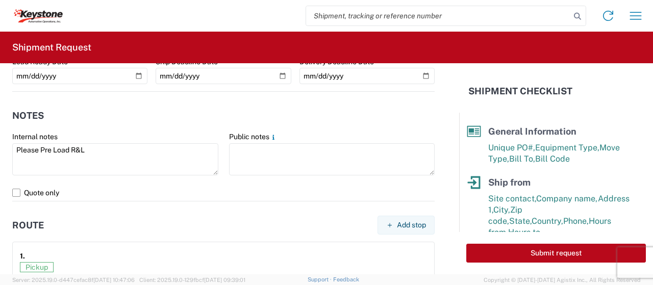
drag, startPoint x: 454, startPoint y: 193, endPoint x: 451, endPoint y: 179, distance: 15.1
click at [451, 179] on form "General Information Template PO# 7ET8XZYO,7UUJ4FRN Equipment Type * Select 53’ …" at bounding box center [229, 168] width 459 height 211
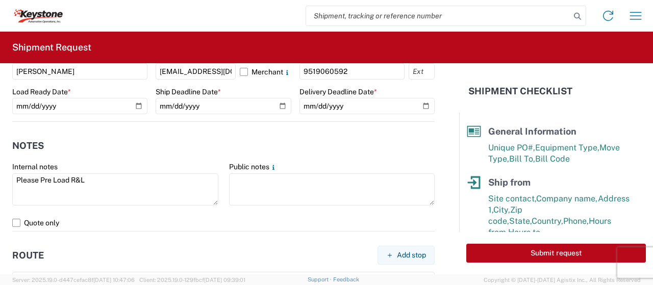
scroll to position [602, 0]
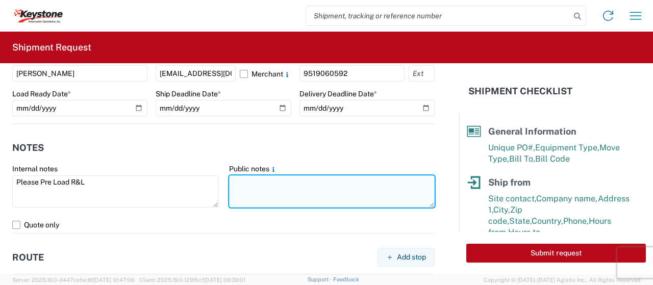
click at [366, 186] on textarea at bounding box center [332, 192] width 206 height 32
click at [274, 185] on textarea at bounding box center [332, 192] width 206 height 32
paste textarea "This appt date and time have been set. This is an amazon delivery, the arrival …"
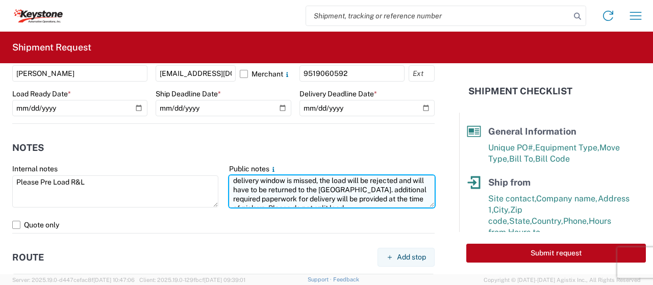
scroll to position [28, 0]
type textarea "This appt date and time have been set. This is an amazon delivery, the arrival …"
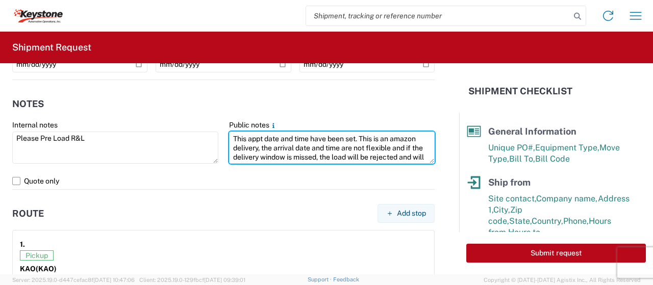
scroll to position [648, 0]
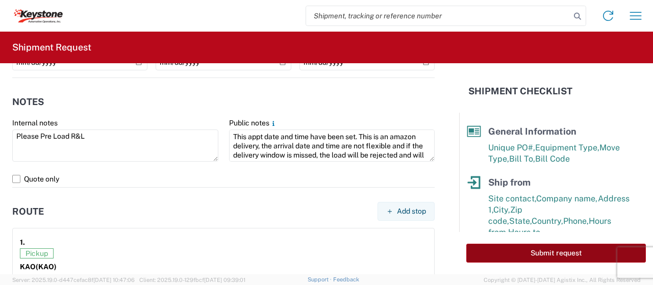
click at [543, 255] on button "Submit request" at bounding box center [557, 253] width 180 height 19
select select "US"
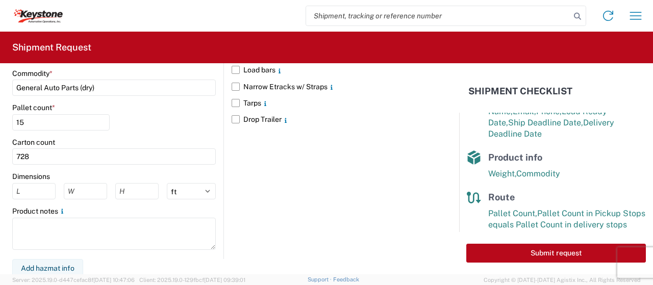
scroll to position [221, 0]
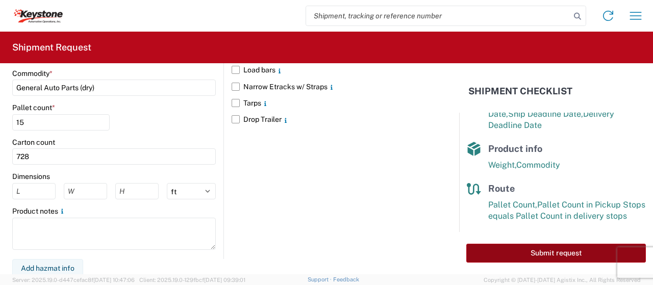
click at [560, 252] on button "Submit request" at bounding box center [557, 253] width 180 height 19
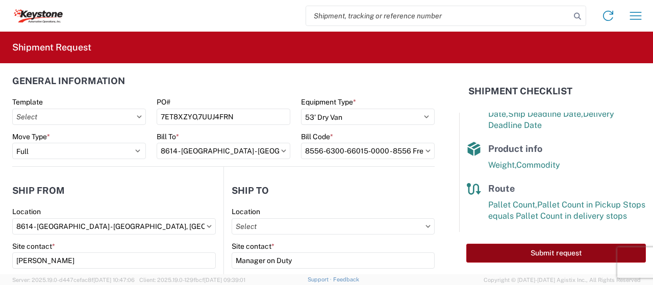
click at [566, 254] on button "Submit request" at bounding box center [557, 253] width 180 height 19
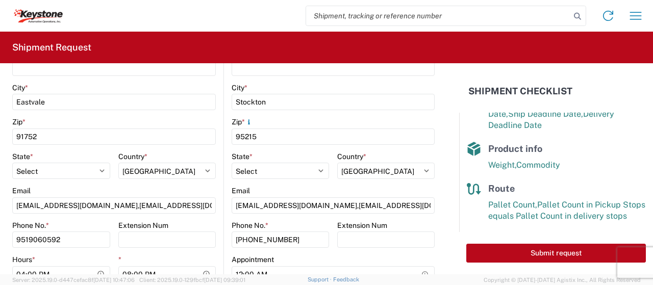
scroll to position [315, 0]
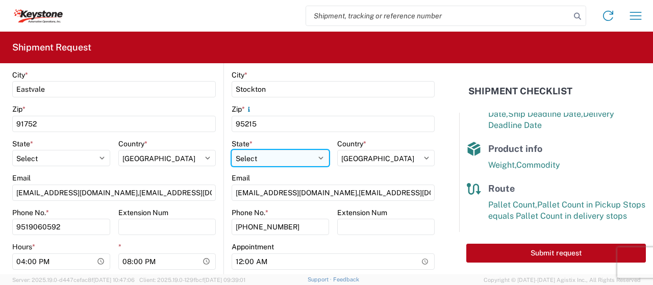
click at [296, 152] on select "Select" at bounding box center [280, 158] width 97 height 16
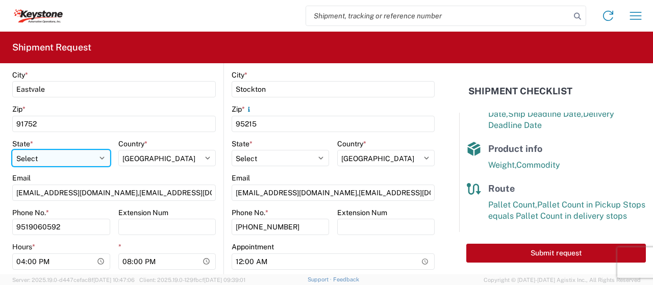
click at [76, 159] on select "Select" at bounding box center [61, 158] width 98 height 16
click at [71, 157] on select "Select" at bounding box center [61, 158] width 98 height 16
click at [415, 55] on agx-form-header "Shipment Request" at bounding box center [326, 48] width 653 height 32
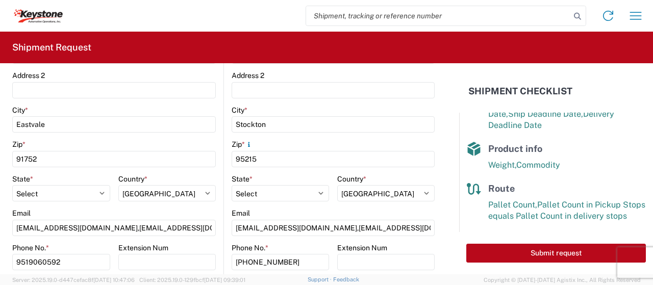
scroll to position [289, 0]
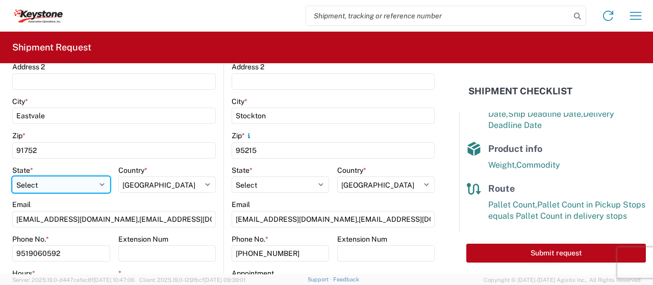
click at [69, 189] on select "Select" at bounding box center [61, 185] width 98 height 16
click at [12, 177] on select "Select" at bounding box center [61, 185] width 98 height 16
click at [69, 198] on agx-form-control-wrapper-v2 "State * Select" at bounding box center [61, 183] width 98 height 35
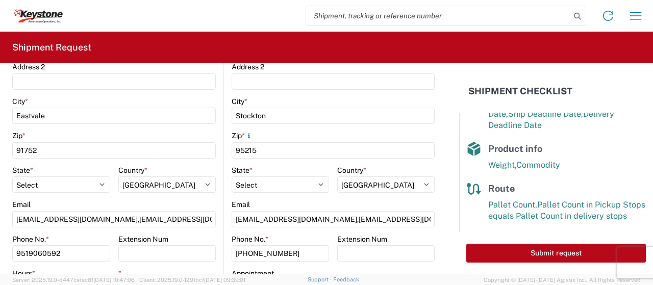
click at [69, 198] on agx-form-control-wrapper-v2 "State * Select" at bounding box center [61, 183] width 98 height 35
click at [80, 181] on select "Select" at bounding box center [61, 185] width 98 height 16
click at [215, 162] on main "8614 Location 8614 - [GEOGRAPHIC_DATA] - [GEOGRAPHIC_DATA], [GEOGRAPHIC_DATA] S…" at bounding box center [117, 125] width 211 height 403
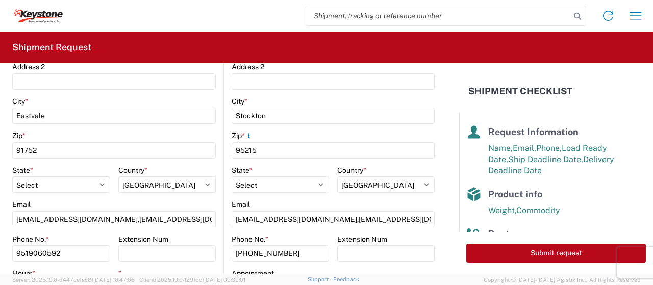
scroll to position [180, 0]
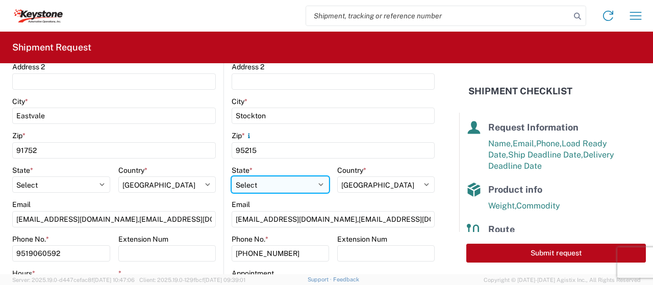
click at [292, 184] on select "Select" at bounding box center [280, 185] width 97 height 16
click at [232, 177] on select "Select" at bounding box center [280, 185] width 97 height 16
click at [277, 201] on div "Email" at bounding box center [333, 204] width 203 height 9
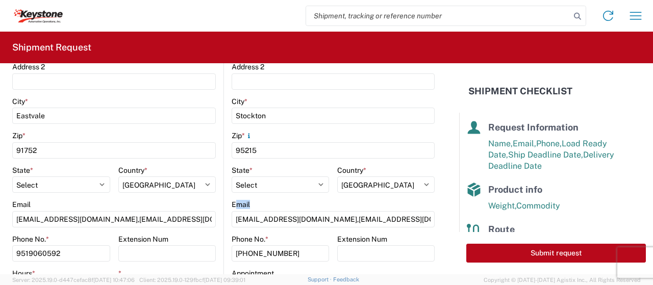
click at [277, 201] on div "Email" at bounding box center [333, 204] width 203 height 9
drag, startPoint x: 346, startPoint y: 169, endPoint x: 401, endPoint y: 157, distance: 56.5
click at [401, 157] on div "Location Site contact * Manager on Duty Company * Amazon Fulfillment Center-SCK…" at bounding box center [333, 125] width 203 height 403
click at [459, 133] on div "General Information Template PO# 7ET8XZYO,7UUJ4FRN Equipment Type * Select 53’ …" at bounding box center [326, 168] width 653 height 211
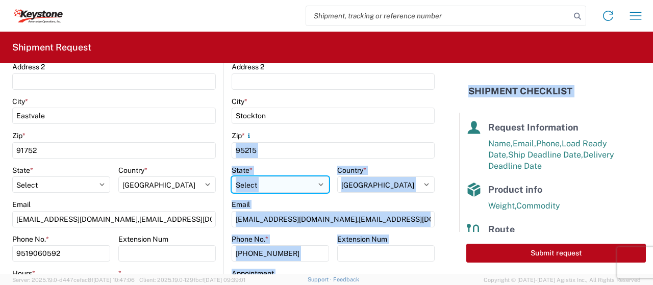
click at [274, 182] on select "Select" at bounding box center [280, 185] width 97 height 16
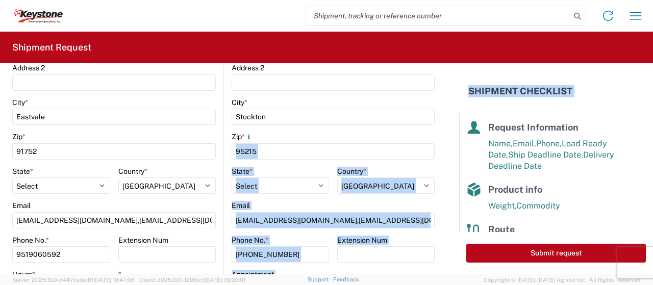
click at [450, 149] on form "General Information Template PO# 7ET8XZYO,7UUJ4FRN Equipment Type * Select 53’ …" at bounding box center [229, 168] width 459 height 211
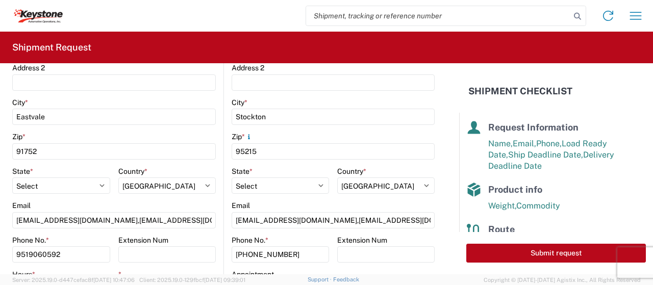
click at [449, 101] on form "General Information Template PO# 7ET8XZYO,7UUJ4FRN Equipment Type * Select 53’ …" at bounding box center [229, 168] width 459 height 211
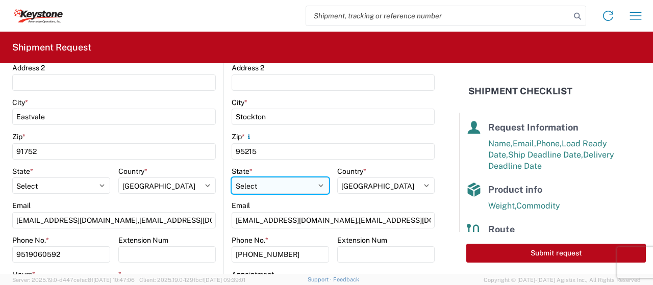
click at [288, 184] on select "Select" at bounding box center [280, 186] width 97 height 16
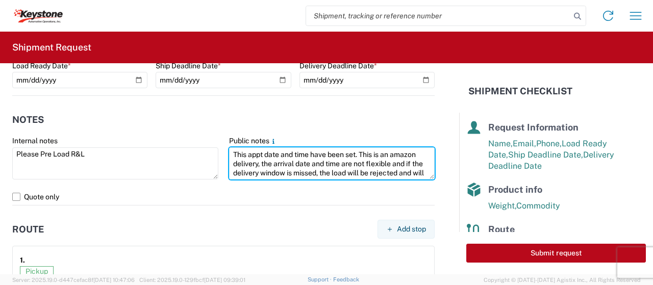
scroll to position [28, 0]
drag, startPoint x: 237, startPoint y: 153, endPoint x: 426, endPoint y: 182, distance: 190.5
click at [426, 182] on agx-form-control-wrapper-v2 "Public notes This appt date and time have been set. This is an amazon delivery,…" at bounding box center [332, 162] width 217 height 53
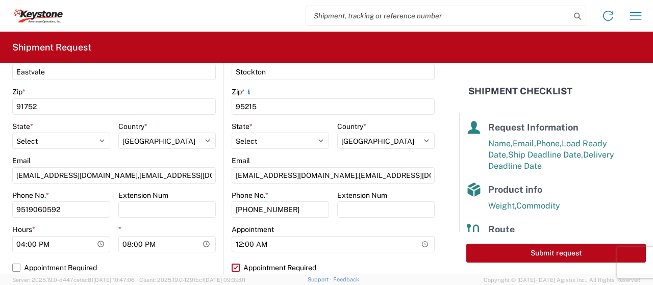
scroll to position [288, 0]
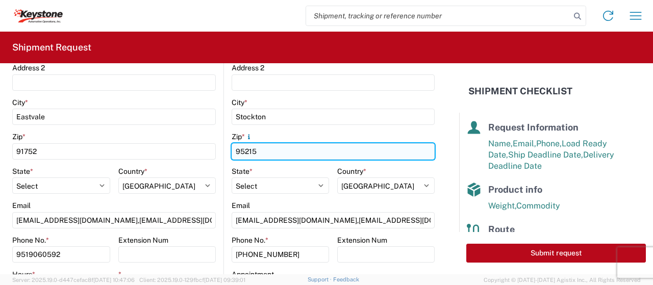
click at [290, 148] on input "95215" at bounding box center [333, 151] width 203 height 16
type input "95215"
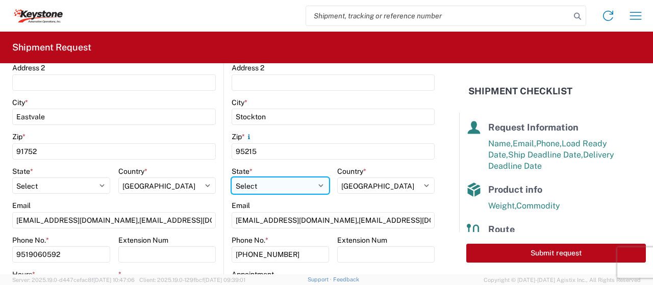
click at [311, 186] on select "Select" at bounding box center [280, 186] width 97 height 16
click at [232, 178] on select "Select" at bounding box center [280, 186] width 97 height 16
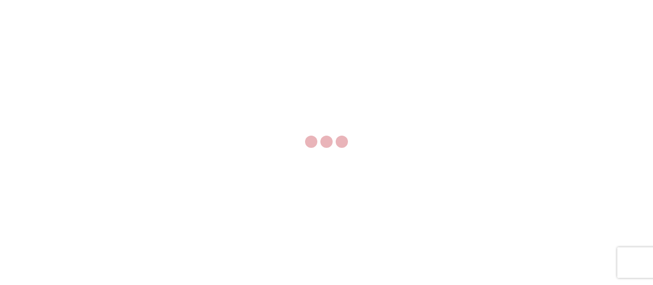
select select "FULL"
select select "LBS"
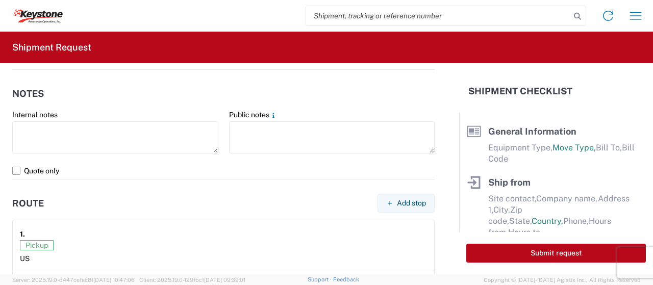
scroll to position [673, 0]
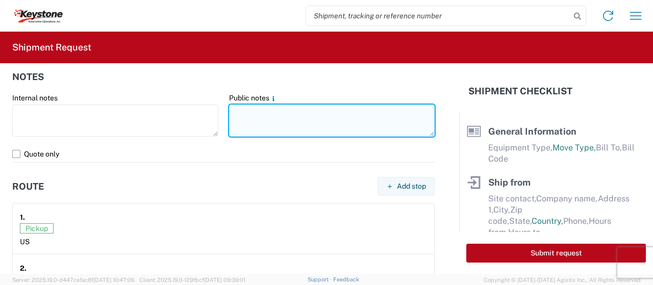
click at [302, 116] on textarea at bounding box center [332, 121] width 206 height 32
paste textarea "This appt date and time have been set. This is an amazon delivery, the arrival …"
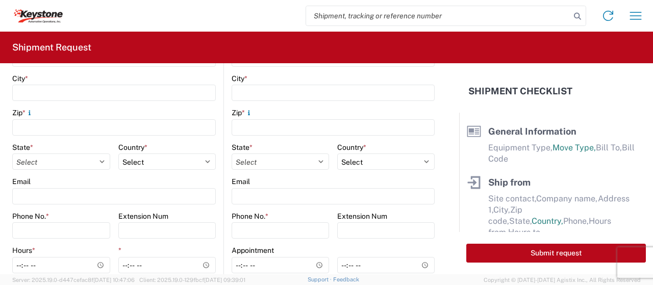
scroll to position [305, 0]
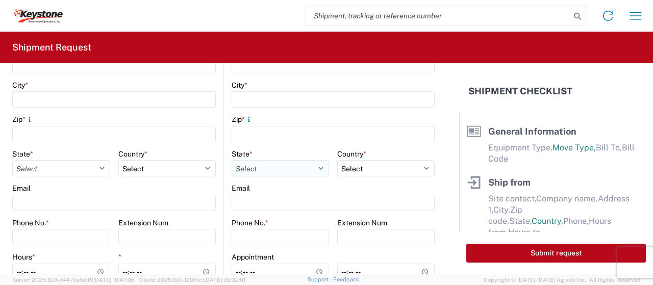
type textarea "This appt date and time have been set. This is an amazon delivery, the arrival …"
click at [301, 164] on select "Select [US_STATE] [US_STATE] [US_STATE] [US_STATE] Armed Forces Americas Armed …" at bounding box center [280, 168] width 97 height 16
select select "CA"
click at [232, 160] on select "Select [US_STATE] [US_STATE] [US_STATE] [US_STATE] Armed Forces Americas Armed …" at bounding box center [280, 168] width 97 height 16
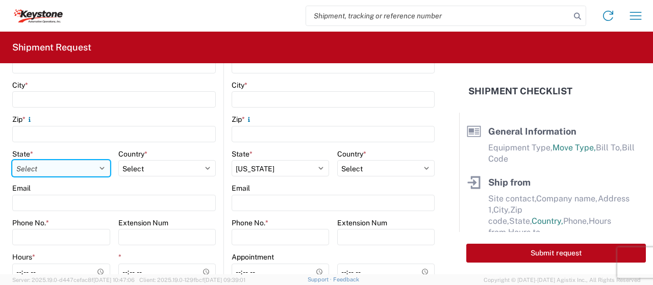
click at [75, 173] on select "Select [US_STATE] [US_STATE] [US_STATE] [US_STATE] Armed Forces Americas Armed …" at bounding box center [61, 168] width 98 height 16
select select "CA"
click at [12, 160] on select "Select [US_STATE] [US_STATE] [US_STATE] [US_STATE] Armed Forces Americas Armed …" at bounding box center [61, 168] width 98 height 16
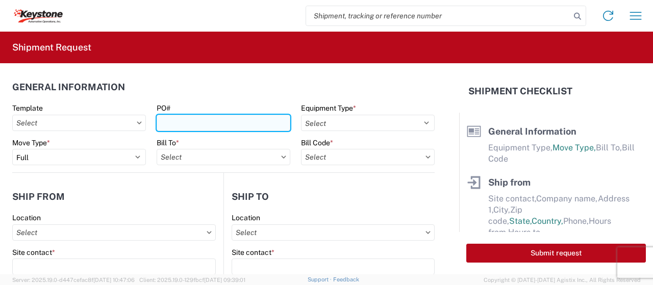
click at [182, 124] on input "PO#" at bounding box center [224, 123] width 134 height 16
paste input "7ET8XZYO"
click at [216, 123] on input "7ET8XZYO," at bounding box center [224, 123] width 134 height 16
paste input "7UUJ4FRN"
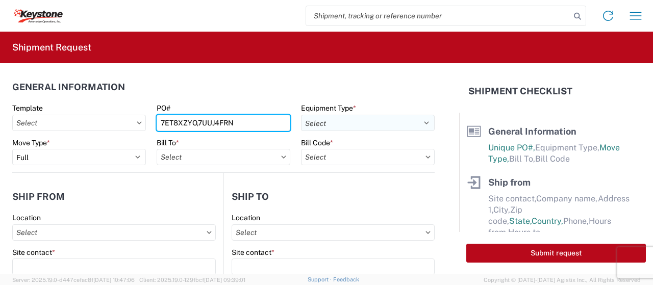
type input "7ET8XZYO,7UUJ4FRN"
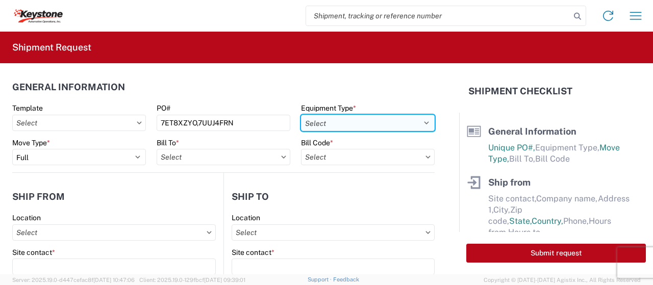
click at [360, 124] on select "Select 53’ Dry Van Flatbed Dropdeck (van) Lowboy (flatbed) Rail" at bounding box center [368, 123] width 134 height 16
select select "STDV"
click at [301, 115] on select "Select 53’ Dry Van Flatbed Dropdeck (van) Lowboy (flatbed) Rail" at bounding box center [368, 123] width 134 height 16
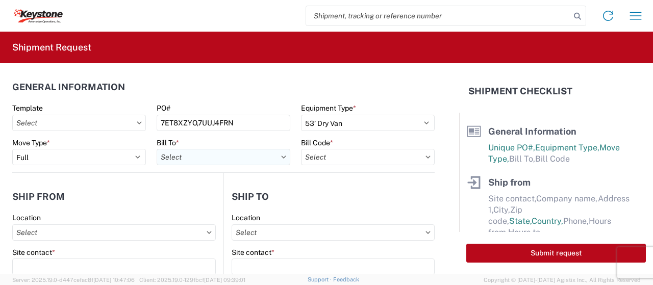
click at [198, 164] on input "text" at bounding box center [224, 157] width 134 height 16
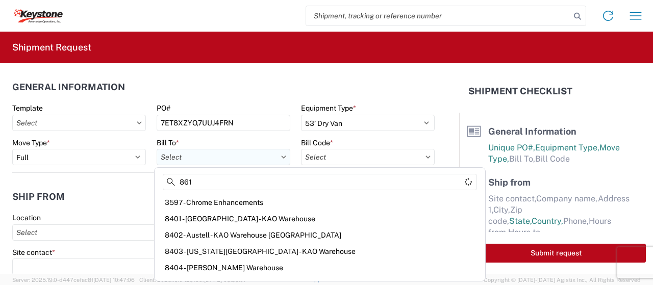
type input "8614"
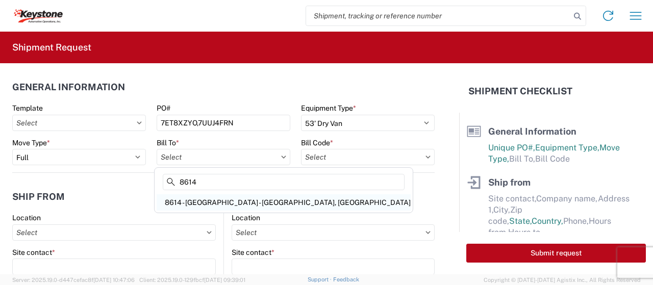
click at [228, 199] on div "8614 - [GEOGRAPHIC_DATA] - [GEOGRAPHIC_DATA], [GEOGRAPHIC_DATA]" at bounding box center [284, 202] width 254 height 16
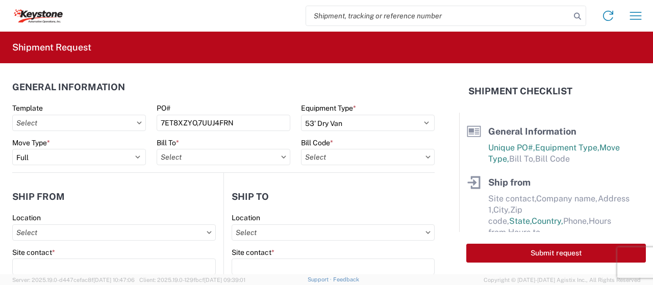
type input "8614 - [GEOGRAPHIC_DATA] - [GEOGRAPHIC_DATA], [GEOGRAPHIC_DATA]"
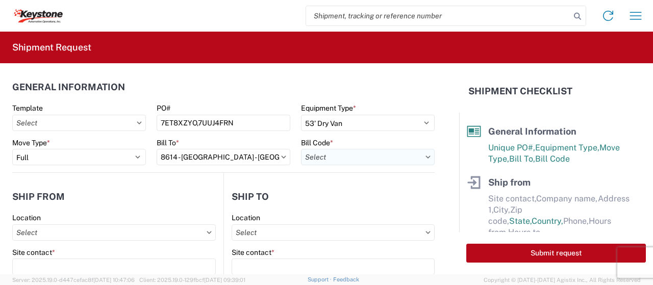
click at [382, 150] on input "text" at bounding box center [368, 157] width 134 height 16
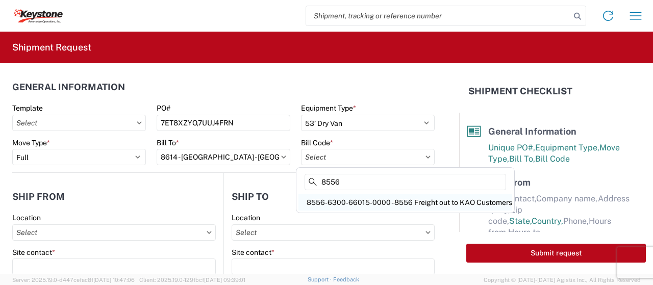
type input "8556"
click at [414, 206] on div "8556-6300-66015-0000 - 8556 Freight out to KAO Customers" at bounding box center [406, 202] width 214 height 16
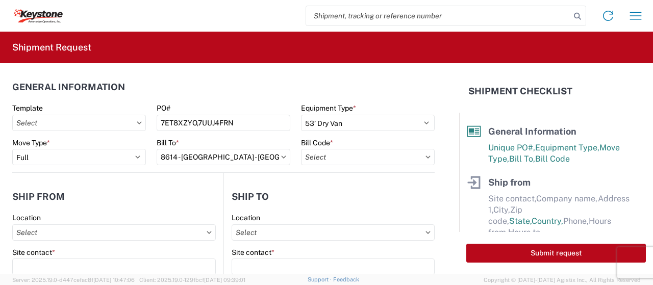
type input "8556-6300-66015-0000 - 8556 Freight out to KAO Customers"
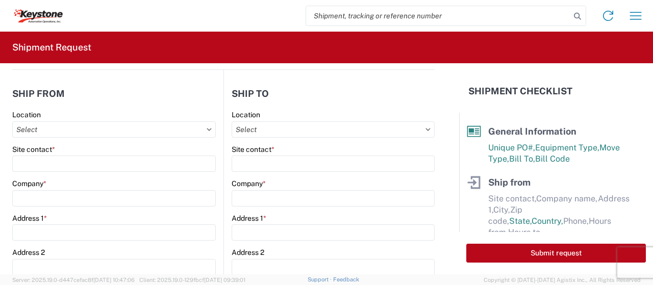
scroll to position [105, 0]
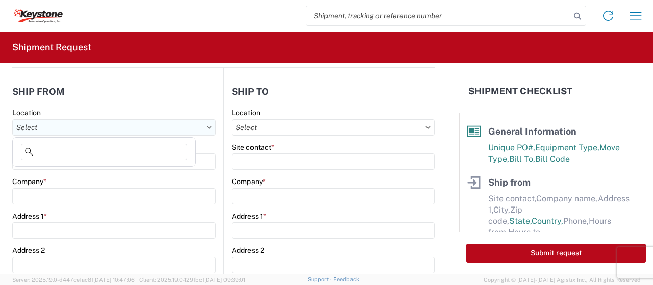
click at [140, 133] on input "text" at bounding box center [114, 127] width 204 height 16
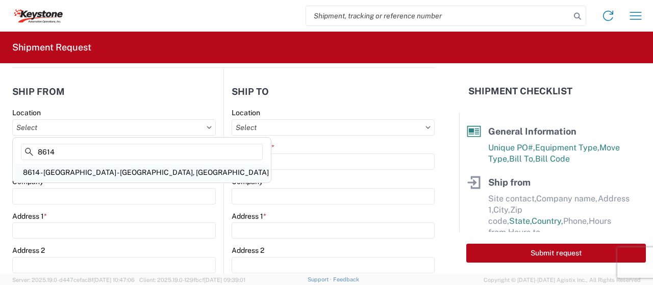
type input "8614"
click at [125, 174] on div "8614 - [GEOGRAPHIC_DATA] - [GEOGRAPHIC_DATA], [GEOGRAPHIC_DATA]" at bounding box center [142, 172] width 254 height 16
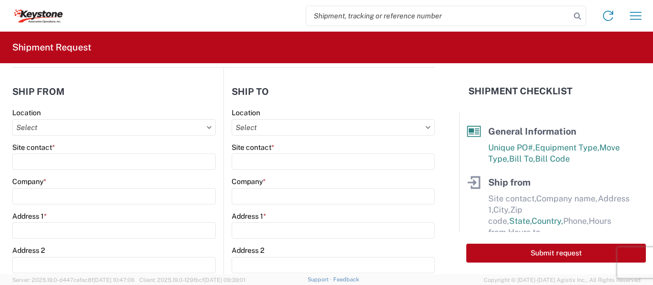
type input "8614 - [GEOGRAPHIC_DATA] - [GEOGRAPHIC_DATA], [GEOGRAPHIC_DATA]"
type input "KAO"
type input "[STREET_ADDRESS][PERSON_NAME]"
type input "Eastvale"
type input "91752"
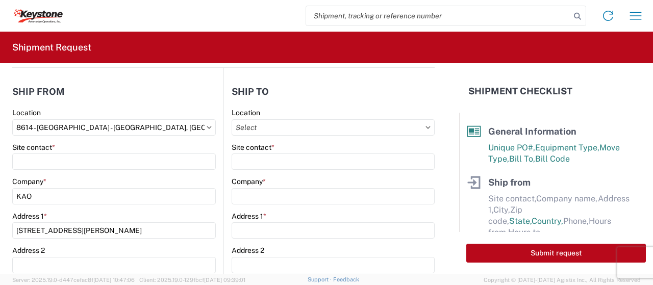
select select "US"
type input "07:00"
type input "17:00"
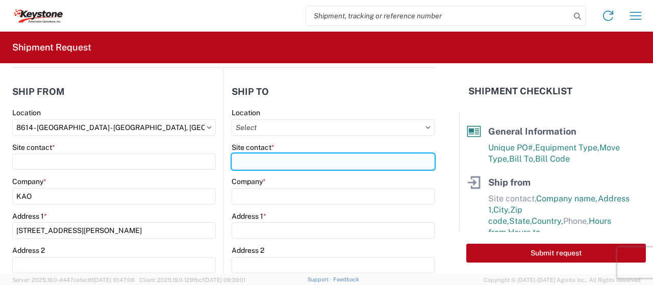
click at [290, 161] on input "Site contact *" at bounding box center [333, 162] width 203 height 16
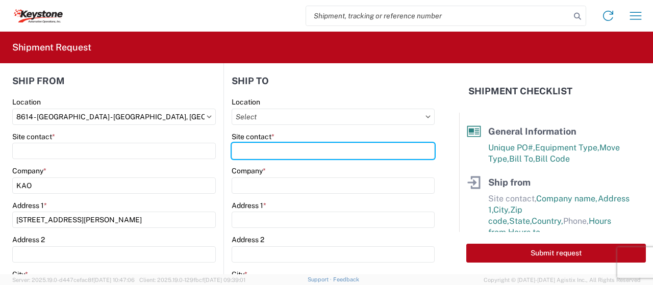
scroll to position [120, 0]
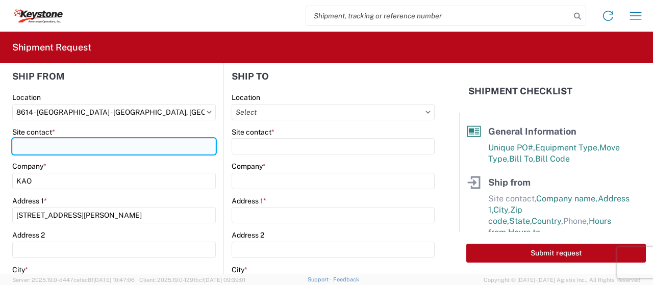
click at [82, 152] on input "Site contact *" at bounding box center [114, 146] width 204 height 16
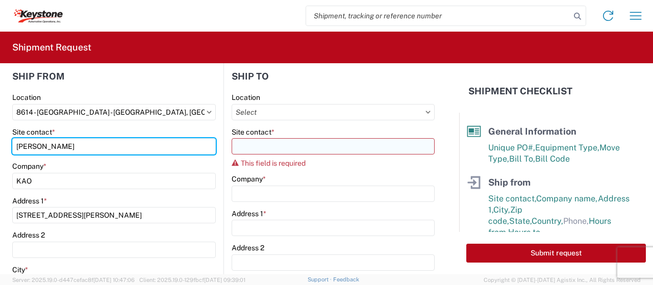
type input "[PERSON_NAME]"
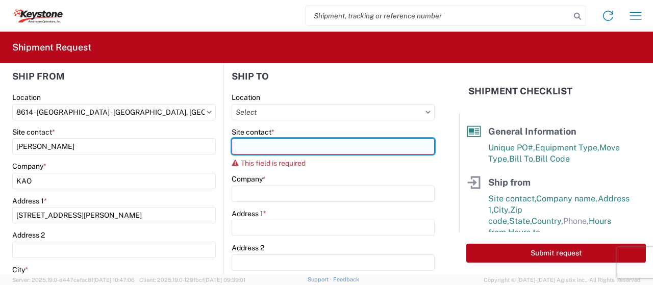
click at [252, 146] on input "Site contact *" at bounding box center [333, 146] width 203 height 16
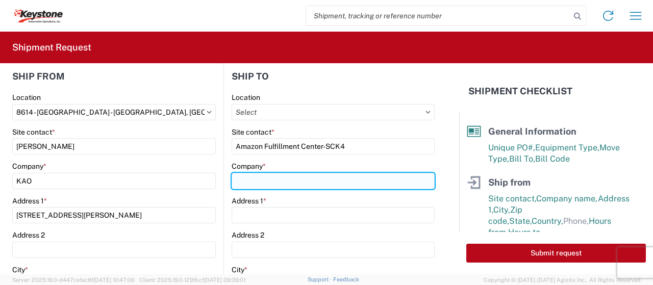
click at [284, 185] on input "Company *" at bounding box center [333, 181] width 203 height 16
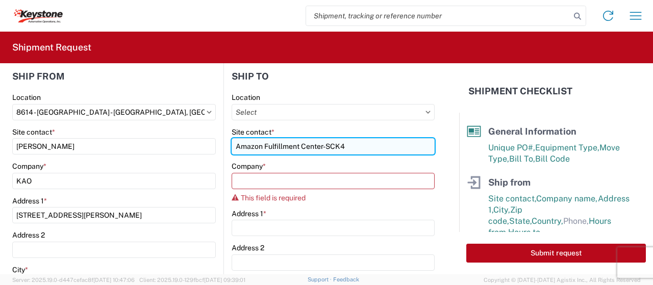
click at [350, 143] on input "Amazon Fulfillment Center-SCK4" at bounding box center [333, 146] width 203 height 16
type input "A"
type input "m"
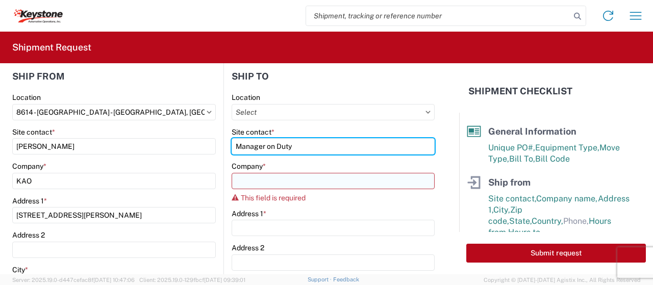
type input "Manager on Duty"
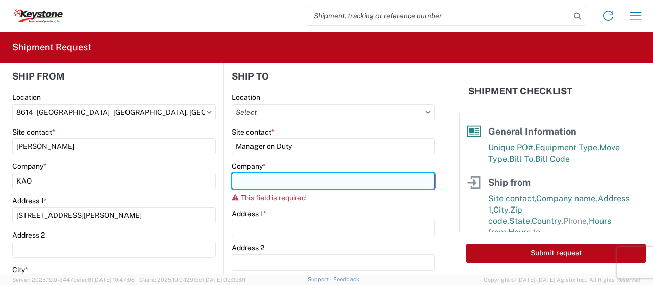
click at [338, 178] on input "Company *" at bounding box center [333, 181] width 203 height 16
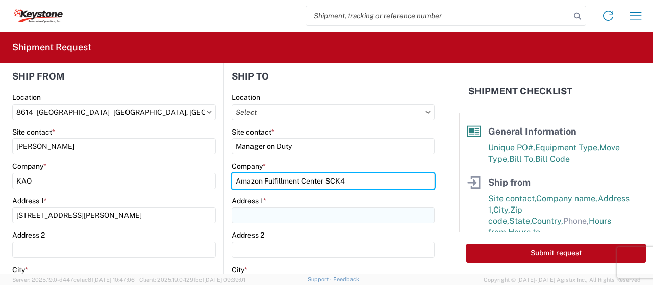
type input "Amazon Fulfillment Center-SCK4"
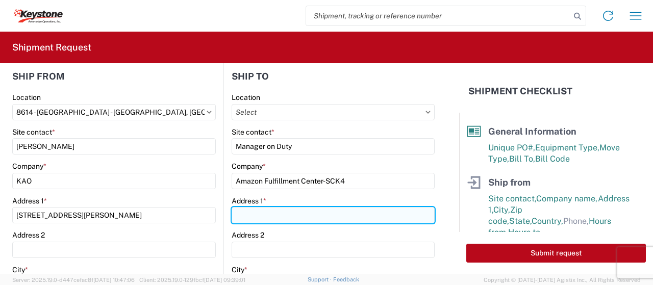
click at [307, 214] on input "Address 1 *" at bounding box center [333, 215] width 203 height 16
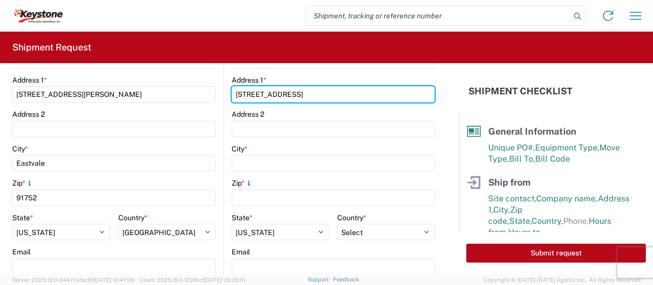
scroll to position [246, 0]
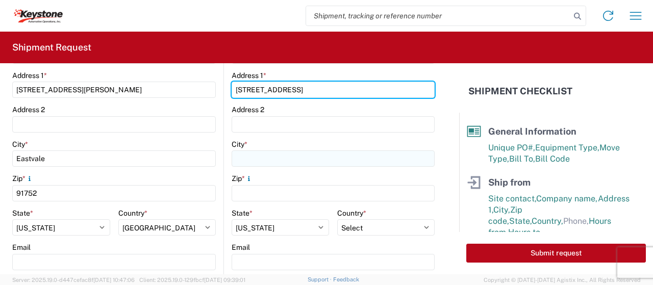
type input "[STREET_ADDRESS]"
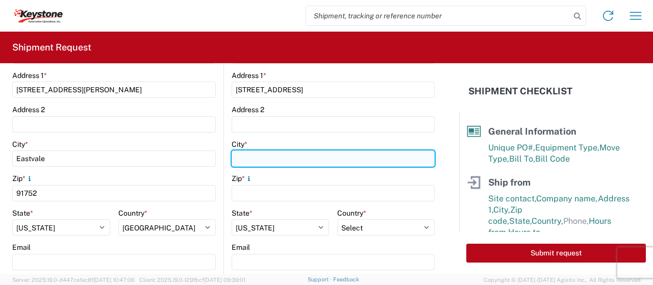
click at [279, 161] on input "City *" at bounding box center [333, 159] width 203 height 16
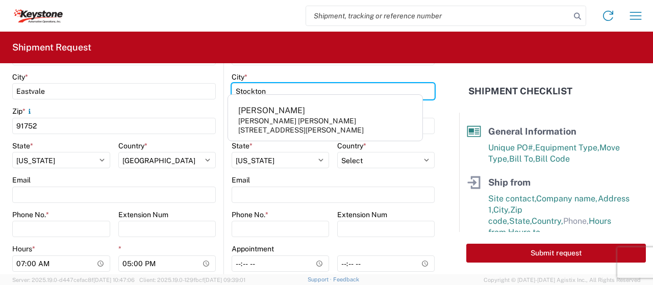
scroll to position [320, 0]
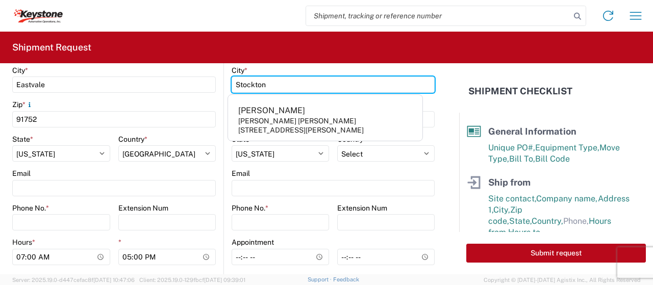
type input "Stockton"
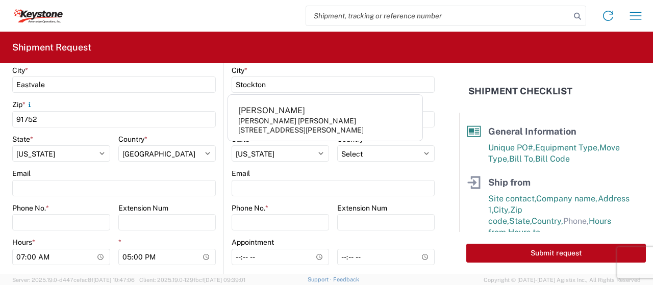
click at [286, 172] on div "Email" at bounding box center [333, 173] width 203 height 9
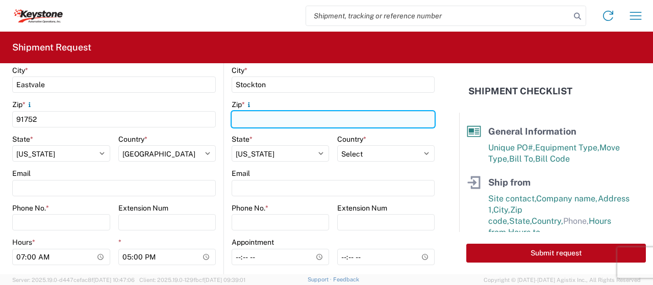
click at [298, 122] on input "Zip *" at bounding box center [333, 119] width 203 height 16
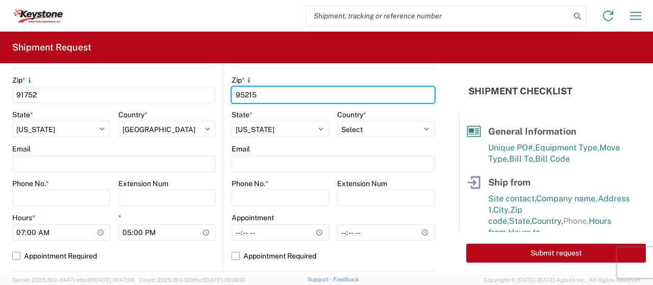
scroll to position [347, 0]
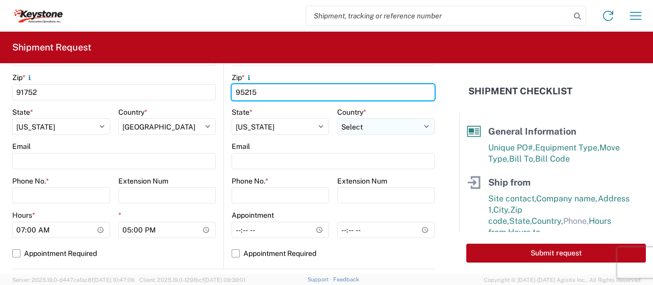
type input "95215"
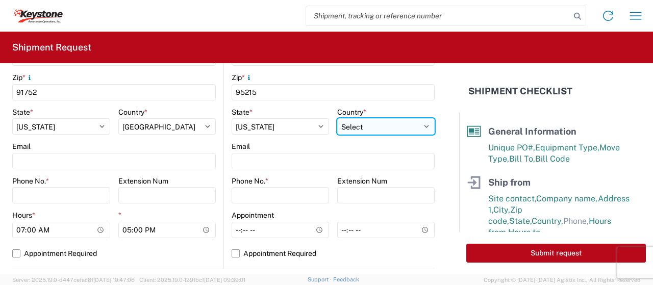
click at [386, 128] on select "Select [GEOGRAPHIC_DATA] [GEOGRAPHIC_DATA] [GEOGRAPHIC_DATA] [GEOGRAPHIC_DATA] …" at bounding box center [385, 126] width 97 height 16
click at [445, 167] on form "General Information Template PO# 7ET8XZYO,7UUJ4FRN Equipment Type * Select 53’ …" at bounding box center [229, 168] width 459 height 211
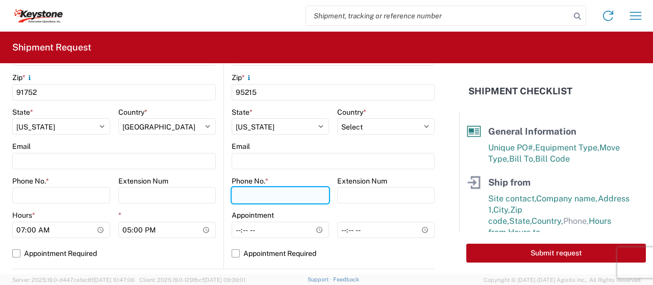
click at [271, 201] on input "Phone No. *" at bounding box center [280, 195] width 97 height 16
type input "[PHONE_NUMBER]"
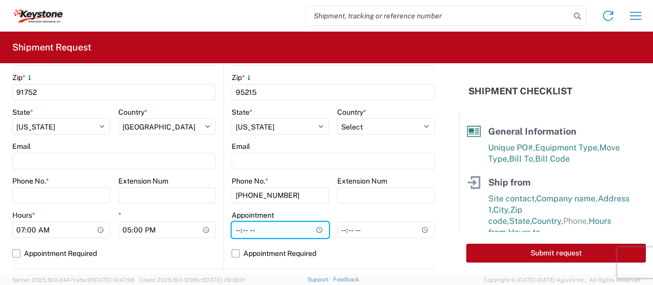
click at [274, 227] on input "Hours *" at bounding box center [280, 230] width 97 height 16
click at [312, 229] on input "Hours *" at bounding box center [280, 230] width 97 height 16
type input "00:00"
click at [292, 232] on input "00:00" at bounding box center [280, 230] width 97 height 16
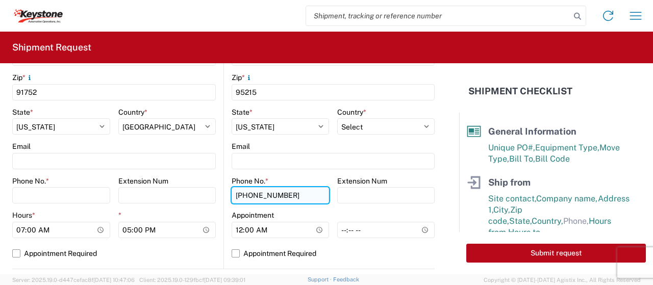
click at [305, 197] on input "[PHONE_NUMBER]" at bounding box center [280, 195] width 97 height 16
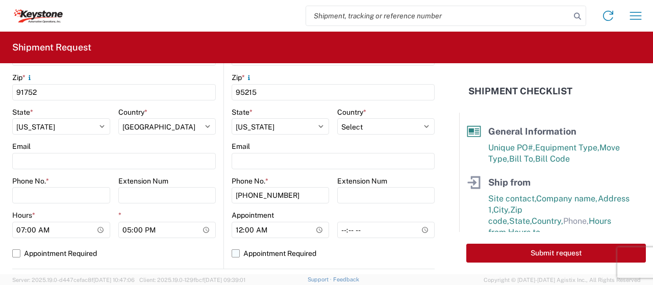
click at [233, 251] on label "Appointment Required" at bounding box center [333, 254] width 203 height 16
click at [0, 0] on input "Appointment Required" at bounding box center [0, 0] width 0 height 0
select select "US"
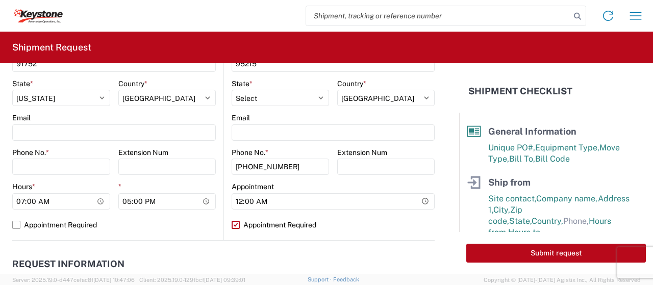
scroll to position [382, 0]
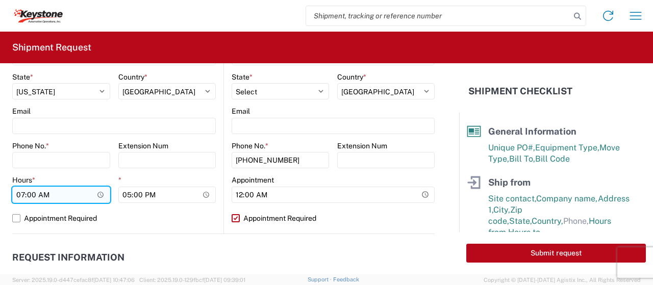
click at [100, 194] on input "07:00" at bounding box center [61, 195] width 98 height 16
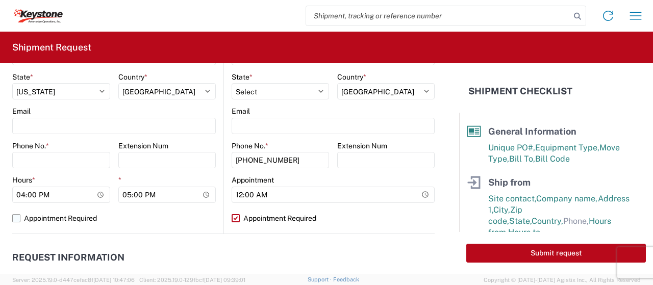
type input "16:00"
click at [150, 215] on label "Appointment Required" at bounding box center [114, 218] width 204 height 16
click at [0, 0] on input "Appointment Required" at bounding box center [0, 0] width 0 height 0
select select "CA"
select select "US"
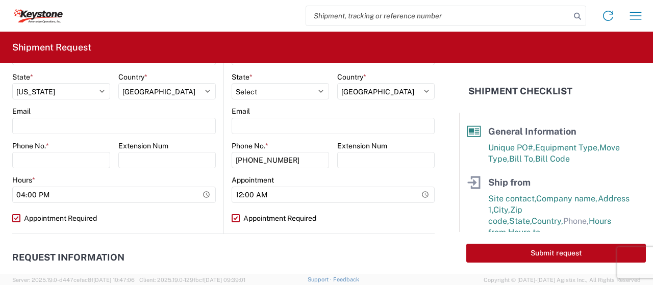
scroll to position [382, 0]
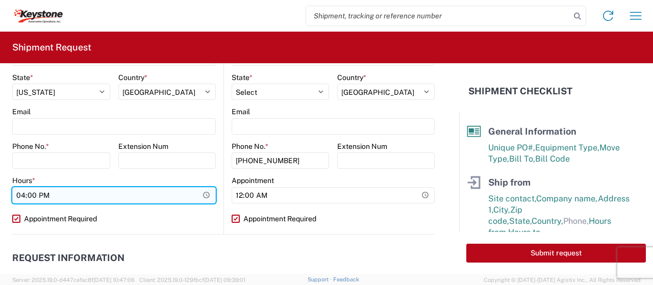
click at [162, 191] on input "16:00" at bounding box center [114, 195] width 204 height 16
click at [154, 193] on input "16:00" at bounding box center [114, 195] width 204 height 16
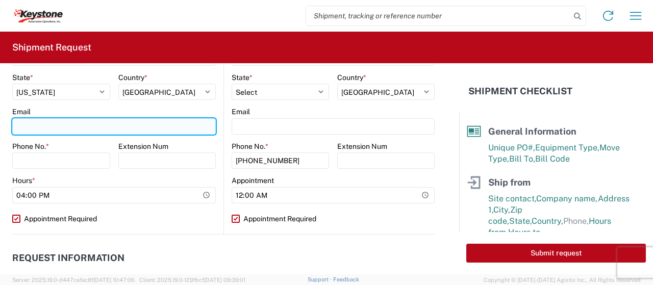
click at [75, 128] on input "Email" at bounding box center [114, 126] width 204 height 16
type input "[EMAIL_ADDRESS][DOMAIN_NAME],[EMAIL_ADDRESS][DOMAIN_NAME],"
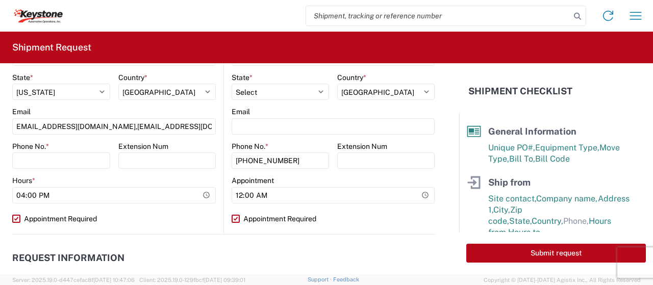
scroll to position [0, 0]
click at [16, 218] on label "Appointment Required" at bounding box center [114, 219] width 204 height 16
click at [0, 0] on input "Appointment Required" at bounding box center [0, 0] width 0 height 0
select select "US"
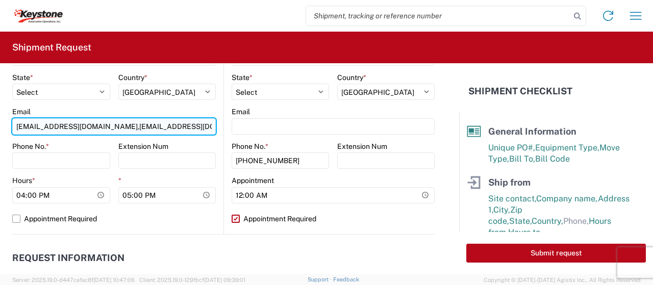
click at [209, 129] on input "[EMAIL_ADDRESS][DOMAIN_NAME],[EMAIL_ADDRESS][DOMAIN_NAME]," at bounding box center [114, 126] width 204 height 16
click at [209, 126] on input "[EMAIL_ADDRESS][DOMAIN_NAME],[EMAIL_ADDRESS][DOMAIN_NAME]," at bounding box center [114, 126] width 204 height 16
click at [209, 126] on input "axlozano@keystone.com,axmillanhernandez@lkqcorp.com,," at bounding box center [114, 126] width 204 height 16
paste input "[EMAIL_ADDRESS][DOMAIN_NAME]"
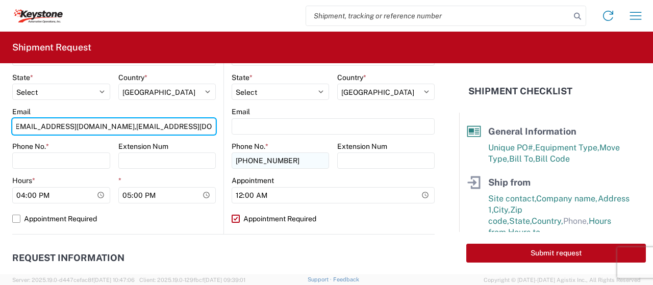
scroll to position [0, 82]
click at [130, 130] on input "axlozano@keystone.com,axmillanhernandez@lkqcorp.com,,sesolway@lkqcorp.com" at bounding box center [114, 126] width 204 height 16
type input "[EMAIL_ADDRESS][DOMAIN_NAME],[EMAIL_ADDRESS][DOMAIN_NAME],[EMAIL_ADDRESS][DOMAI…"
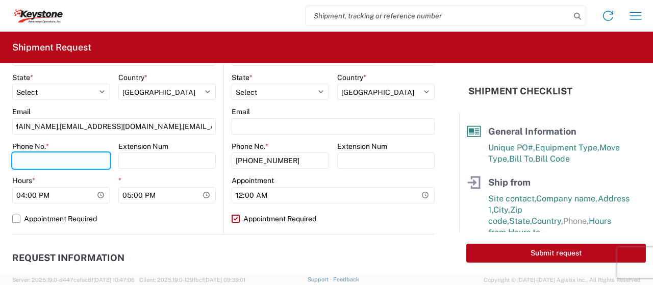
click at [67, 162] on input "Phone No. *" at bounding box center [61, 161] width 98 height 16
type input "9519060592"
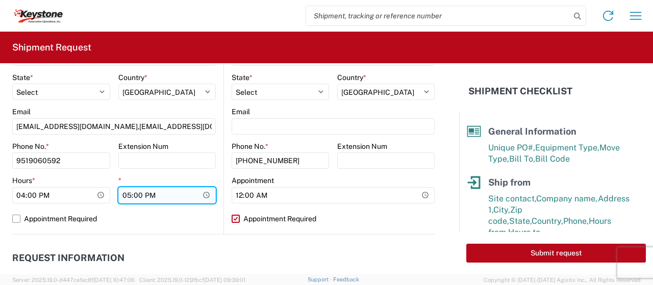
click at [134, 198] on input "17:00" at bounding box center [167, 195] width 98 height 16
click at [126, 195] on input "17:00" at bounding box center [167, 195] width 98 height 16
type input "20:00"
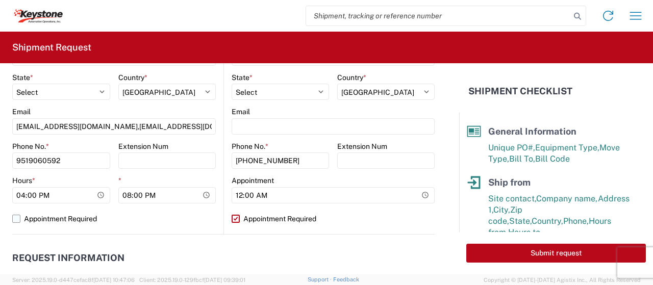
click at [169, 225] on label "Appointment Required" at bounding box center [114, 219] width 204 height 16
click at [0, 0] on input "Appointment Required" at bounding box center [0, 0] width 0 height 0
select select "US"
click at [18, 215] on label "Appointment Required" at bounding box center [114, 219] width 204 height 16
click at [0, 0] on input "Appointment Required" at bounding box center [0, 0] width 0 height 0
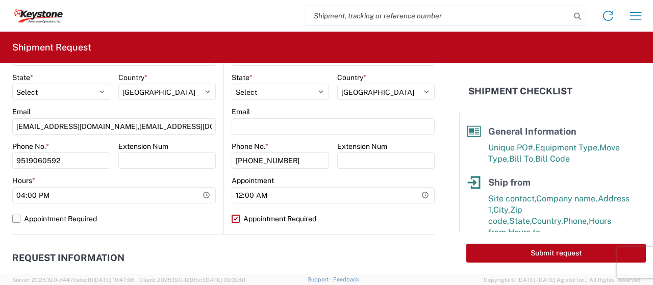
select select "US"
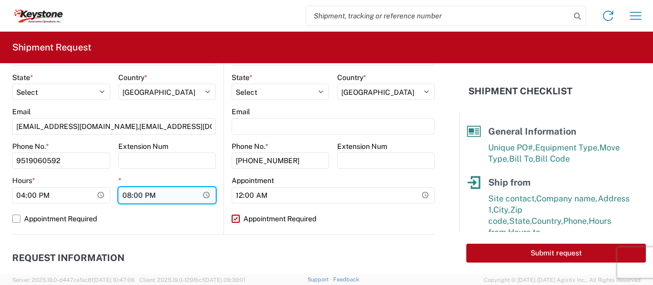
click at [170, 190] on input "20:00" at bounding box center [167, 195] width 98 height 16
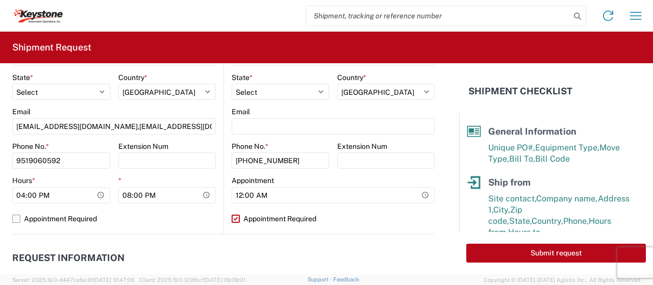
click at [179, 215] on label "Appointment Required" at bounding box center [114, 219] width 204 height 16
click at [0, 0] on input "Appointment Required" at bounding box center [0, 0] width 0 height 0
select select "US"
click at [18, 219] on label "Appointment Required" at bounding box center [114, 219] width 204 height 16
click at [0, 0] on input "Appointment Required" at bounding box center [0, 0] width 0 height 0
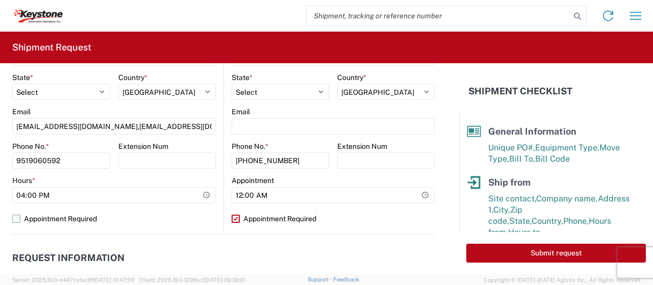
select select "US"
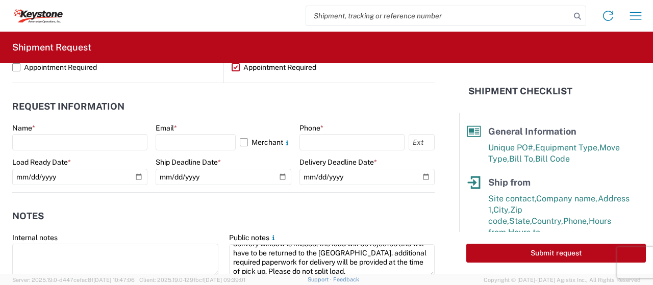
scroll to position [542, 0]
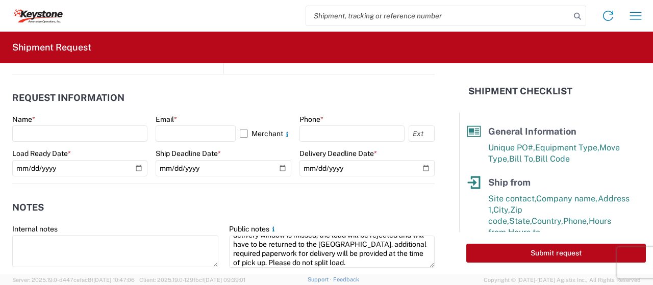
click at [109, 144] on agx-form-control-wrapper-v2 "Name *" at bounding box center [79, 132] width 135 height 35
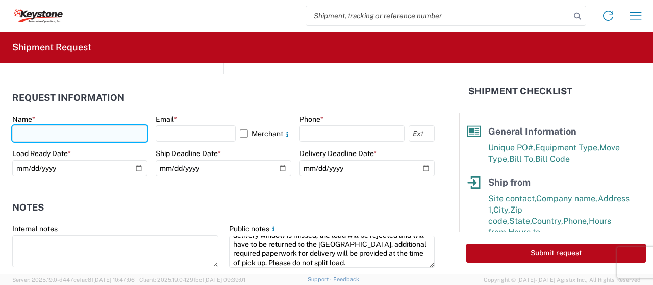
click at [105, 138] on input "text" at bounding box center [79, 134] width 135 height 16
type input "[PERSON_NAME]"
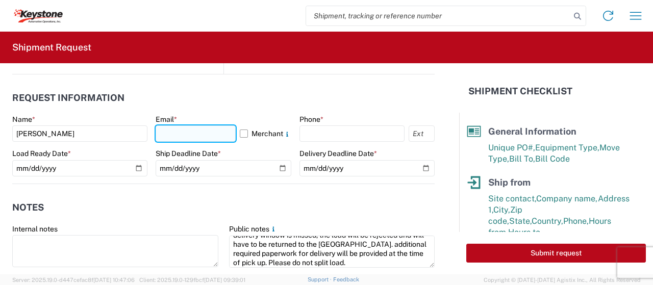
click at [197, 136] on input "text" at bounding box center [196, 134] width 80 height 16
type input "[EMAIL_ADDRESS][DOMAIN_NAME]"
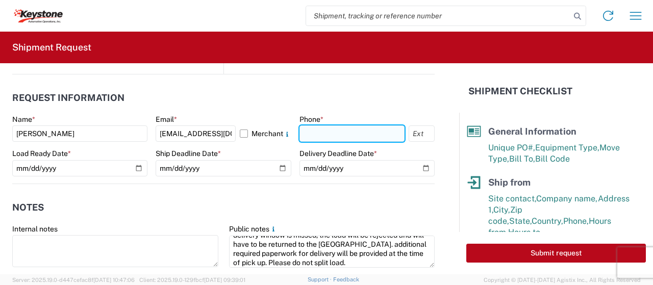
click at [321, 128] on input "text" at bounding box center [352, 134] width 105 height 16
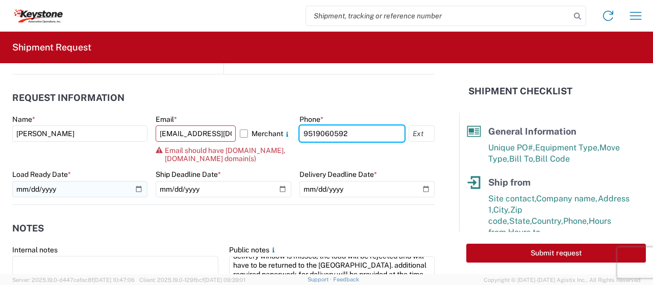
type input "9519060592"
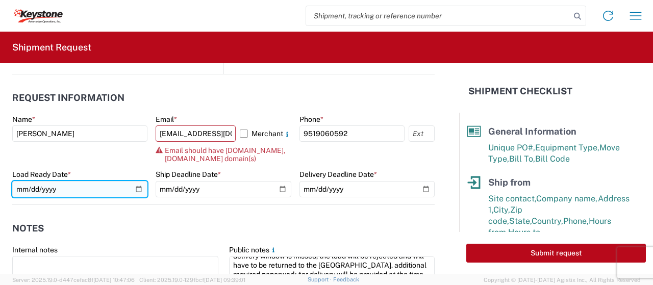
click at [137, 190] on input "date" at bounding box center [79, 189] width 135 height 16
type input "[DATE]"
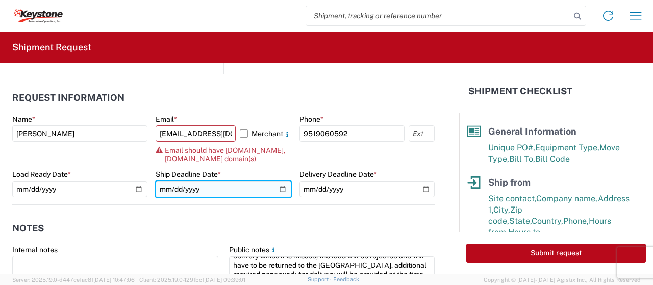
click at [280, 191] on input "date" at bounding box center [223, 189] width 135 height 16
type input "[DATE]"
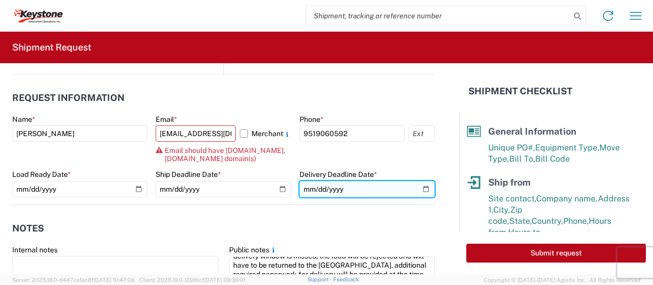
click at [416, 191] on input "date" at bounding box center [367, 189] width 135 height 16
type input "[DATE]"
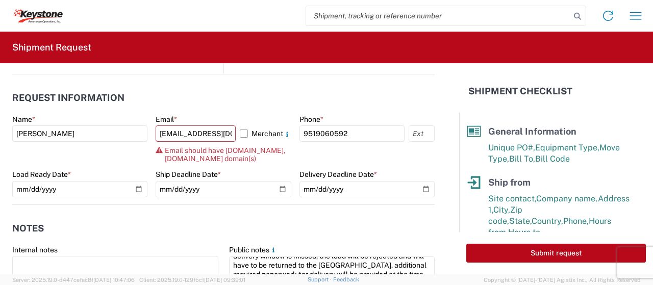
click at [387, 223] on header "Notes" at bounding box center [223, 228] width 423 height 23
click at [225, 138] on input "[EMAIL_ADDRESS][DOMAIN_NAME]" at bounding box center [196, 134] width 80 height 16
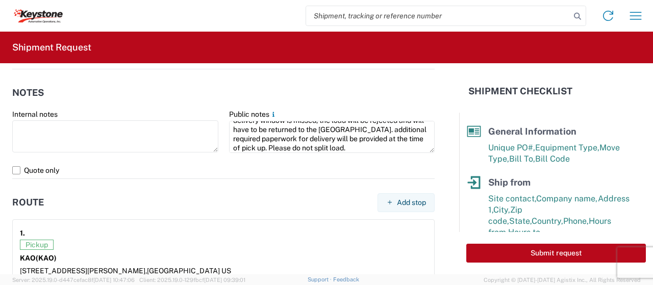
scroll to position [659, 0]
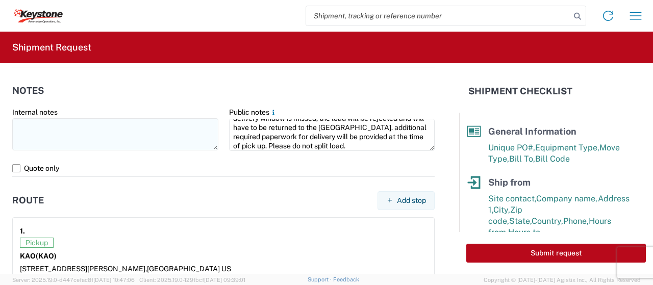
type input "[EMAIL_ADDRESS][DOMAIN_NAME]"
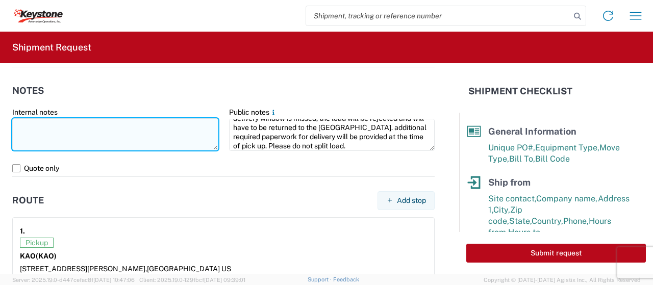
click at [161, 128] on textarea at bounding box center [115, 134] width 206 height 32
type textarea "p"
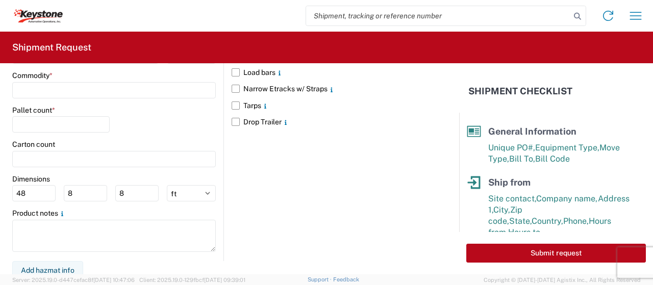
scroll to position [1010, 0]
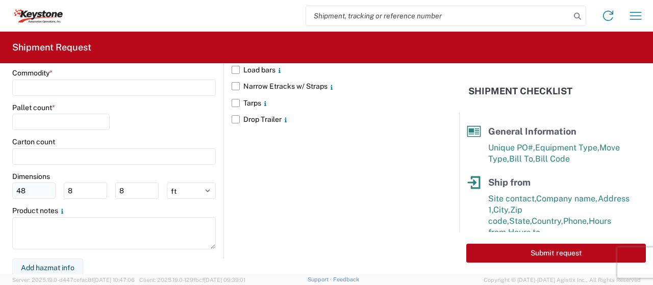
type textarea "Please Pre Load R&L"
click at [31, 189] on input "48" at bounding box center [33, 191] width 43 height 16
type input "4"
click at [76, 190] on input "8" at bounding box center [85, 191] width 43 height 16
click at [72, 184] on input "number" at bounding box center [85, 191] width 43 height 16
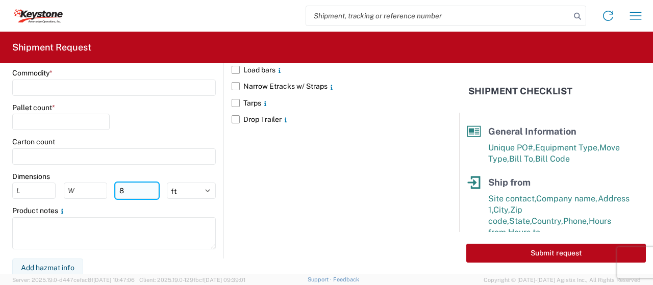
click at [123, 191] on input "8" at bounding box center [136, 191] width 43 height 16
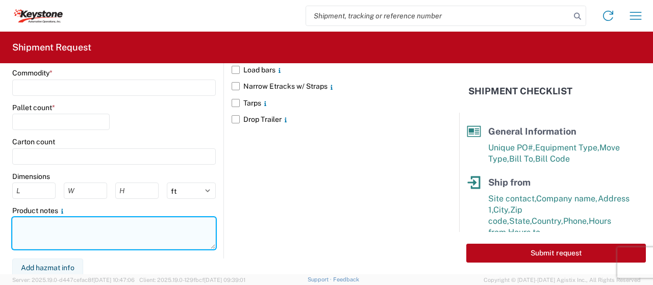
click at [166, 224] on textarea at bounding box center [114, 233] width 204 height 32
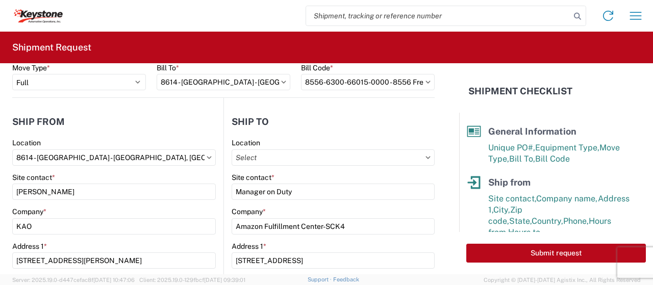
scroll to position [0, 0]
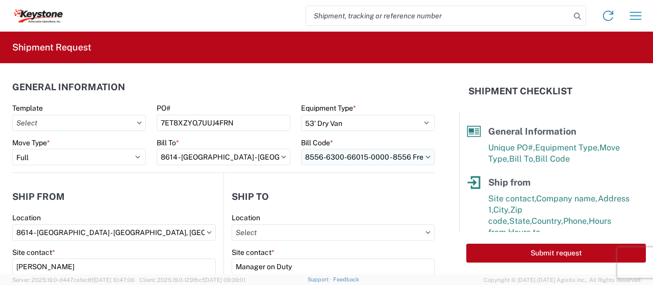
click at [423, 161] on input "8556-6300-66015-0000 - 8556 Freight out to KAO Customers" at bounding box center [368, 157] width 134 height 16
click at [441, 142] on form "General Information Template PO# 7ET8XZYO,7UUJ4FRN Equipment Type * Select 53’ …" at bounding box center [229, 168] width 459 height 211
click at [389, 163] on input "8556-6300-66015-0000 - 8556 Freight out to KAO Customers" at bounding box center [368, 157] width 134 height 16
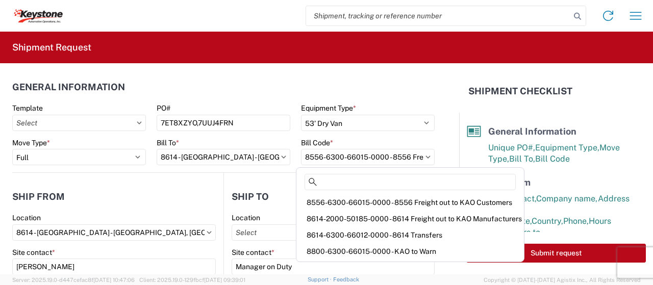
click at [426, 158] on icon at bounding box center [428, 157] width 5 height 3
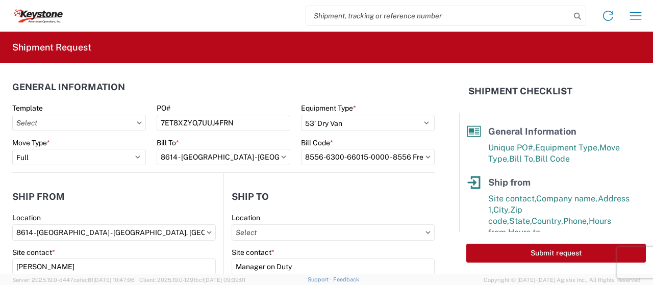
click at [426, 158] on icon at bounding box center [428, 157] width 5 height 3
click at [392, 162] on input "8556-6300-66015-0000 - 8556 Freight out to KAO Customers" at bounding box center [368, 157] width 134 height 16
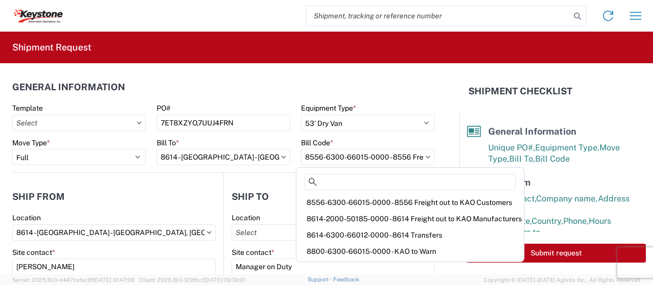
click at [439, 129] on form "General Information Template PO# 7ET8XZYO,7UUJ4FRN Equipment Type * Select 53’ …" at bounding box center [229, 168] width 459 height 211
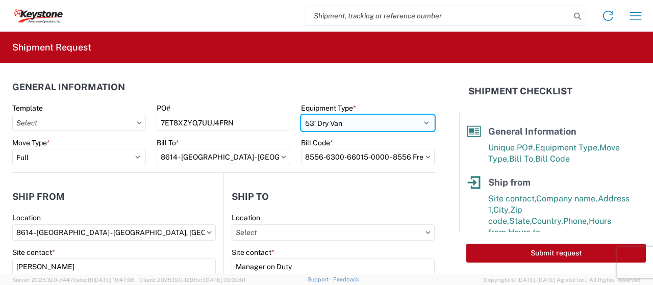
click at [421, 122] on select "Select 53’ Dry Van Flatbed Dropdeck (van) Lowboy (flatbed) Rail" at bounding box center [368, 123] width 134 height 16
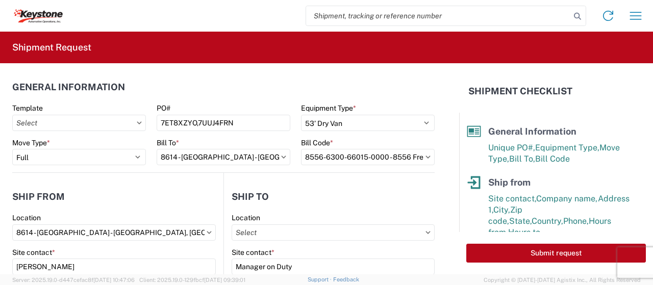
click at [433, 94] on form "General Information Template PO# 7ET8XZYO,7UUJ4FRN Equipment Type * Select 53’ …" at bounding box center [229, 168] width 459 height 211
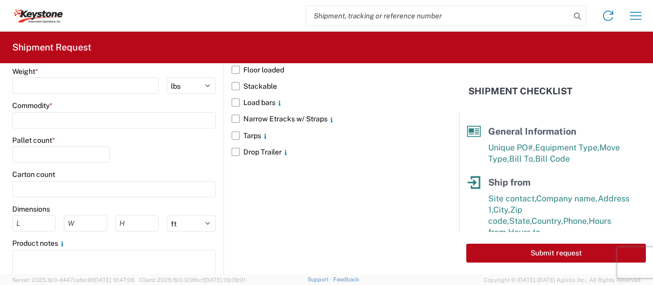
scroll to position [1010, 0]
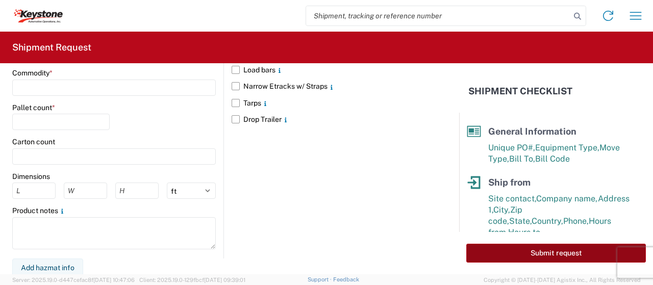
click at [535, 248] on button "Submit request" at bounding box center [557, 253] width 180 height 19
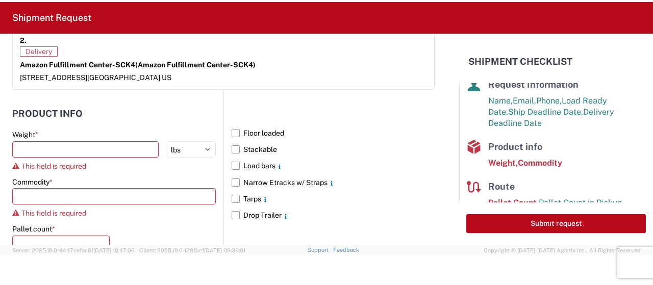
scroll to position [886, 0]
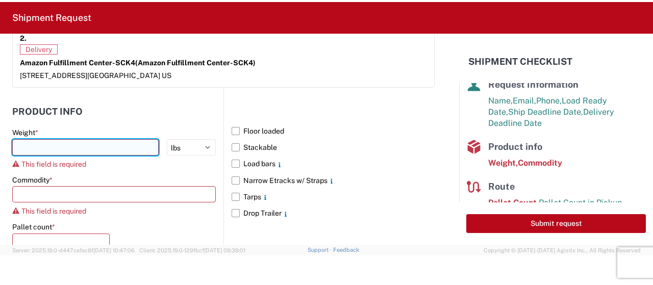
click at [75, 150] on input "number" at bounding box center [85, 147] width 146 height 16
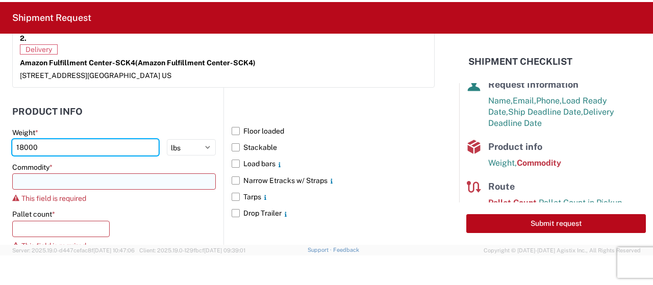
type input "18000"
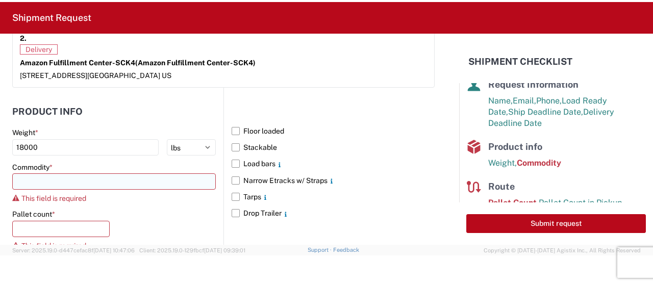
click at [89, 177] on input at bounding box center [114, 182] width 204 height 16
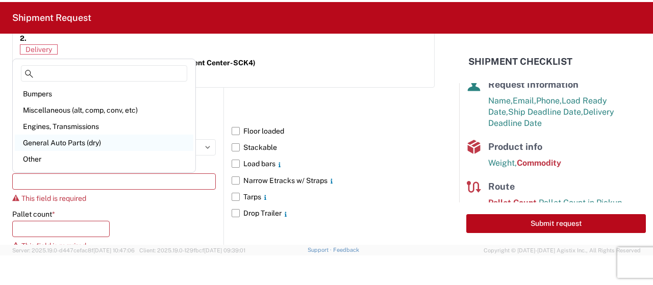
click at [82, 140] on div "General Auto Parts (dry)" at bounding box center [104, 143] width 179 height 16
type input "General Auto Parts (dry)"
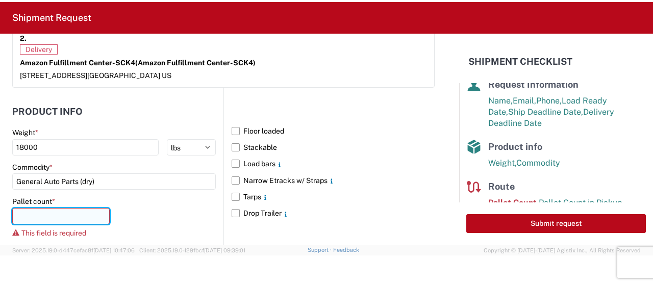
click at [83, 215] on input "number" at bounding box center [60, 216] width 97 height 16
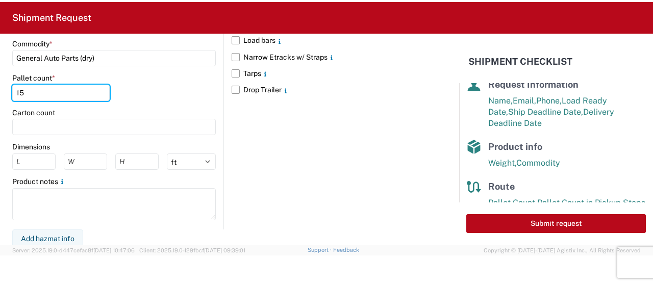
scroll to position [928, 0]
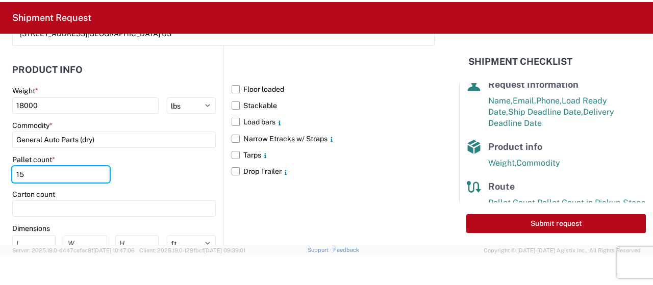
type input "15"
click at [363, 210] on div "Floor loaded Stackable Load bars Narrow Etracks w/ Straps Tarps Drop Trailer" at bounding box center [329, 178] width 211 height 265
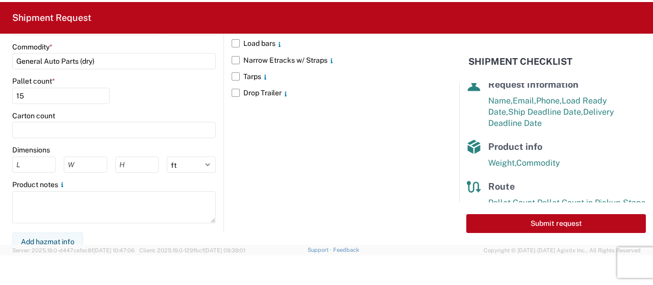
scroll to position [1010, 0]
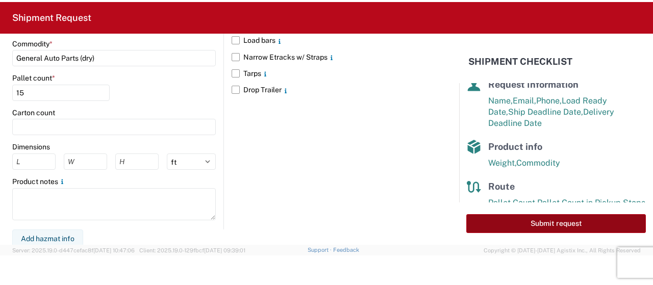
click at [574, 221] on button "Submit request" at bounding box center [557, 223] width 180 height 19
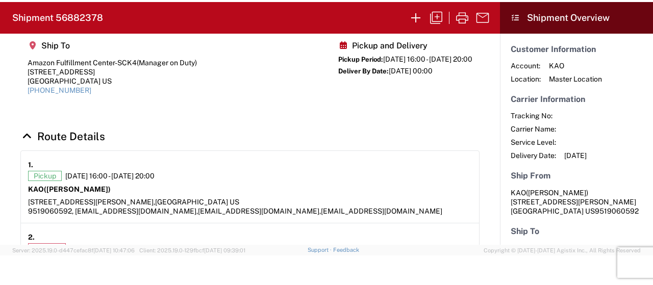
scroll to position [97, 0]
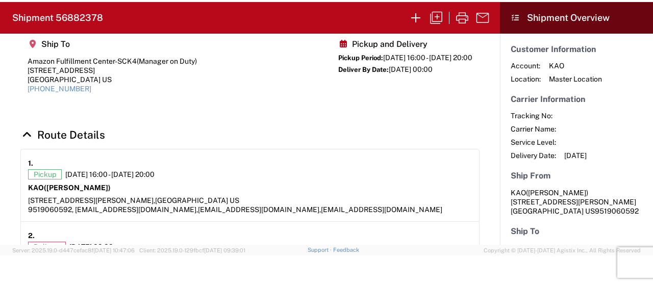
click at [397, 137] on h4 "Route Details" at bounding box center [249, 135] width 459 height 13
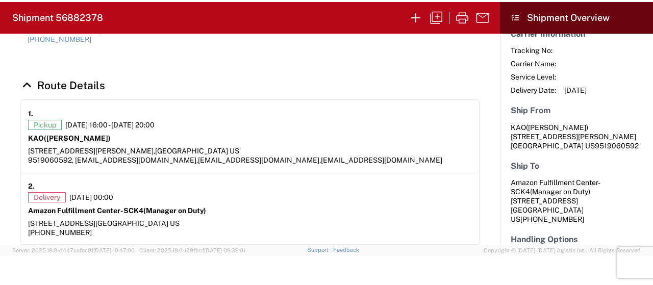
scroll to position [0, 0]
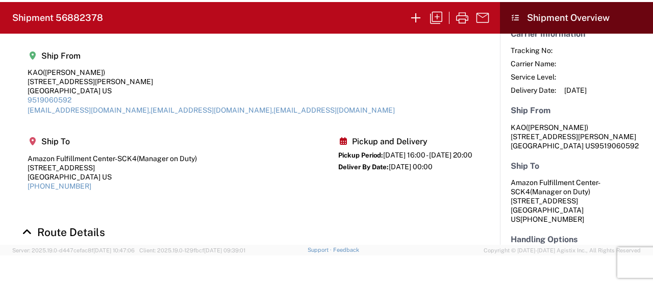
drag, startPoint x: 491, startPoint y: 85, endPoint x: 495, endPoint y: 102, distance: 17.3
click at [496, 105] on div "Ship From KAO (Anzelmo Lozano) 15640 Cantu-Galleano Ranch Rd Eastvale, CA 91752…" at bounding box center [250, 139] width 500 height 211
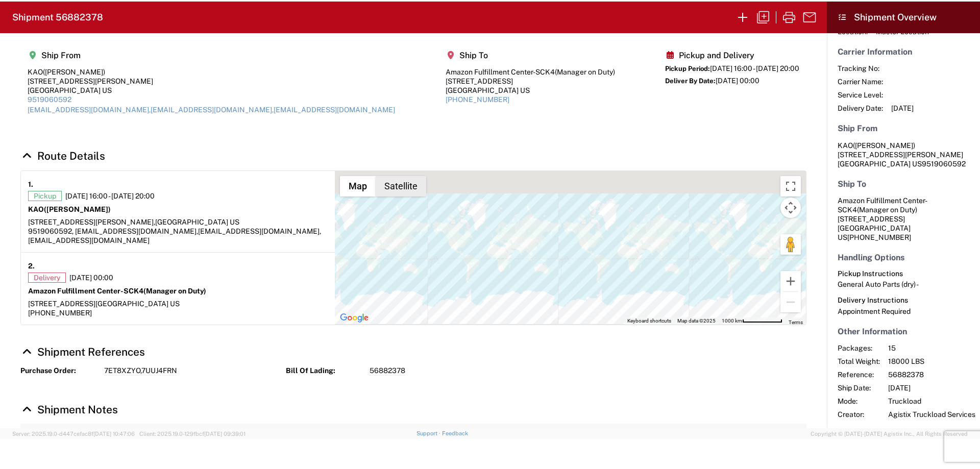
click at [416, 189] on button "Satellite" at bounding box center [401, 186] width 51 height 20
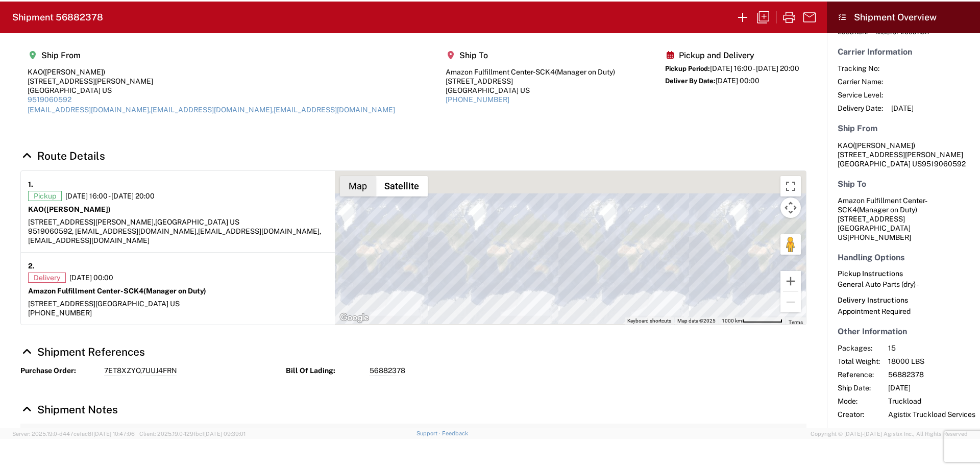
click at [356, 186] on button "Map" at bounding box center [358, 186] width 36 height 20
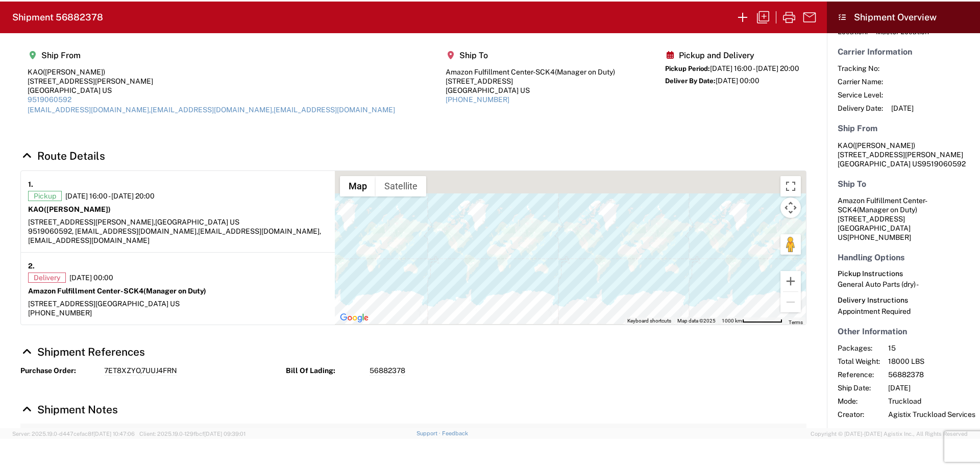
click at [197, 282] on div "Delivery 09/29/2025 00:00" at bounding box center [178, 278] width 300 height 10
click at [217, 222] on div "15640 Cantu-Galleano Ranch Rd, Eastvale, CA 91752 US" at bounding box center [178, 221] width 300 height 9
click at [69, 216] on div "Pickup 09/28/2025 16:00 - 09/28/2025 20:00 KAO (Anzelmo Lozano) 15640 Cantu-Gal…" at bounding box center [178, 218] width 300 height 54
click at [73, 210] on span "(Anzelmo Lozano)" at bounding box center [77, 209] width 67 height 8
click at [48, 198] on span "Pickup" at bounding box center [45, 196] width 34 height 10
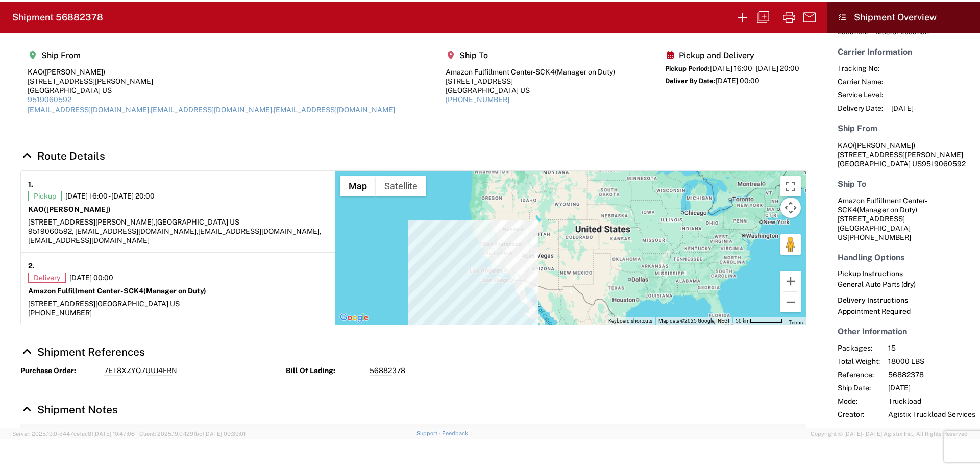
drag, startPoint x: 488, startPoint y: 265, endPoint x: 632, endPoint y: 224, distance: 149.9
click at [632, 224] on div at bounding box center [570, 248] width 471 height 154
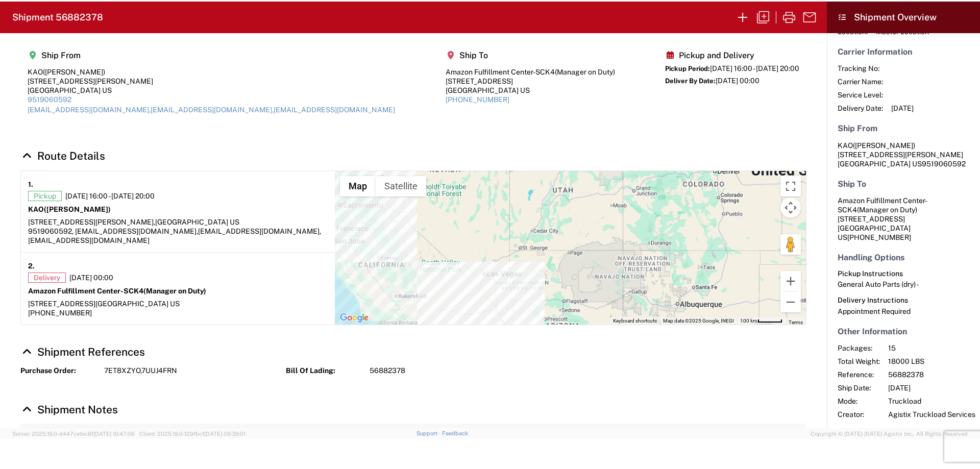
drag, startPoint x: 545, startPoint y: 256, endPoint x: 740, endPoint y: 230, distance: 196.2
click at [653, 222] on div at bounding box center [570, 248] width 471 height 154
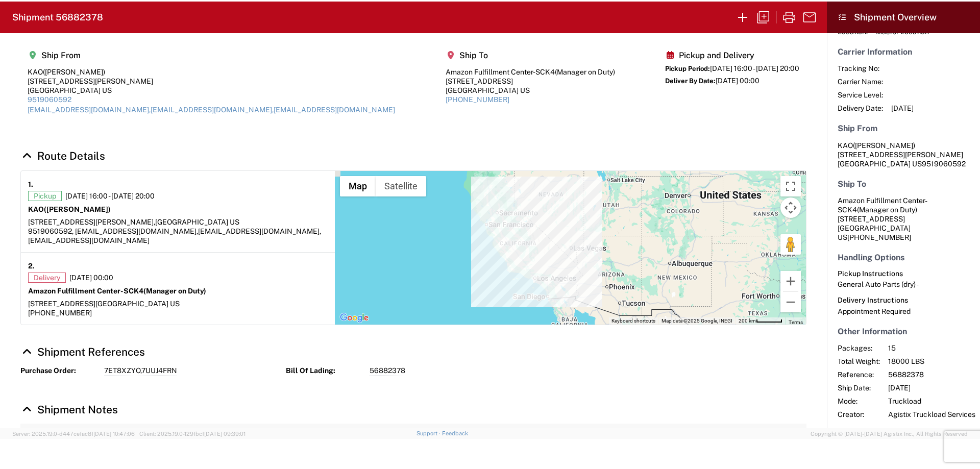
drag, startPoint x: 579, startPoint y: 248, endPoint x: 602, endPoint y: 243, distance: 22.9
click at [602, 243] on div at bounding box center [570, 248] width 471 height 154
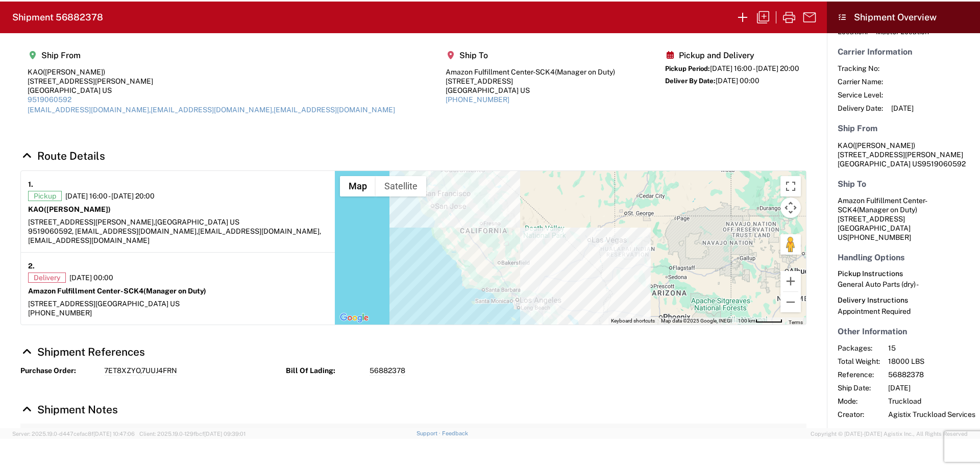
drag, startPoint x: 531, startPoint y: 258, endPoint x: 536, endPoint y: 261, distance: 6.0
click at [536, 261] on div at bounding box center [570, 248] width 471 height 154
click at [523, 248] on div at bounding box center [570, 248] width 471 height 154
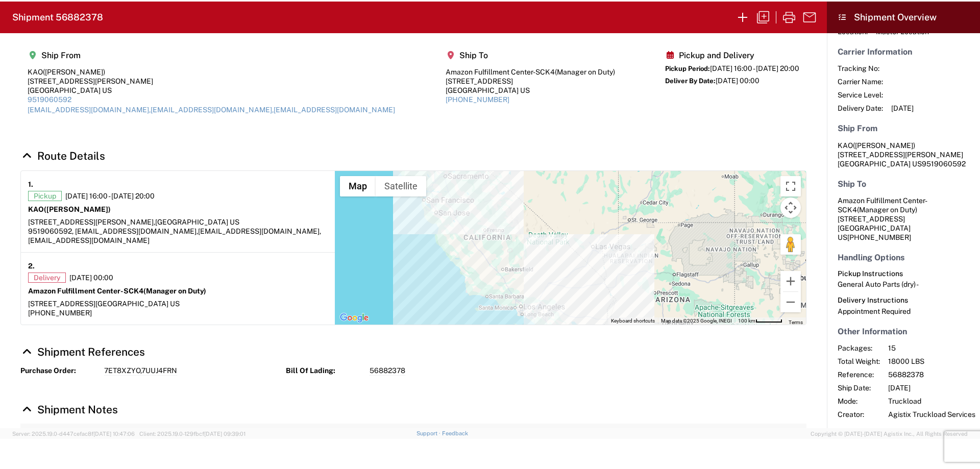
drag, startPoint x: 538, startPoint y: 231, endPoint x: 542, endPoint y: 236, distance: 6.5
click at [542, 236] on div at bounding box center [570, 248] width 471 height 154
drag, startPoint x: 545, startPoint y: 230, endPoint x: 561, endPoint y: 232, distance: 16.5
click at [561, 232] on div at bounding box center [570, 248] width 471 height 154
